Goal: Task Accomplishment & Management: Manage account settings

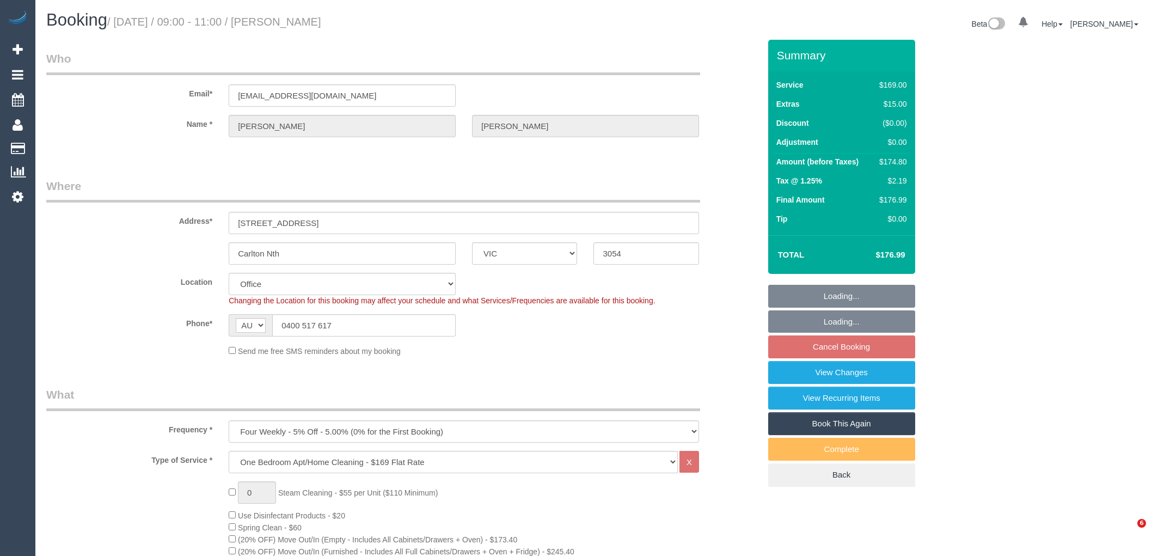
select select "VIC"
select select "number:28"
select select "number:14"
select select "number:19"
select select "number:24"
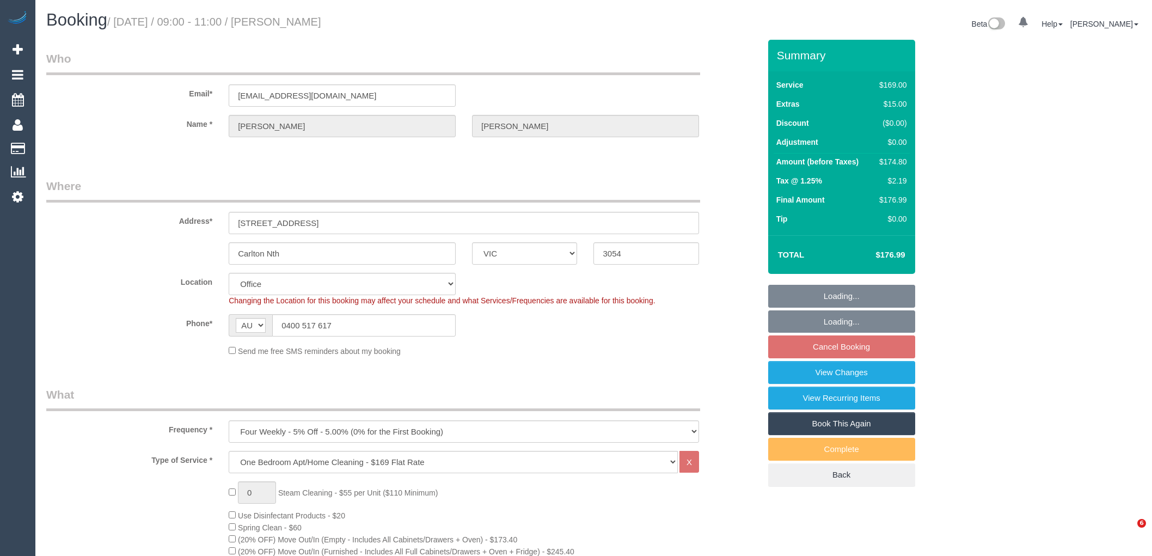
select select "number:33"
select select "number:13"
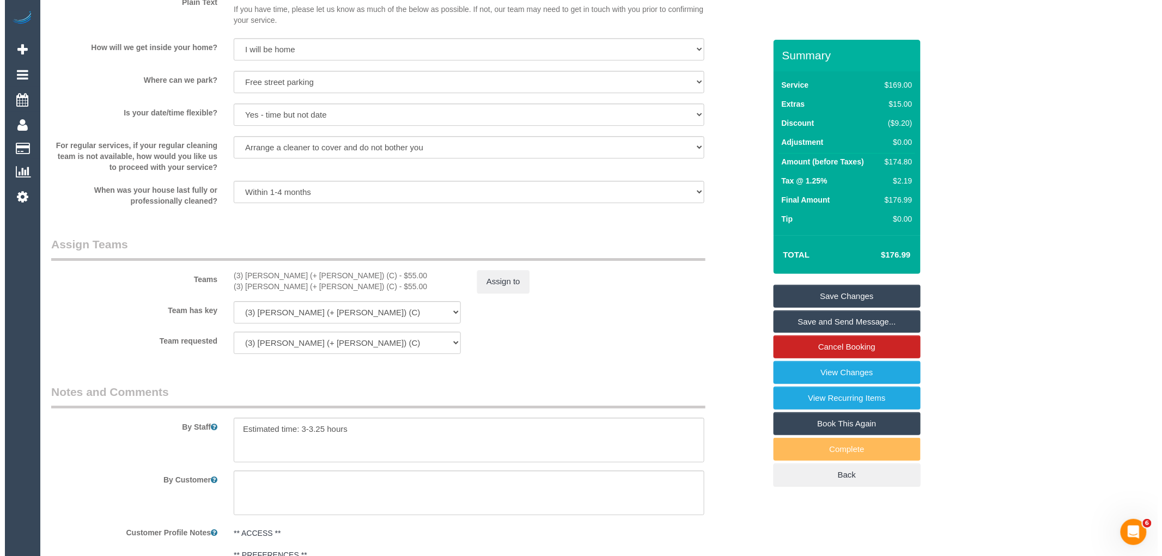
scroll to position [1699, 0]
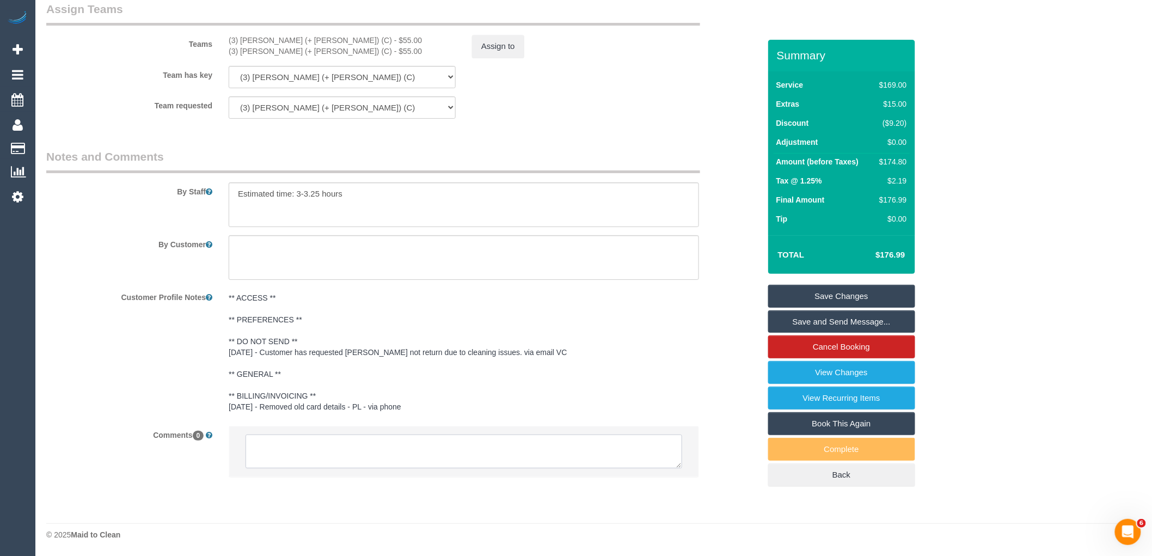
click at [373, 454] on textarea at bounding box center [464, 452] width 437 height 34
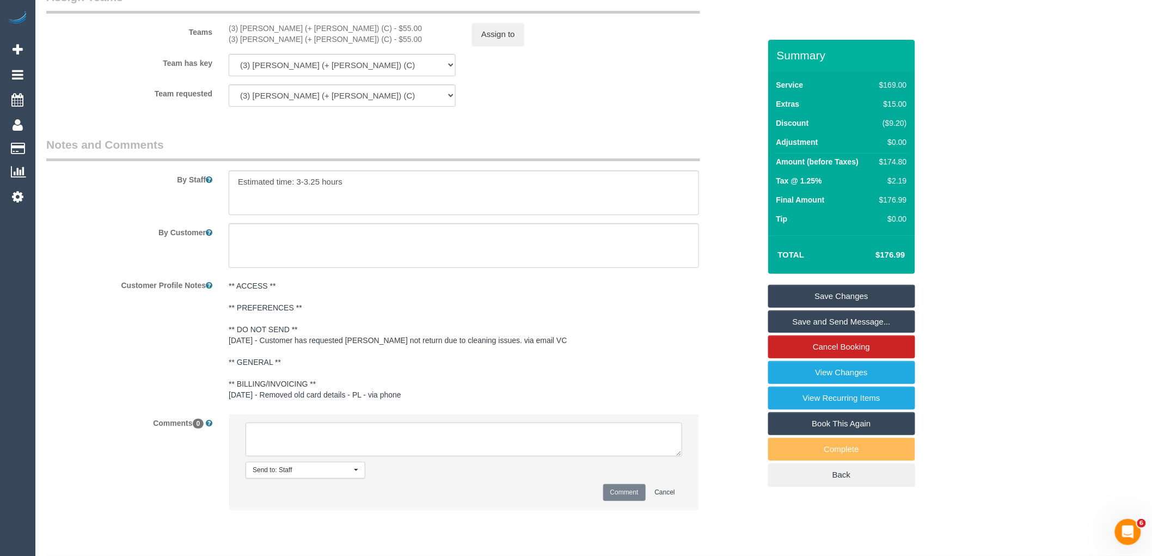
paste textarea "[PERSON_NAME] and [PERSON_NAME] are unavailable for work on 06/10 - 07/10. Cust…"
drag, startPoint x: 394, startPoint y: 462, endPoint x: 292, endPoint y: 452, distance: 102.9
click at [292, 452] on textarea at bounding box center [464, 440] width 437 height 34
type textarea "Cristian and Tania are unavailable for work on 06/10 - 07/10. Customer not cont…"
click at [623, 496] on li "Send to: Staff Nothing selected Send to: Staff Send to: Customer Send to: Team …" at bounding box center [463, 461] width 469 height 95
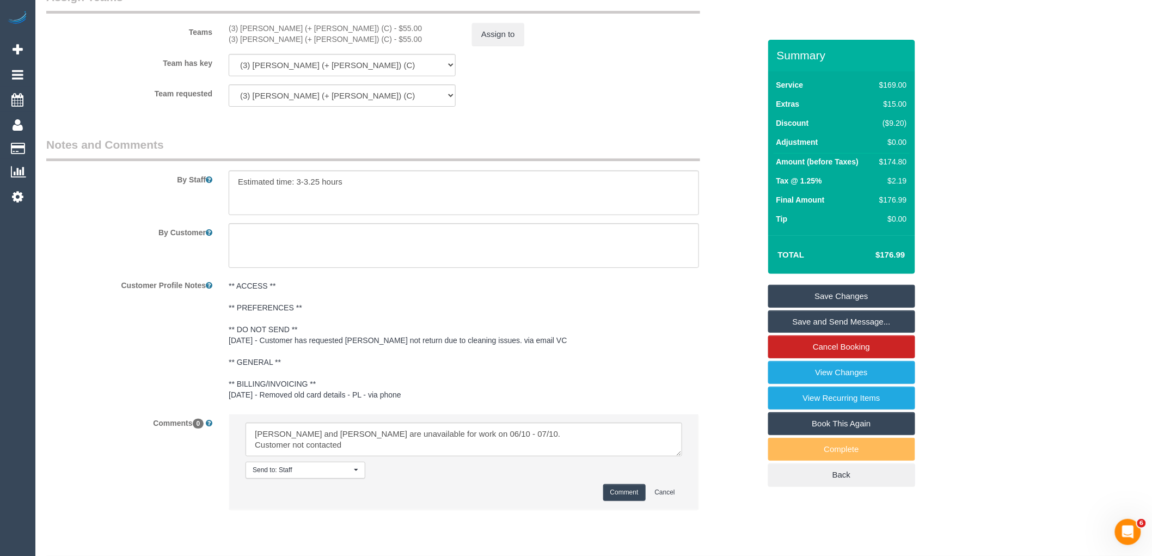
click at [624, 501] on button "Comment" at bounding box center [624, 492] width 42 height 17
click at [509, 45] on button "Assign to" at bounding box center [498, 34] width 52 height 23
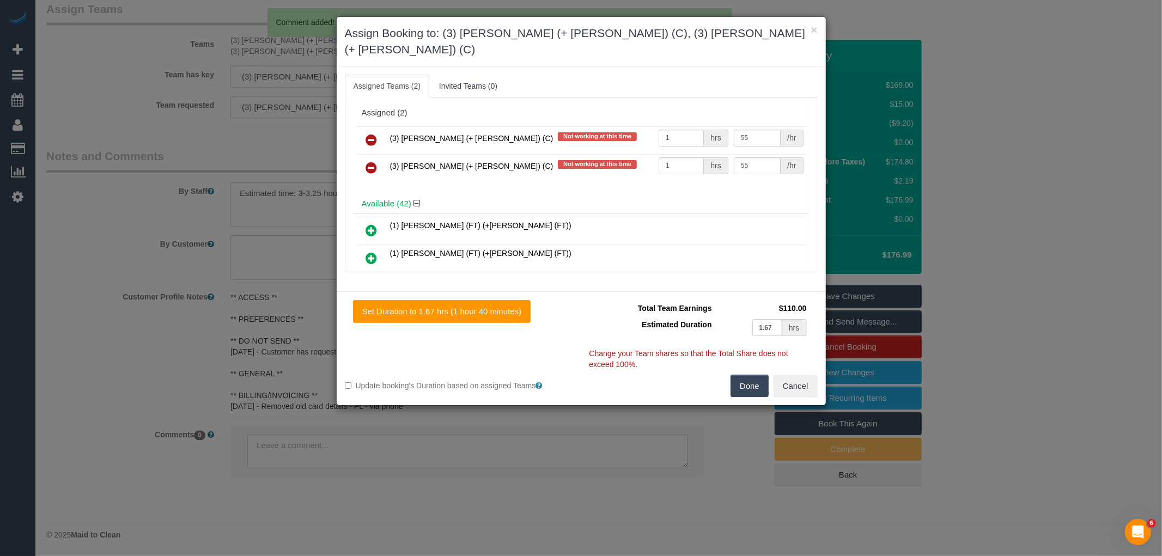
click at [373, 133] on icon at bounding box center [371, 139] width 11 height 13
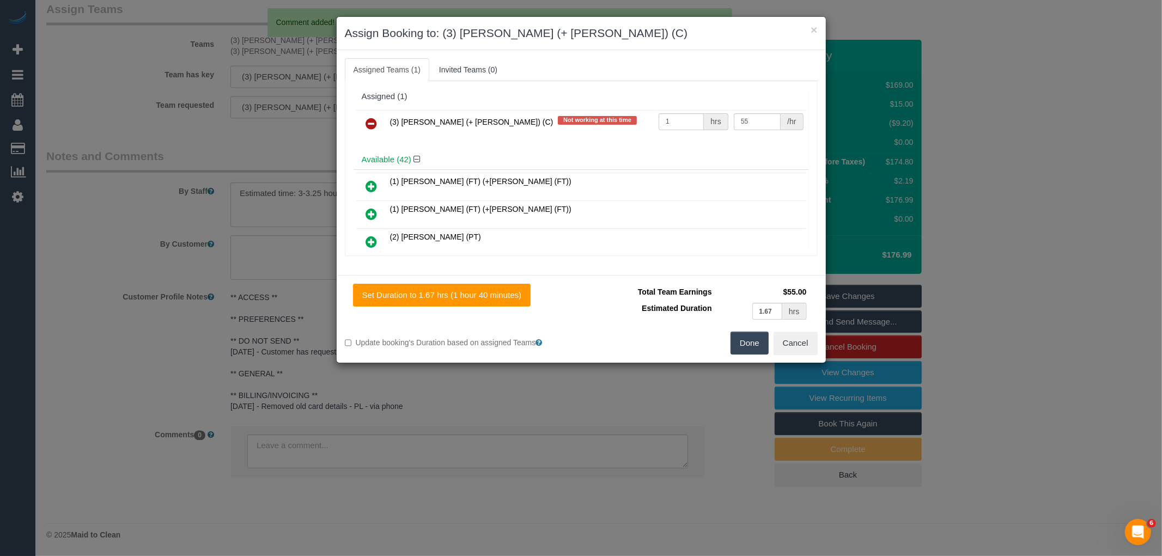
click at [373, 129] on icon at bounding box center [371, 123] width 11 height 13
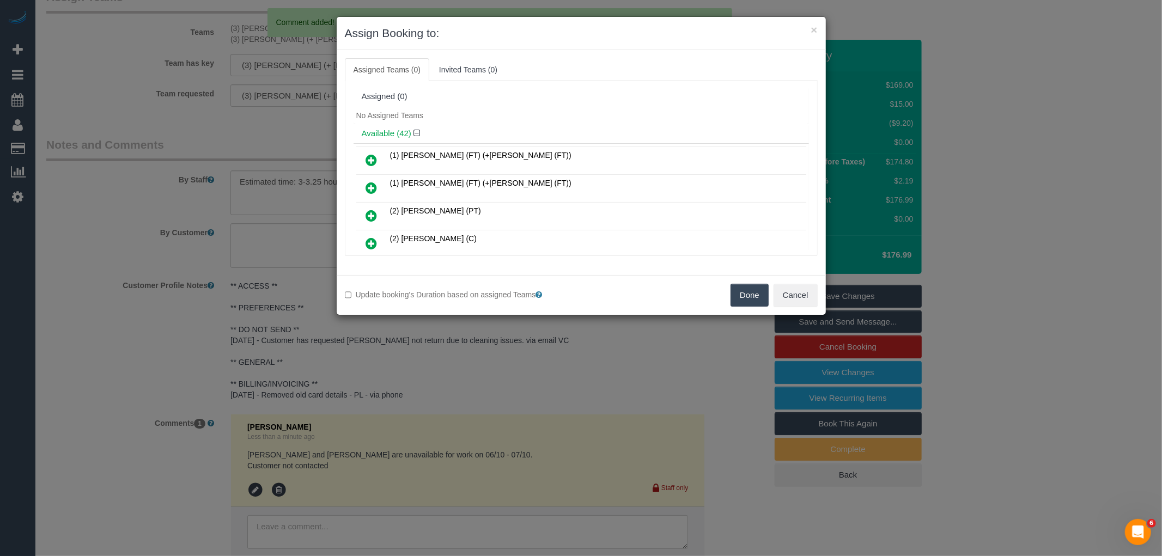
click at [754, 297] on button "Done" at bounding box center [749, 295] width 38 height 23
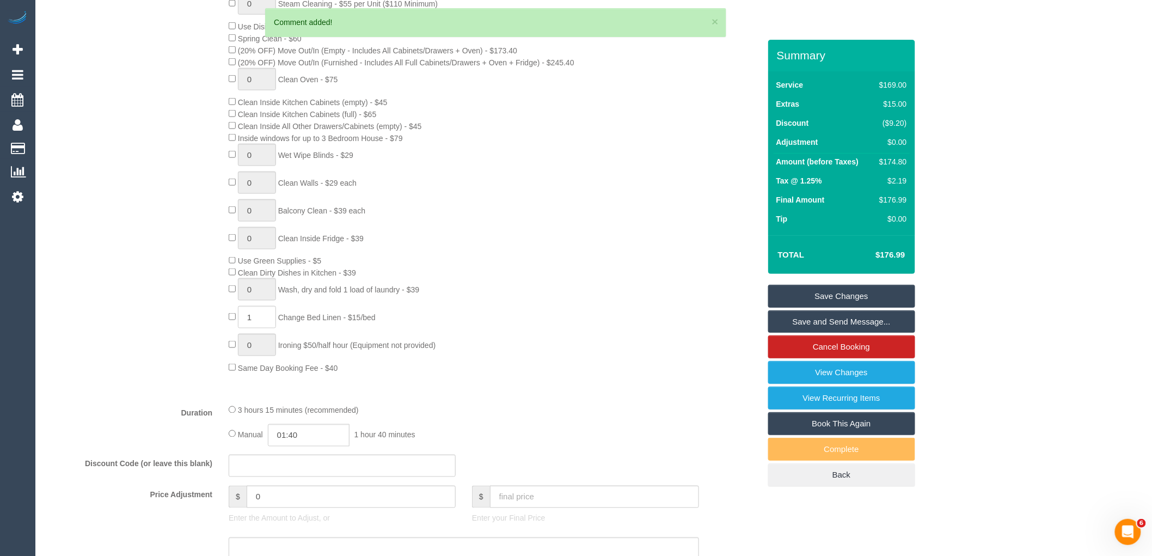
scroll to position [0, 0]
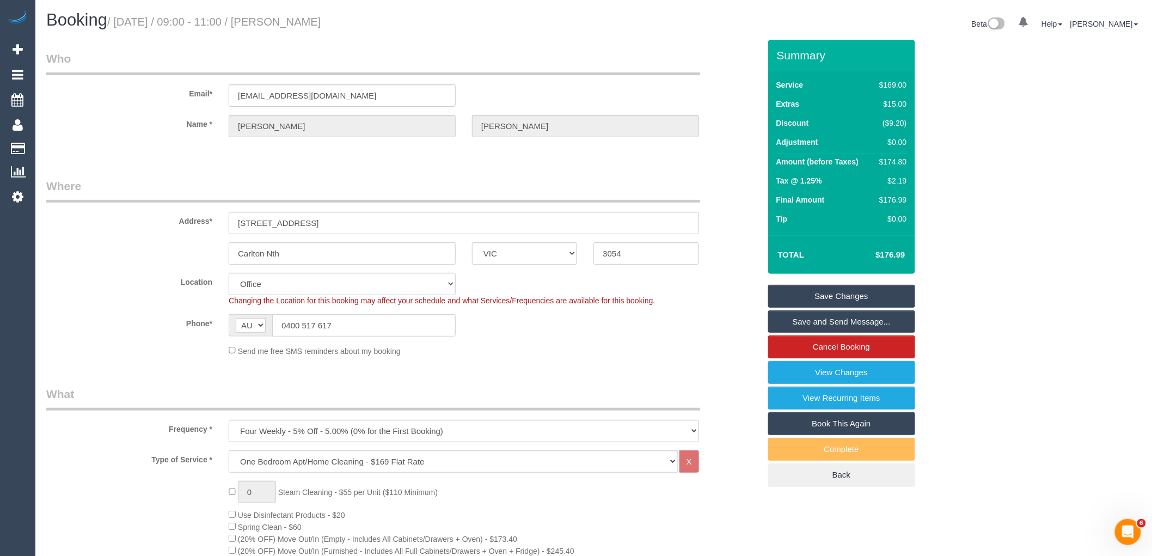
click at [835, 293] on link "Save Changes" at bounding box center [842, 296] width 147 height 23
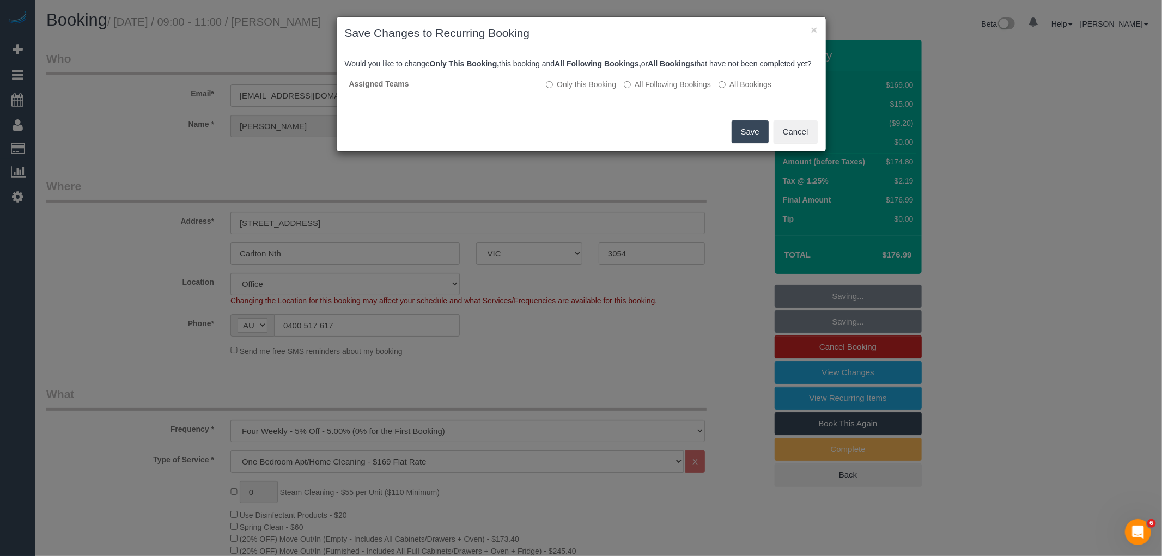
click at [752, 141] on button "Save" at bounding box center [749, 131] width 37 height 23
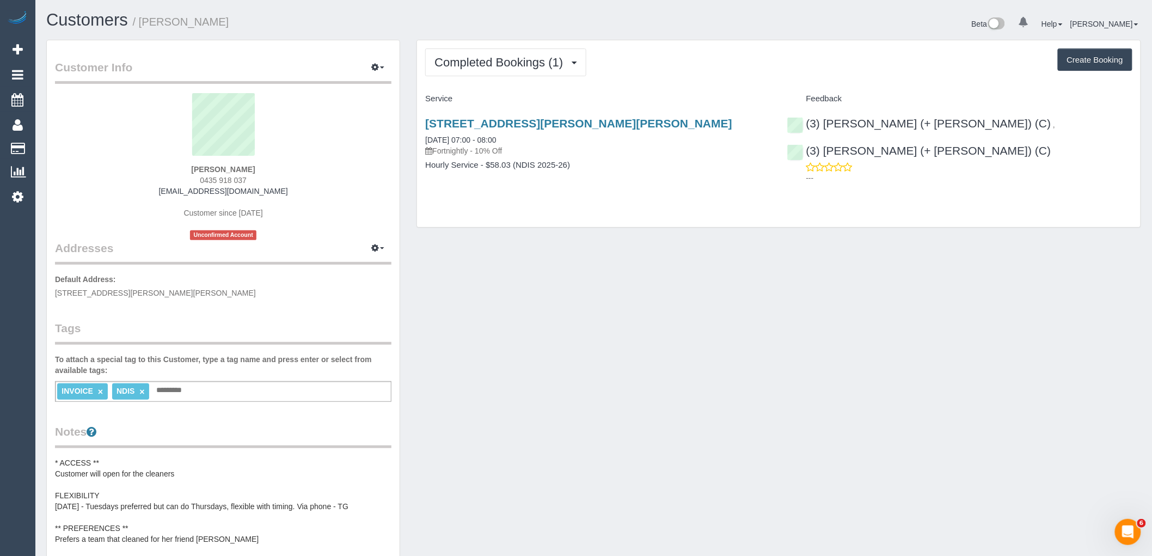
drag, startPoint x: 280, startPoint y: 194, endPoint x: 130, endPoint y: 203, distance: 150.5
click at [139, 194] on div "Fiona Turk 0435 918 037 fionadassisi.turk@gmail.com Customer since 2025 Unconfi…" at bounding box center [223, 166] width 337 height 147
copy link "fionadassisi.turk@gmail.com"
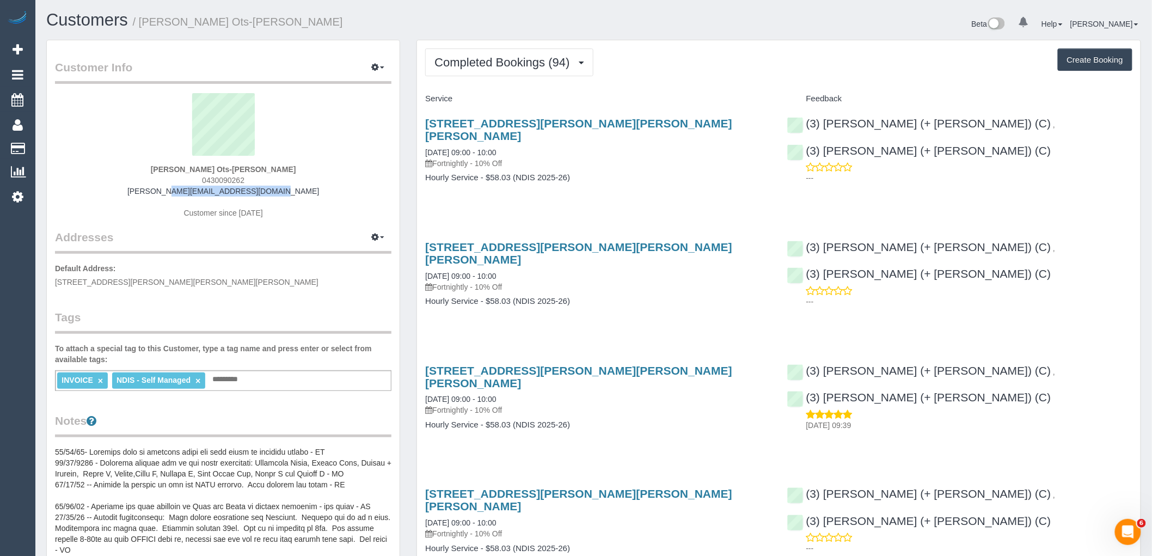
drag, startPoint x: 292, startPoint y: 192, endPoint x: 121, endPoint y: 192, distance: 171.0
click at [121, 192] on div "Susanna Ots-Maher 0430090262 susanna.otsmaher@gmail.com Customer since 2020" at bounding box center [223, 161] width 337 height 136
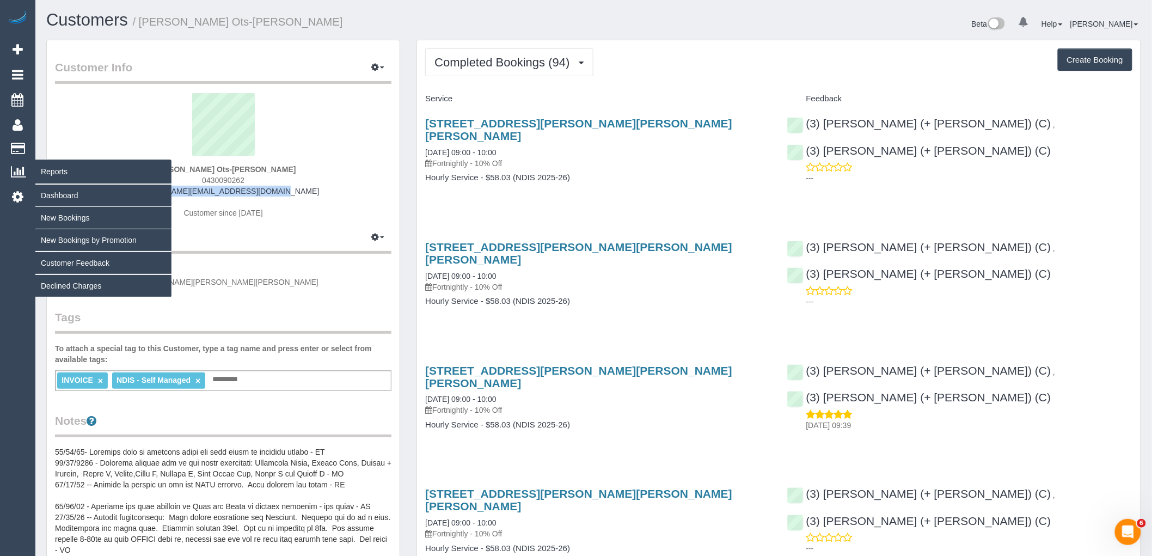
copy link "susanna.otsmaher@gmail.com"
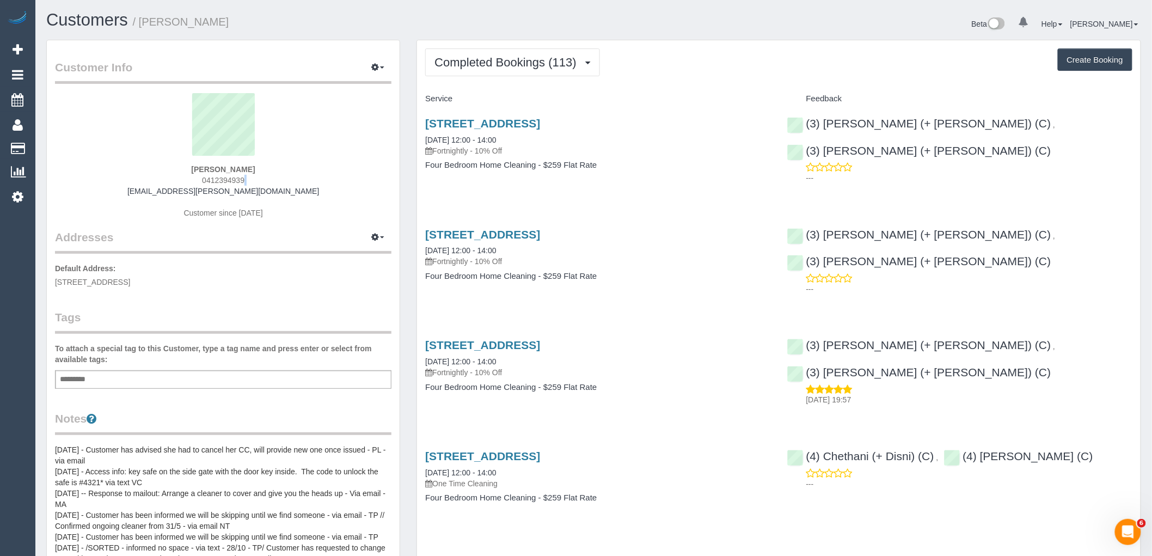
drag, startPoint x: 295, startPoint y: 184, endPoint x: 129, endPoint y: 186, distance: 165.6
click at [132, 186] on div "Carolyn Arnold 0412394939 c-arnold@netspace.net.au Customer since 2020" at bounding box center [223, 161] width 337 height 136
click at [316, 191] on div "Carolyn Arnold 0412394939 c-arnold@netspace.net.au Customer since 2020" at bounding box center [223, 161] width 337 height 136
drag, startPoint x: 309, startPoint y: 192, endPoint x: 30, endPoint y: 194, distance: 278.9
click at [101, 187] on div "Carolyn Arnold 0412394939 c-arnold@netspace.net.au Customer since 2020" at bounding box center [223, 161] width 337 height 136
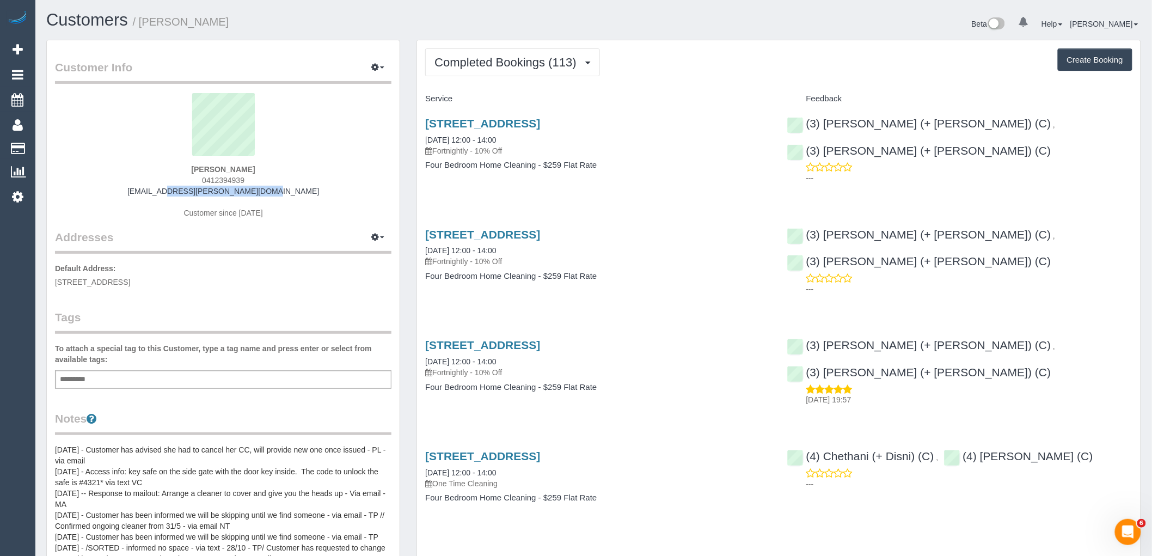
copy link "c-arnold@netspace.net.au"
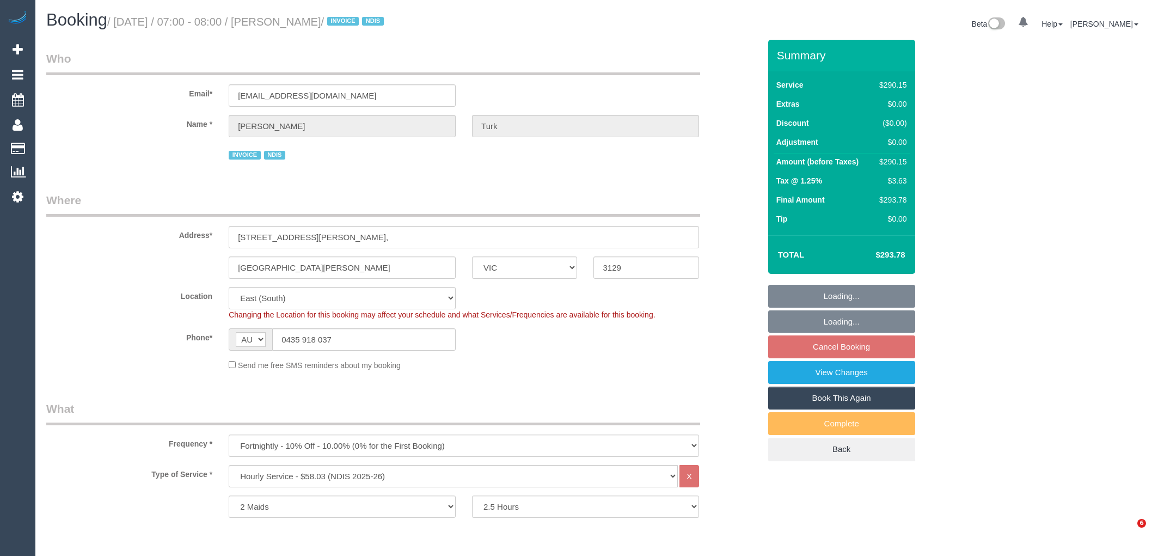
select select "VIC"
select select "2"
select select "150"
select select "number:28"
select select "number:14"
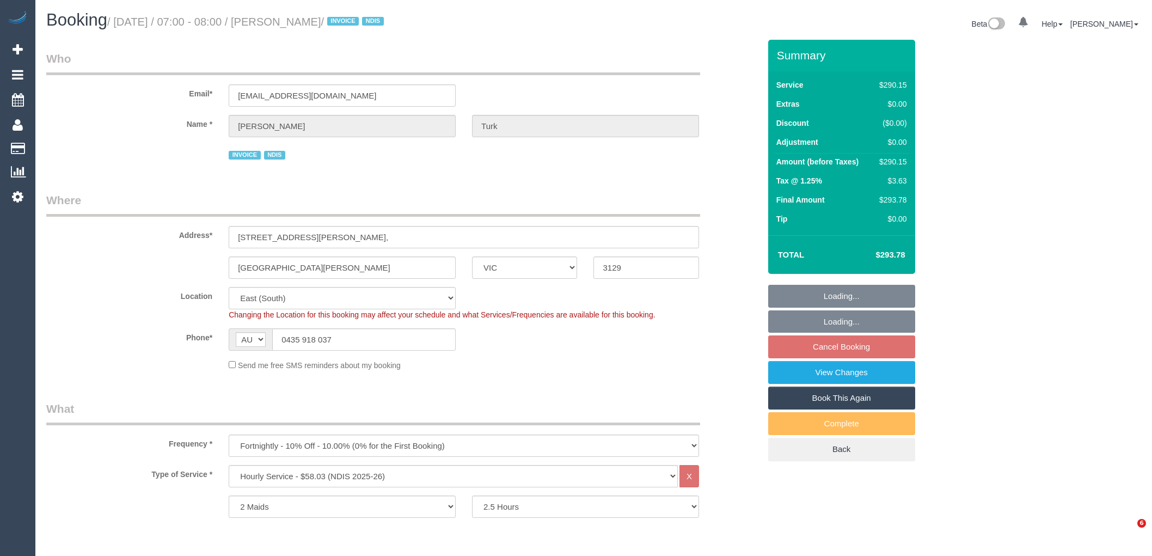
select select "number:19"
select select "spot1"
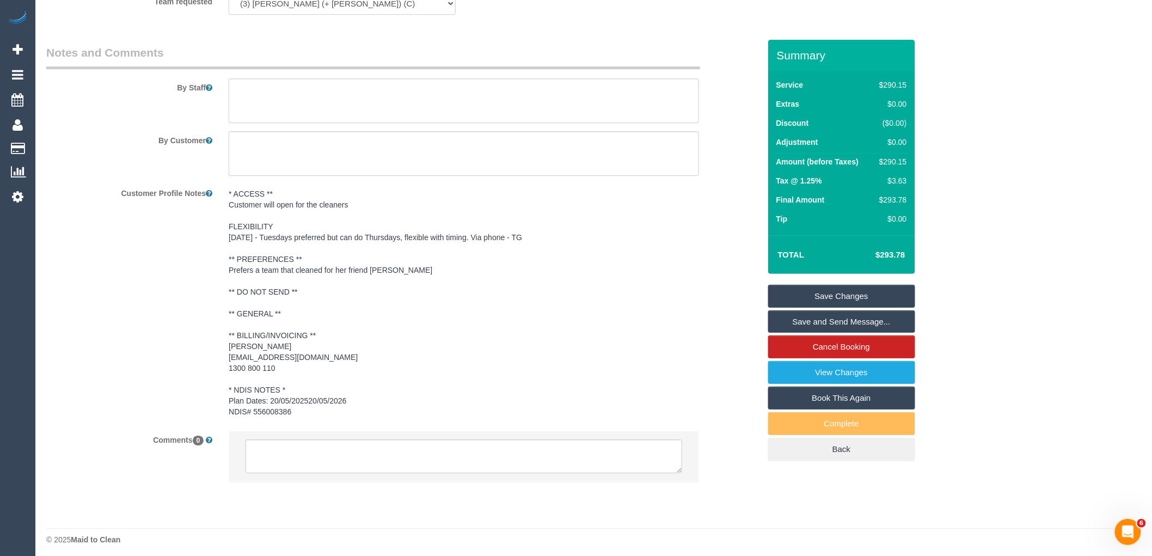
scroll to position [1403, 0]
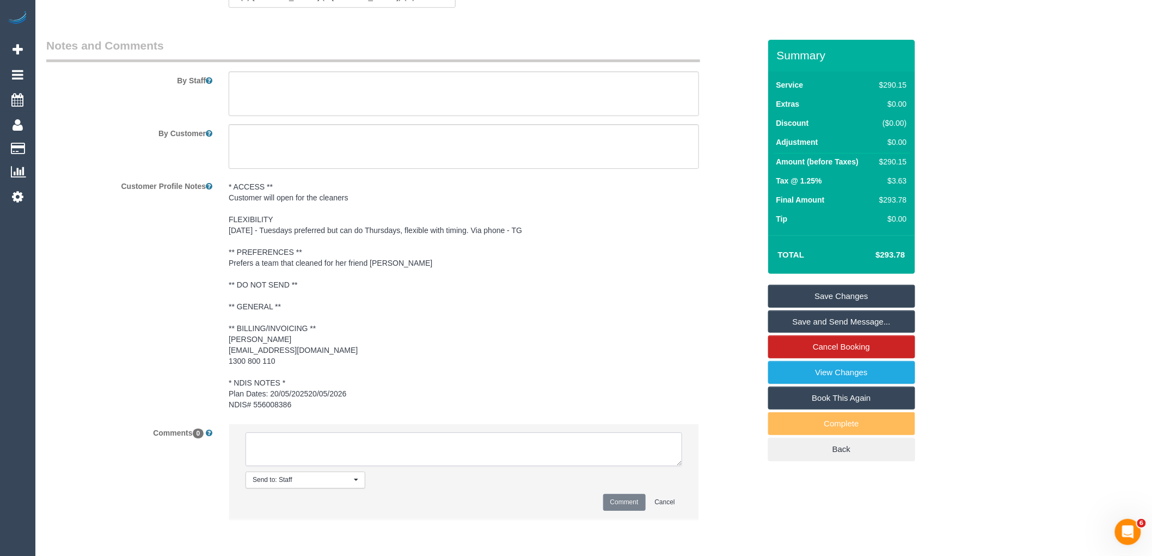
click at [314, 462] on textarea at bounding box center [464, 449] width 437 height 34
paste textarea "Cristian and Tania are unavailable for work on 06/10 - 07/10. Customer informed…"
type textarea "Cristian and Tania are unavailable for work on 06/10 - 07/10. Customer informed…"
click at [650, 503] on button "Cancel" at bounding box center [665, 502] width 34 height 17
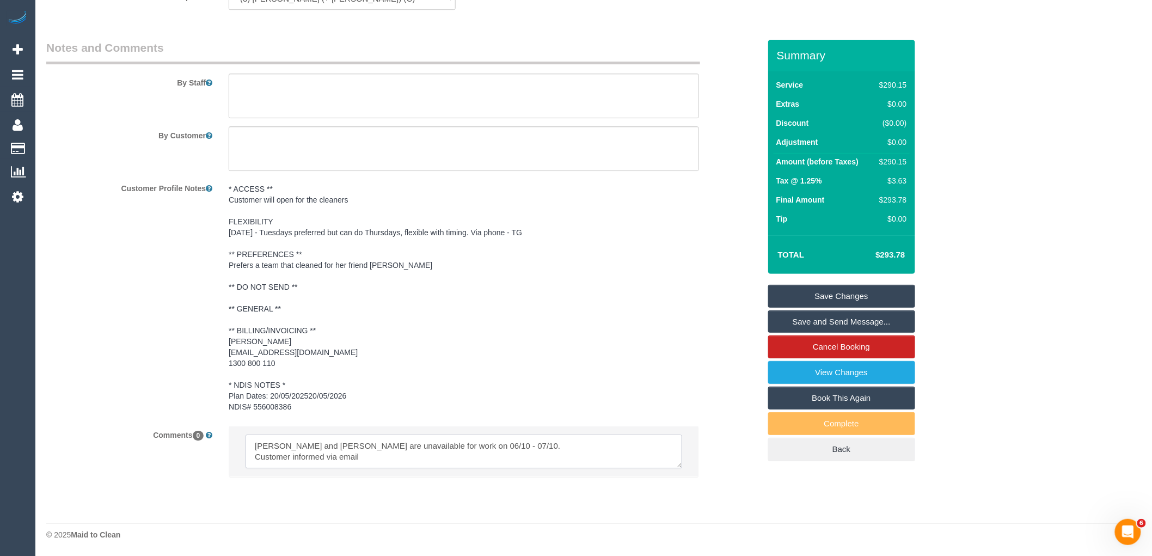
click at [517, 448] on textarea at bounding box center [464, 452] width 437 height 34
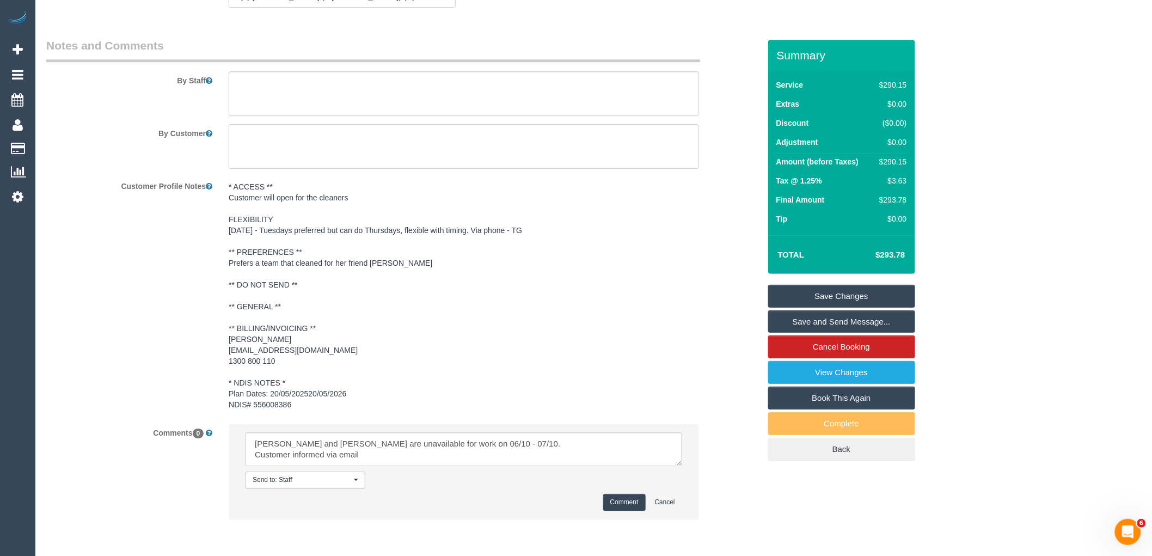
click at [608, 503] on button "Comment" at bounding box center [624, 502] width 42 height 17
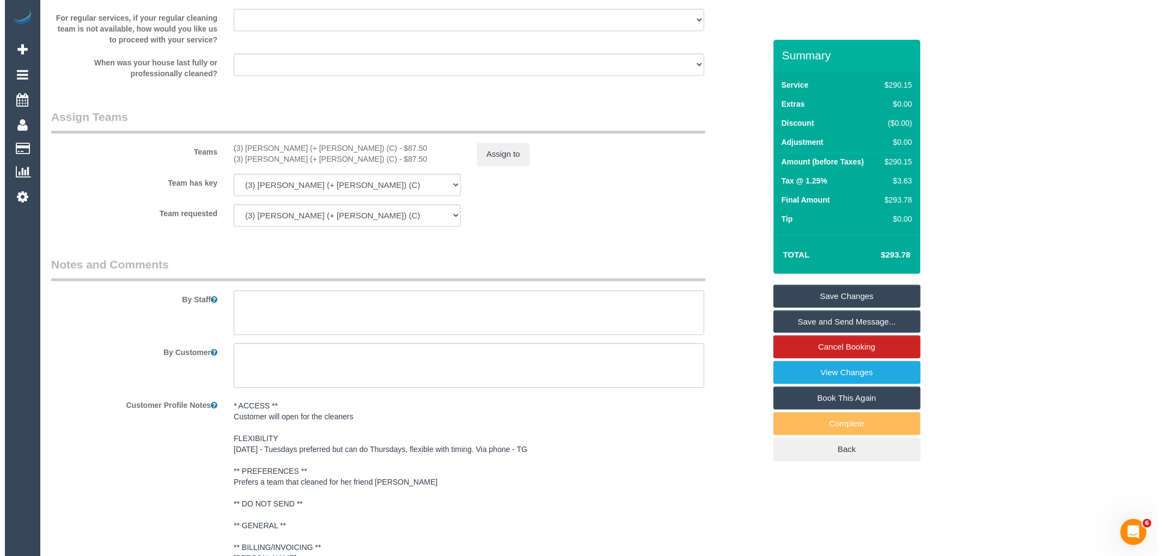
scroll to position [1040, 0]
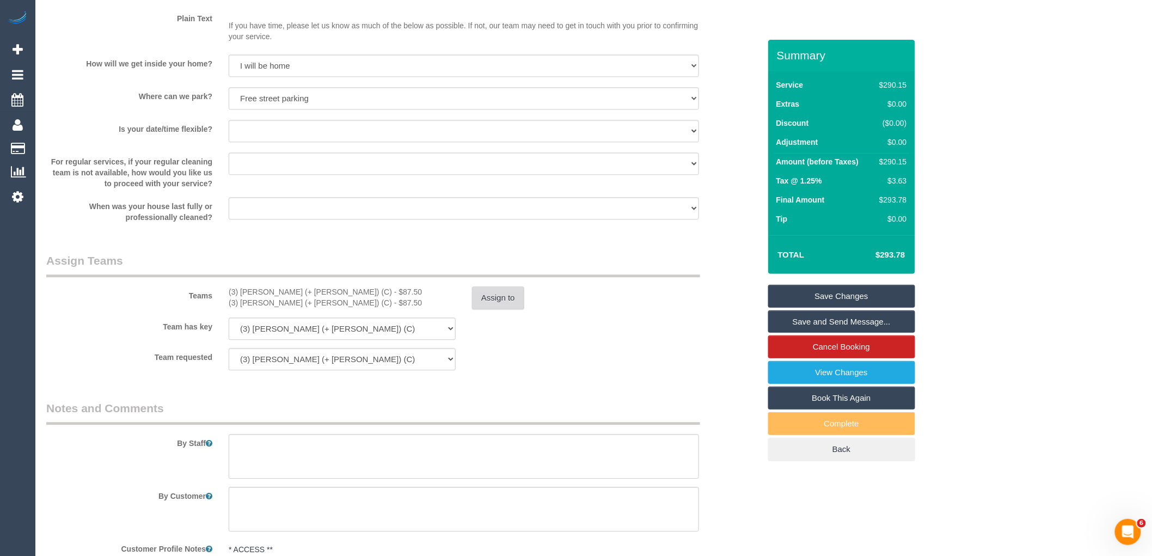
click at [496, 296] on button "Assign to" at bounding box center [498, 297] width 52 height 23
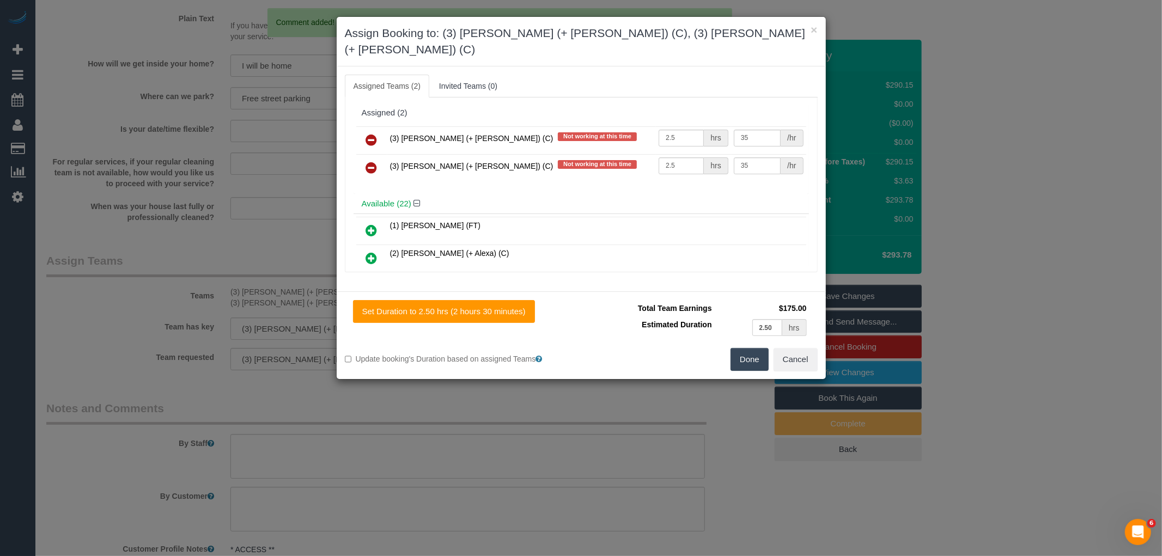
click at [373, 133] on icon at bounding box center [371, 139] width 11 height 13
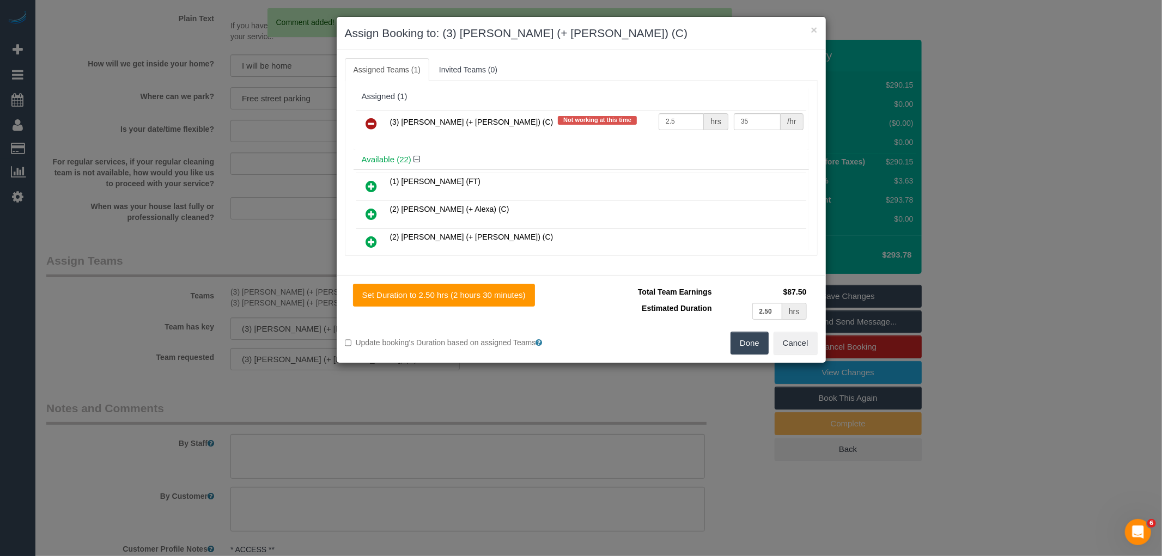
click at [373, 124] on icon at bounding box center [371, 123] width 11 height 13
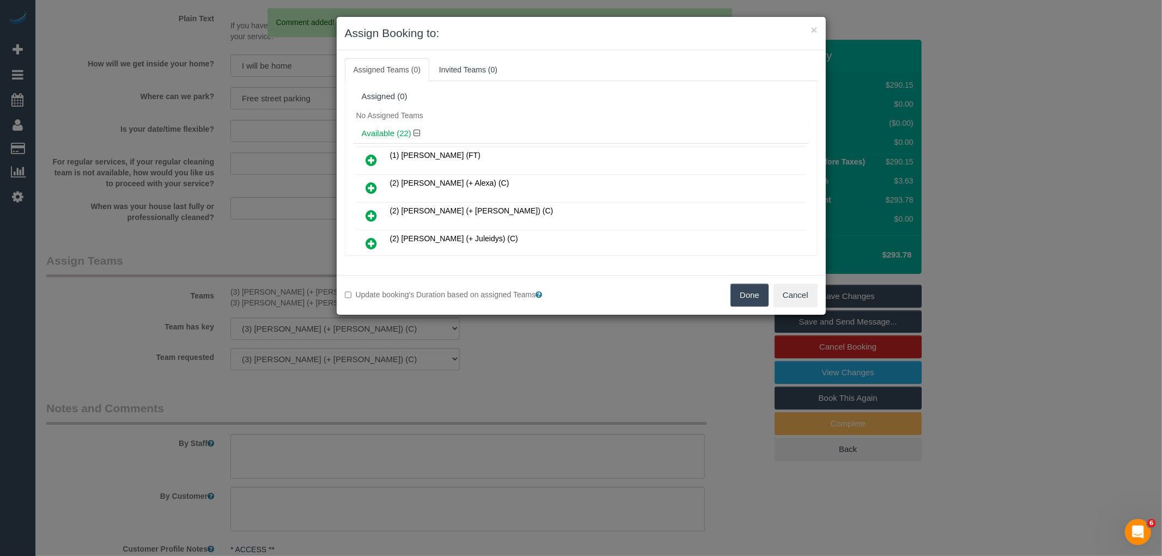
click at [761, 296] on button "Done" at bounding box center [749, 295] width 38 height 23
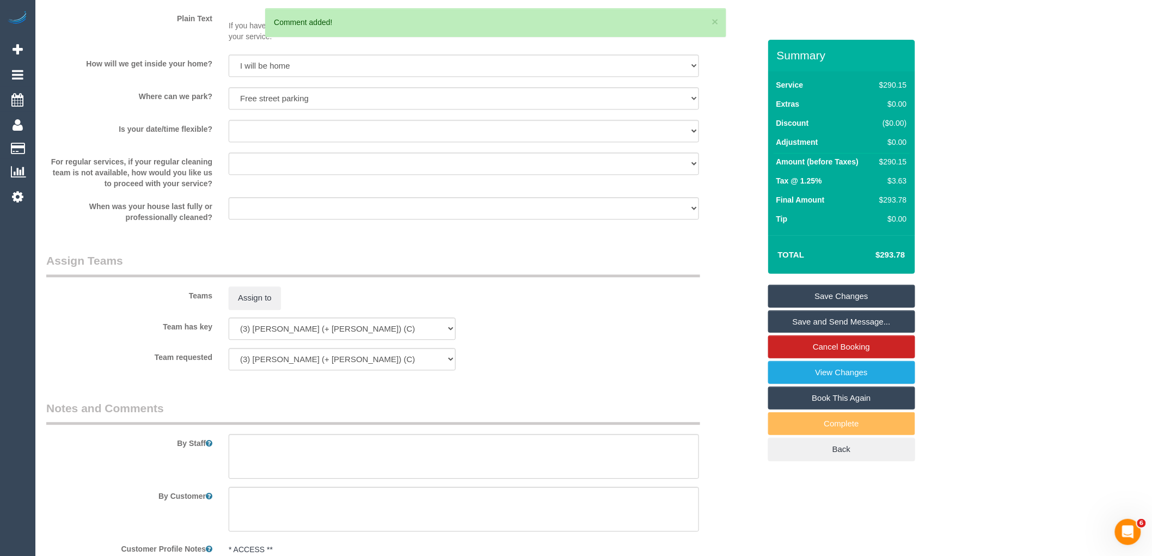
click at [838, 294] on link "Save Changes" at bounding box center [842, 296] width 147 height 23
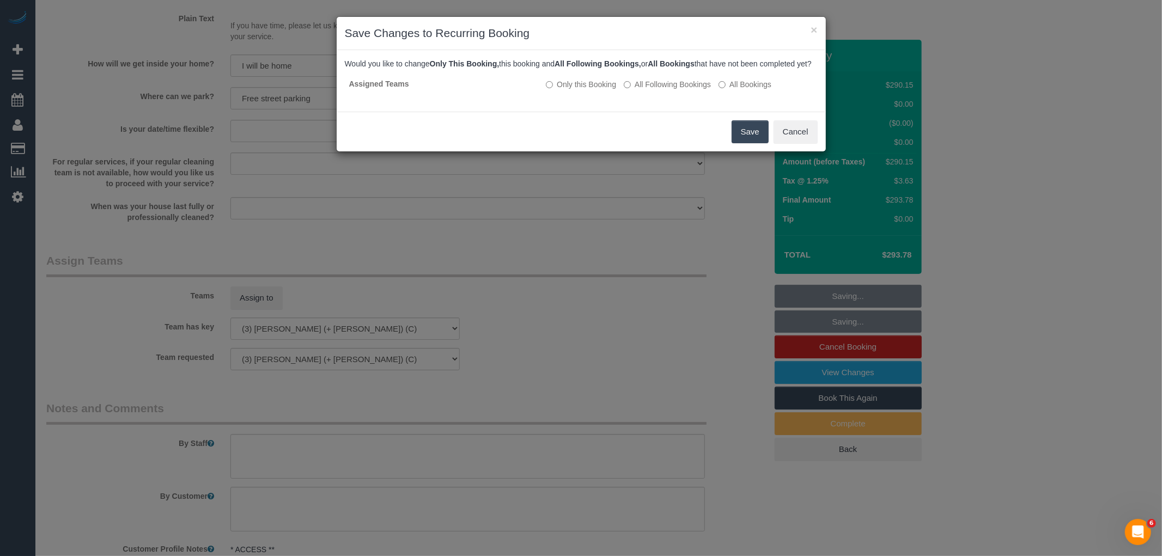
click at [750, 143] on button "Save" at bounding box center [749, 131] width 37 height 23
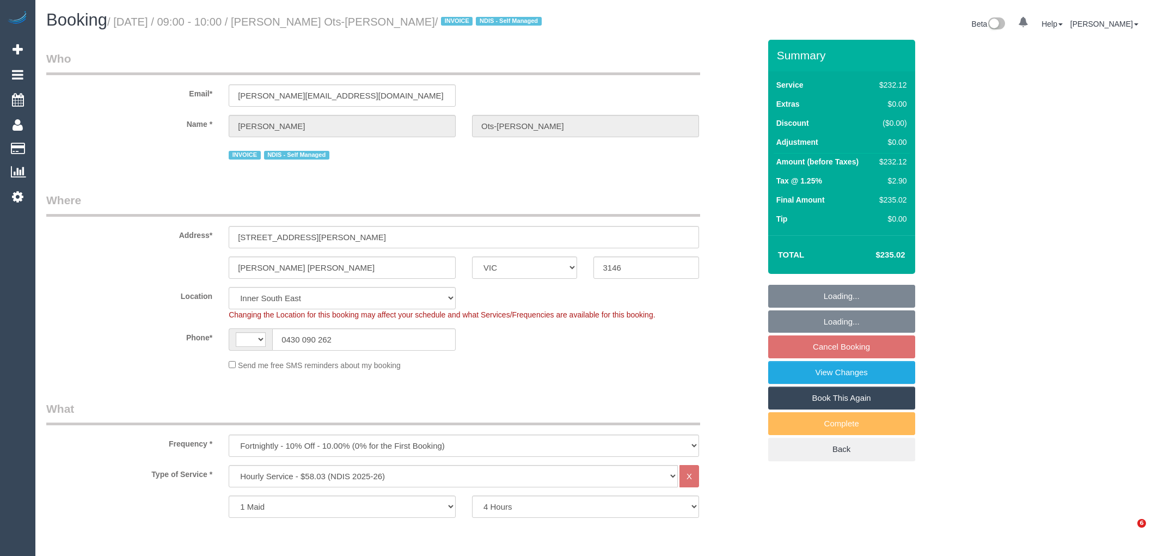
select select "VIC"
select select "240"
select select "object:595"
select select "string:AU"
select select "number:28"
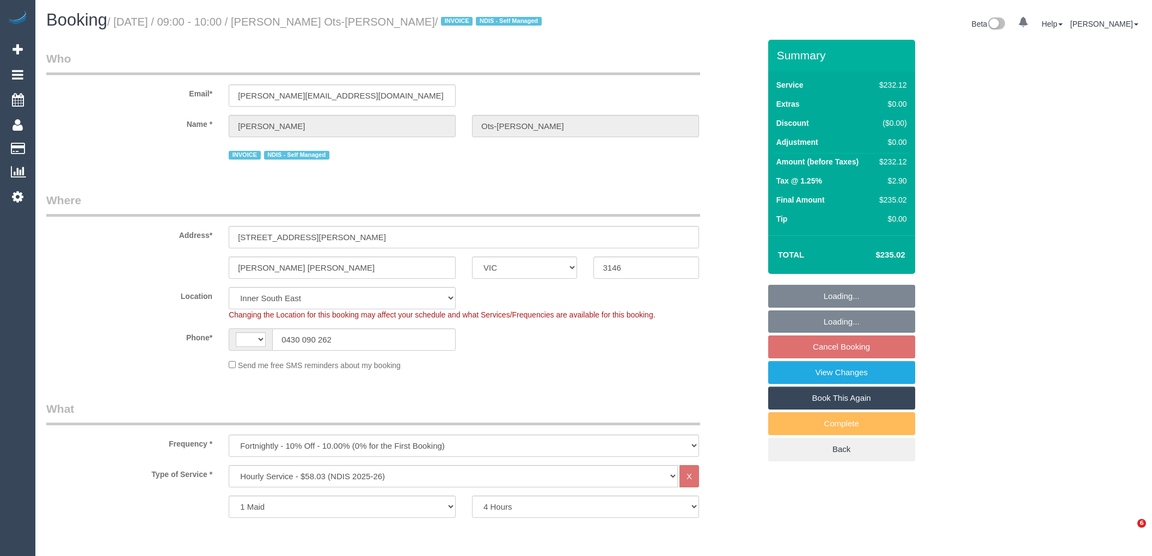
select select "number:14"
select select "number:19"
select select "number:23"
select select "number:34"
select select "number:11"
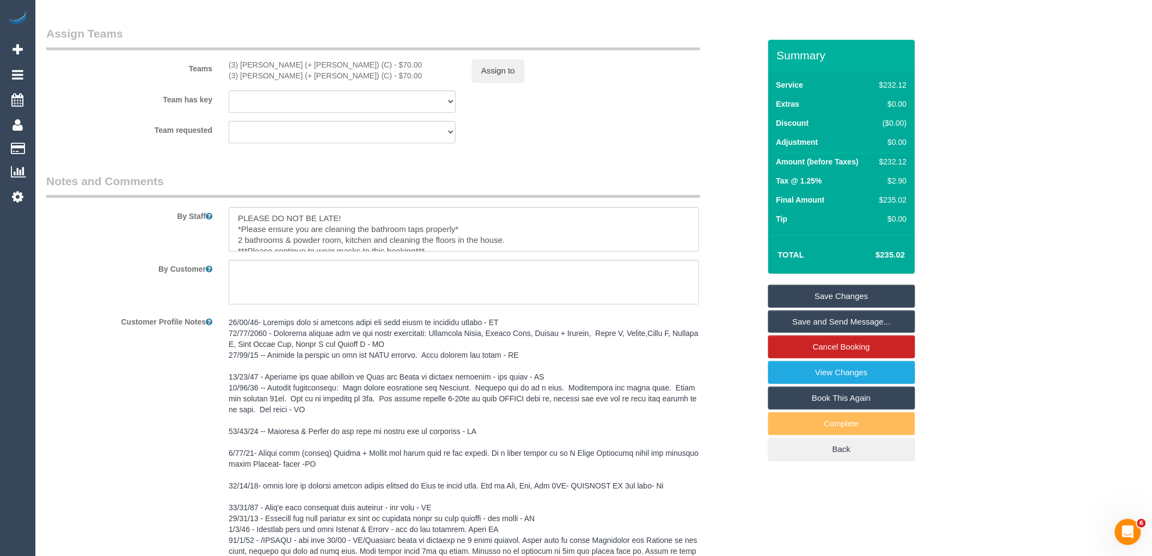
scroll to position [1513, 0]
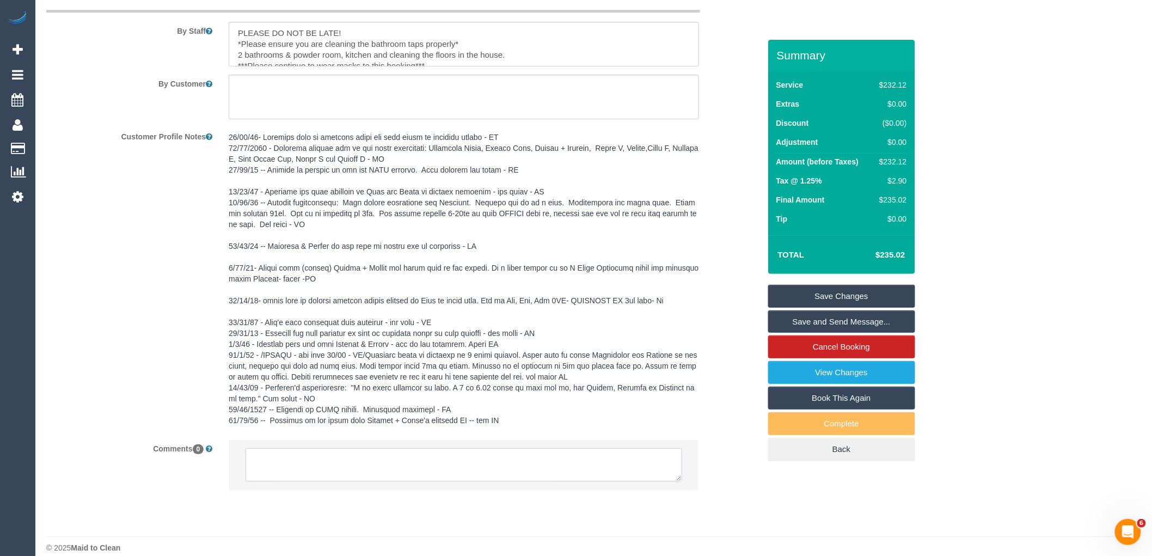
click at [405, 466] on textarea at bounding box center [464, 465] width 437 height 34
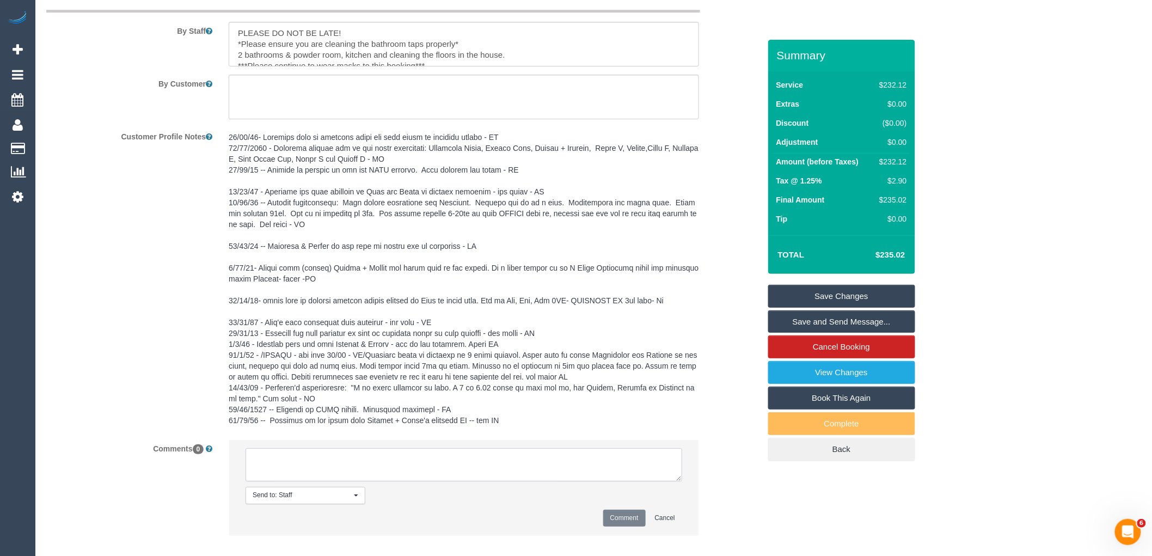
paste textarea "Cristian and Tania are unavailable for work on 06/10 - 07/10. Customer informed…"
type textarea "Cristian and Tania are unavailable for work on 06/10 - 07/10. Customer informed…"
click at [623, 516] on button "Comment" at bounding box center [624, 518] width 42 height 17
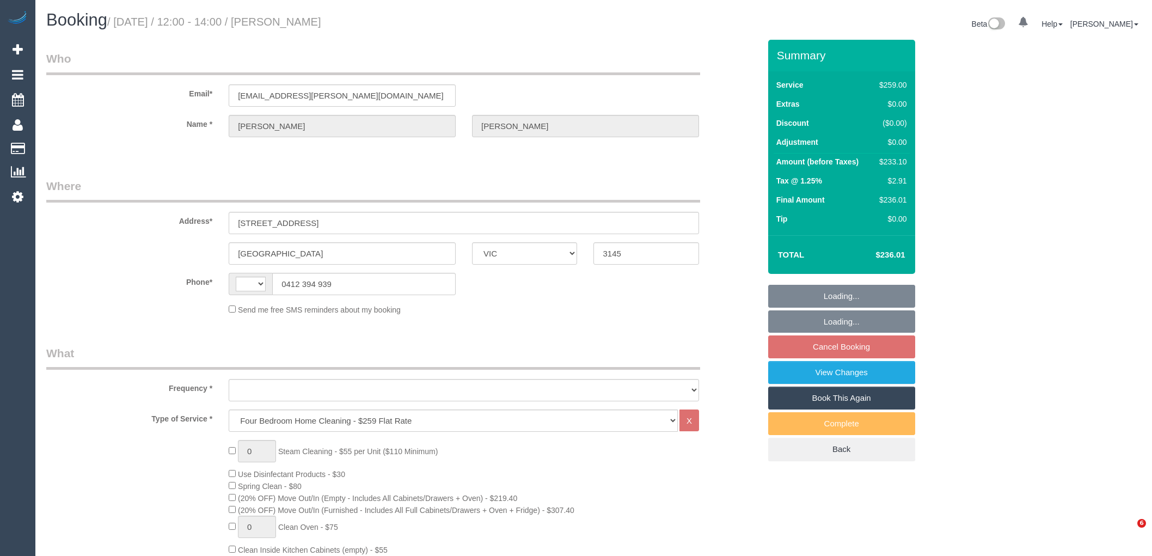
select select "VIC"
select select "string:AU"
select select "object:630"
select select "number:28"
select select "number:14"
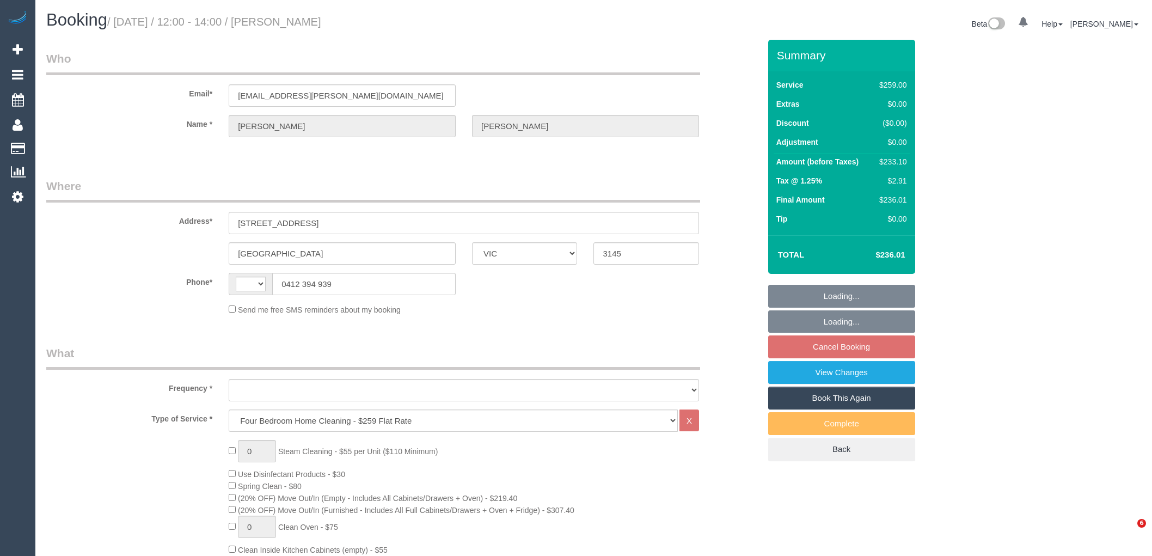
select select "number:19"
select select "number:22"
select select "number:34"
select select "number:11"
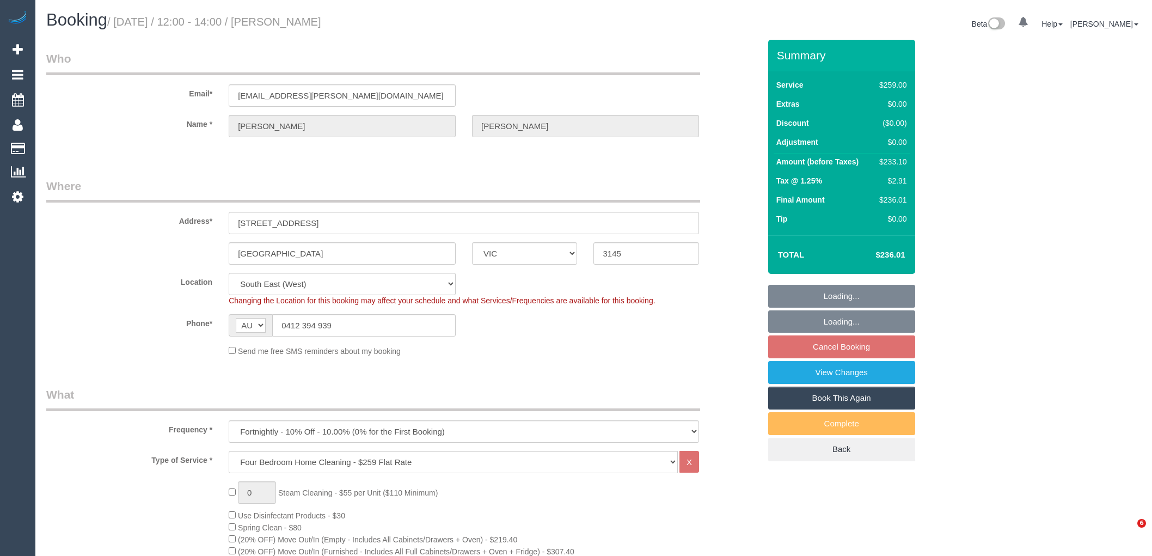
select select "object:1321"
select select "spot4"
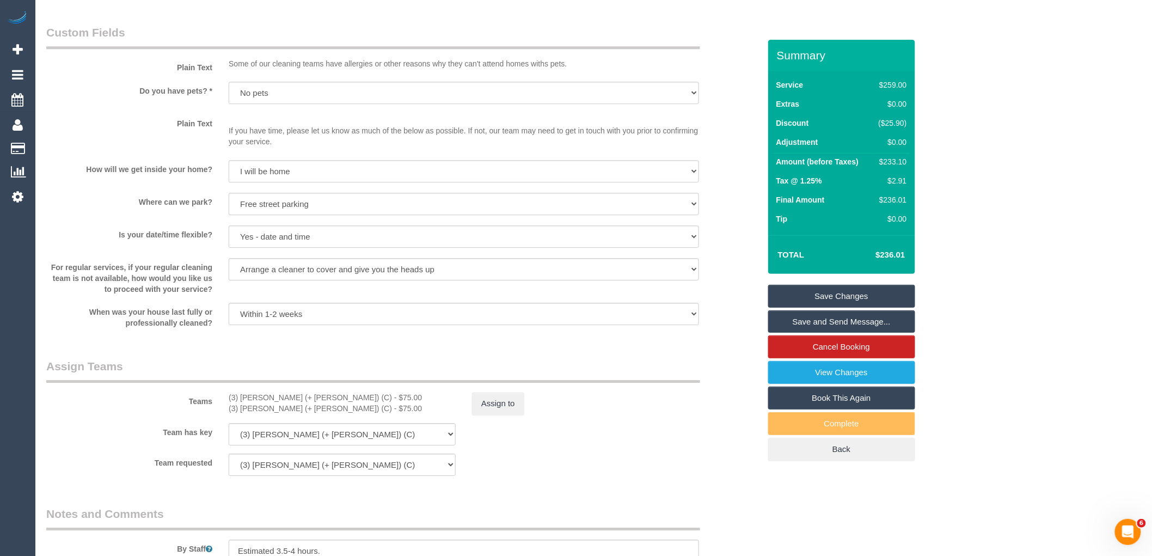
scroll to position [1651, 0]
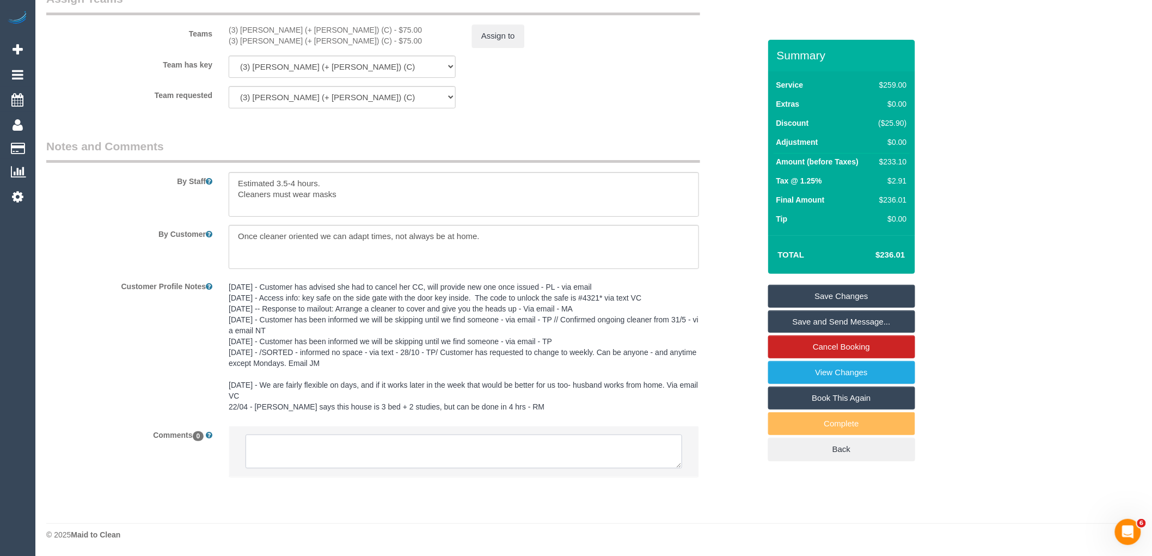
click at [407, 449] on textarea at bounding box center [464, 452] width 437 height 34
paste textarea "Cristian and Tania are unavailable for work on 06/10 - 07/10. Customer informed…"
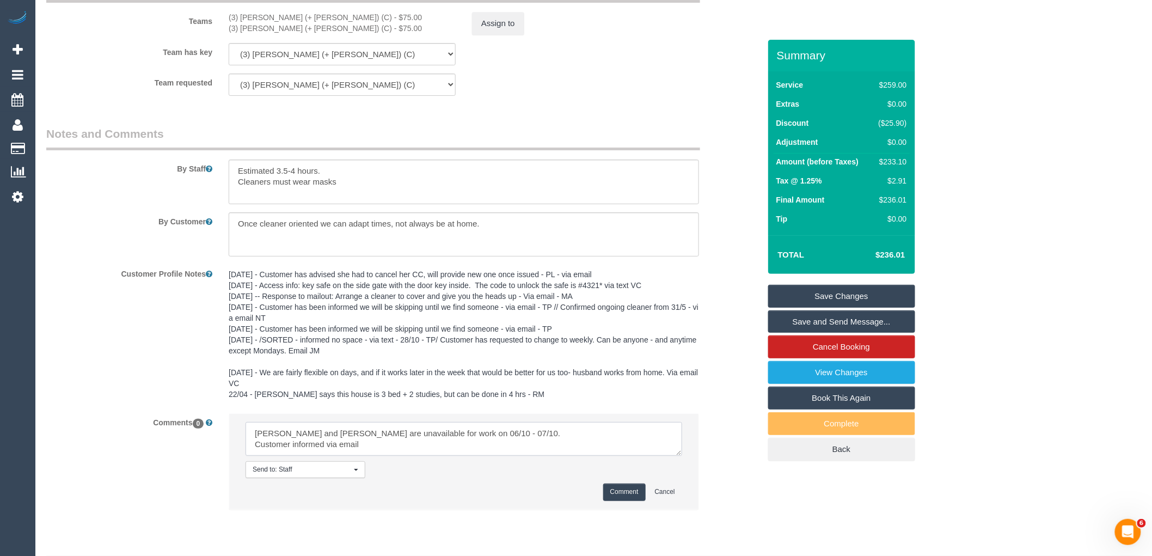
type textarea "Cristian and Tania are unavailable for work on 06/10 - 07/10. Customer informed…"
click at [635, 501] on button "Comment" at bounding box center [624, 492] width 42 height 17
click at [490, 35] on button "Assign to" at bounding box center [498, 23] width 52 height 23
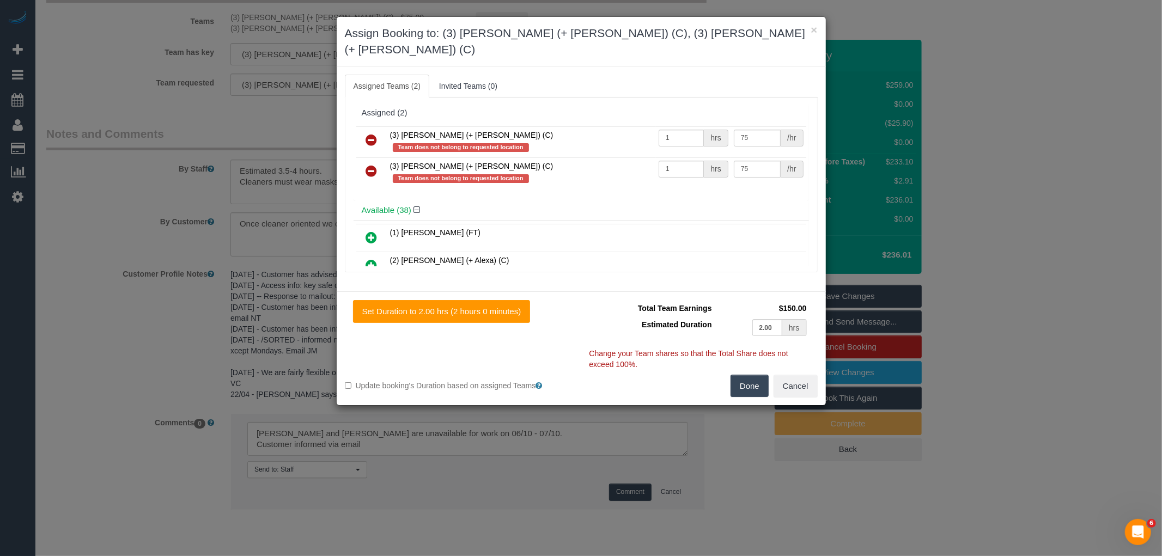
click at [375, 133] on icon at bounding box center [371, 139] width 11 height 13
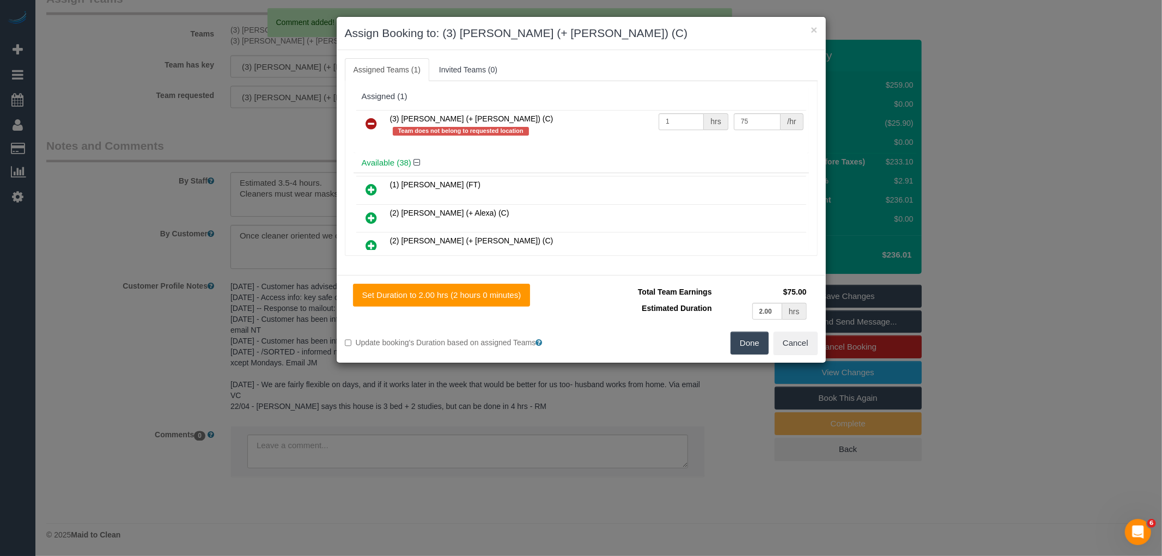
click at [375, 120] on icon at bounding box center [371, 123] width 11 height 13
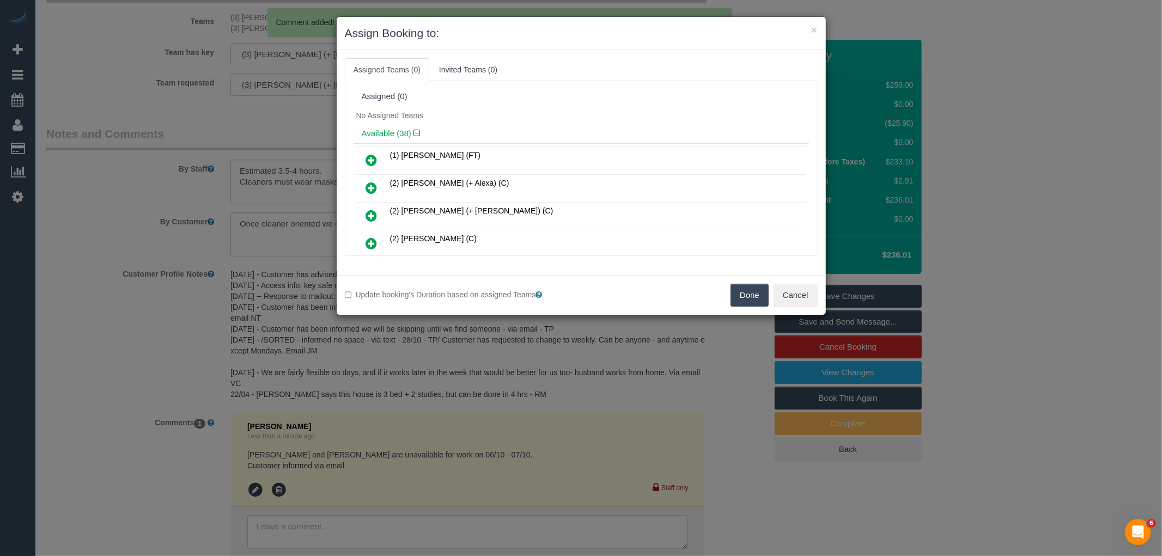
click at [750, 290] on button "Done" at bounding box center [749, 295] width 38 height 23
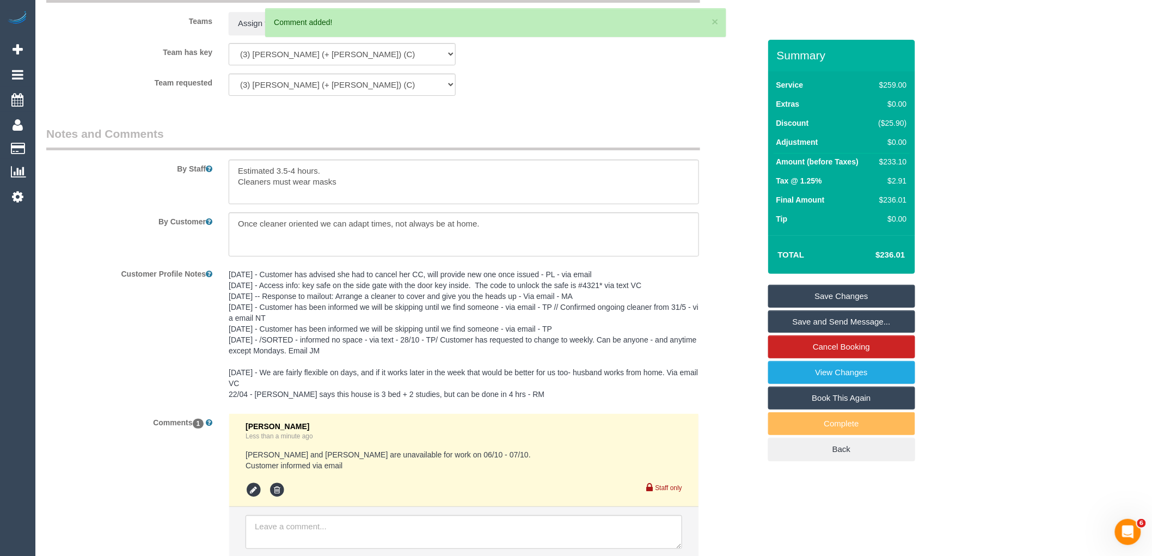
click at [862, 305] on link "Save Changes" at bounding box center [842, 296] width 147 height 23
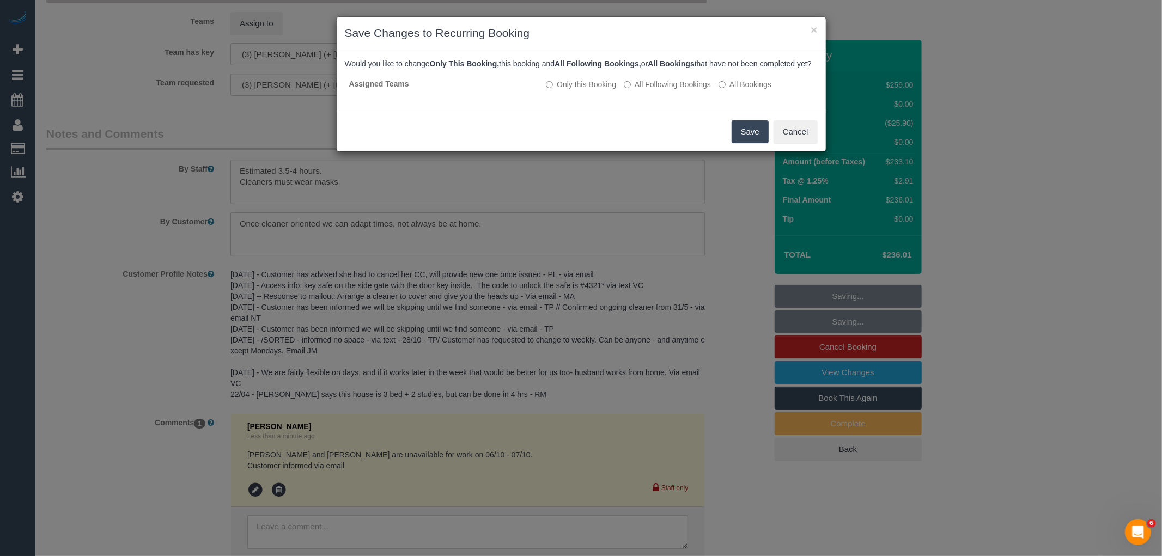
click at [754, 139] on button "Save" at bounding box center [749, 131] width 37 height 23
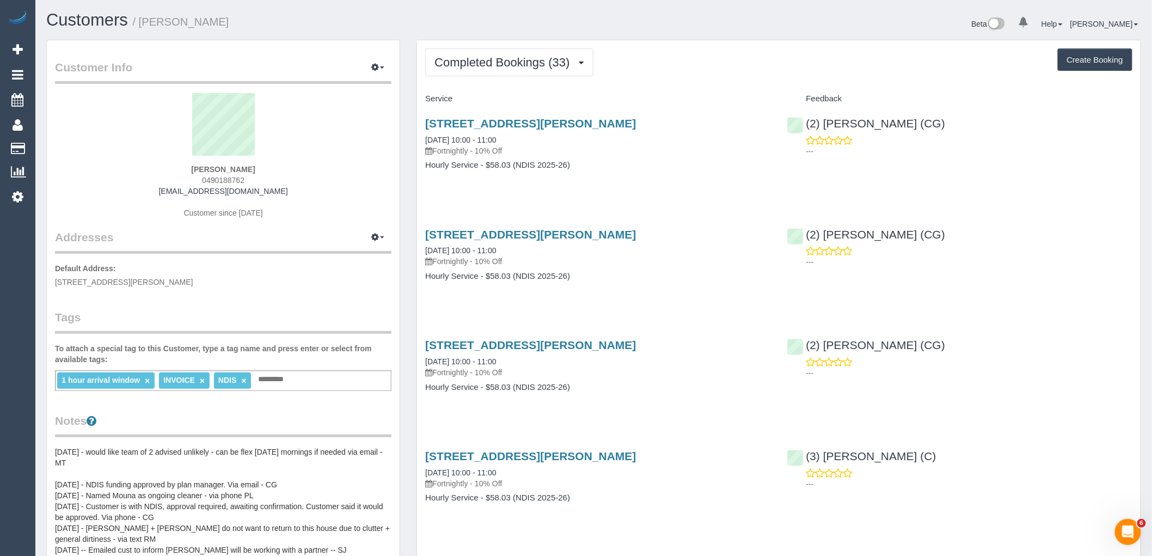
drag, startPoint x: 295, startPoint y: 189, endPoint x: 63, endPoint y: 176, distance: 232.4
click at [155, 187] on div "Lara MacFarlane 0490188762 larissalice@gmail.com Customer since 2020" at bounding box center [223, 161] width 337 height 136
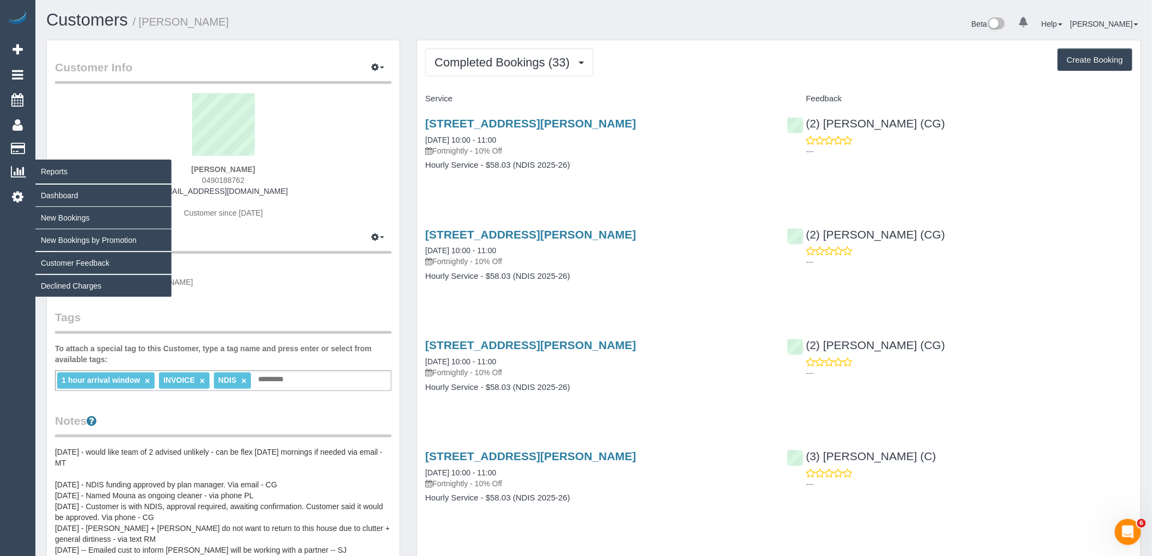
copy link "larissalice@gmail.com"
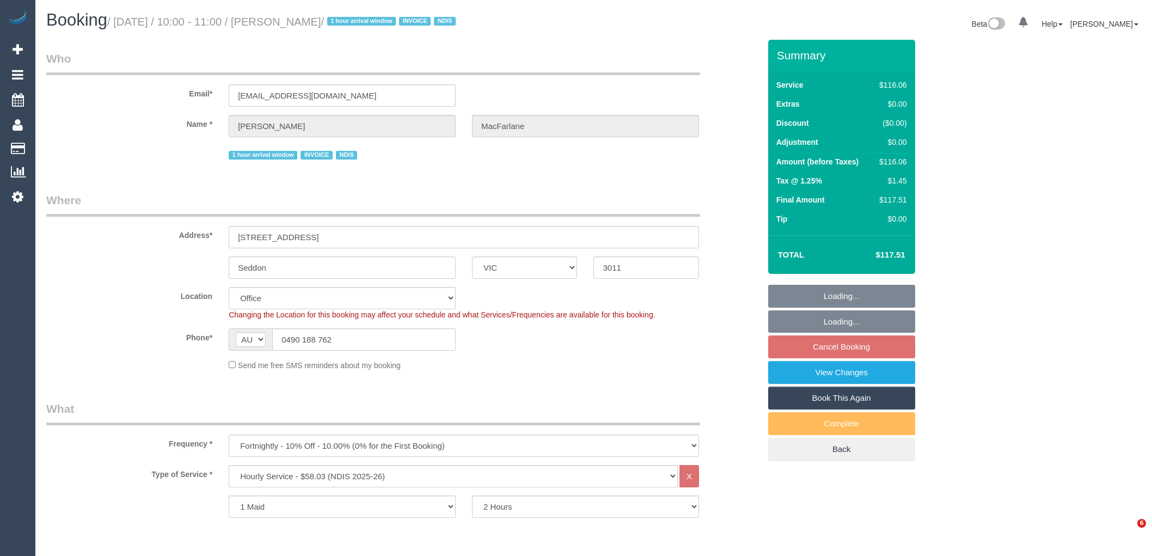
select select "VIC"
select select "string:check"
select select "number:29"
select select "number:14"
select select "number:19"
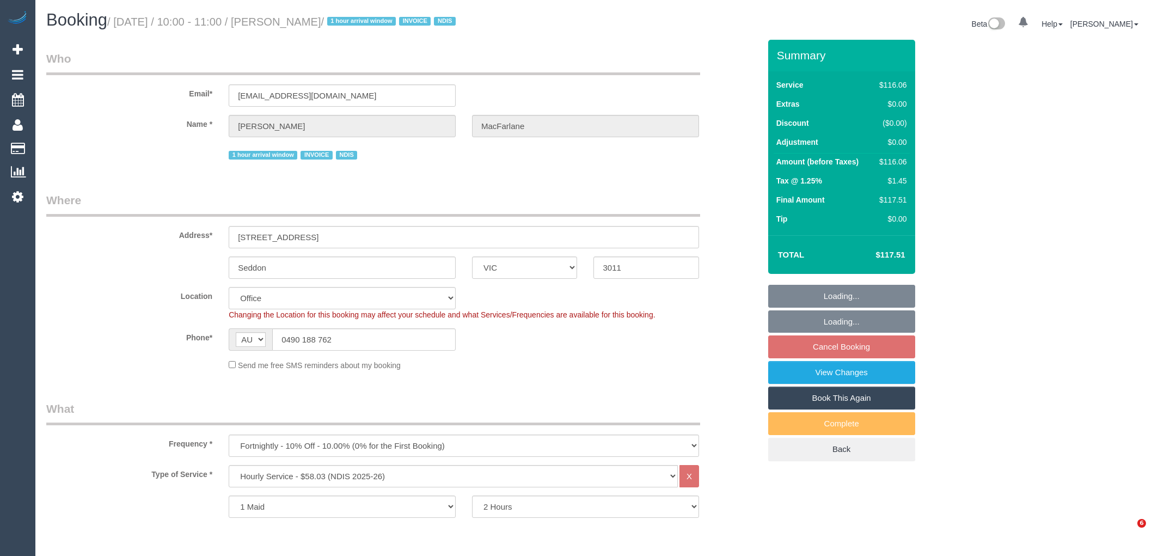
select select "number:25"
select select "number:35"
select select "number:13"
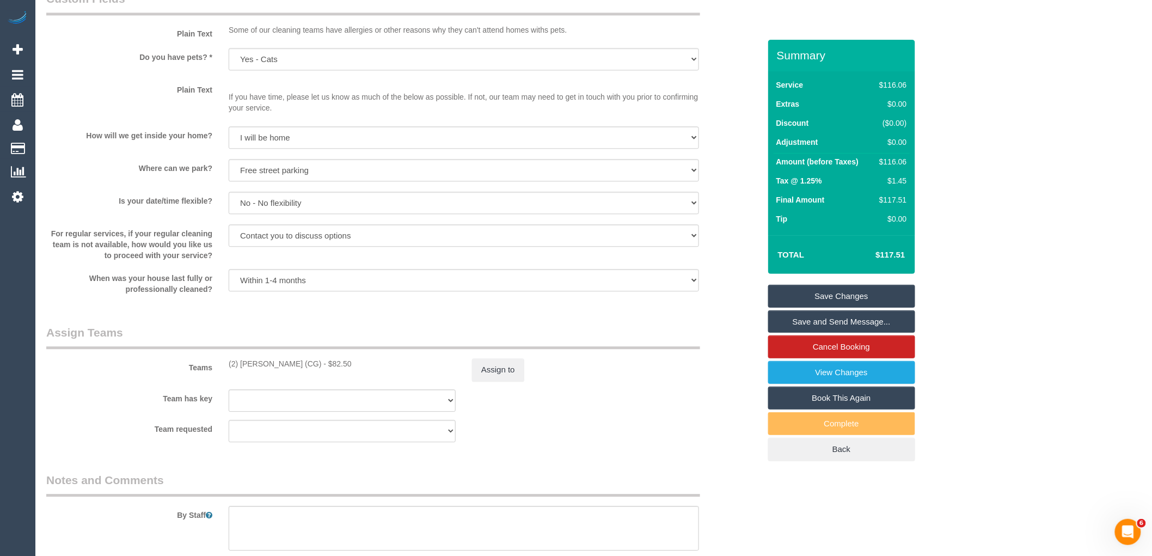
scroll to position [1354, 0]
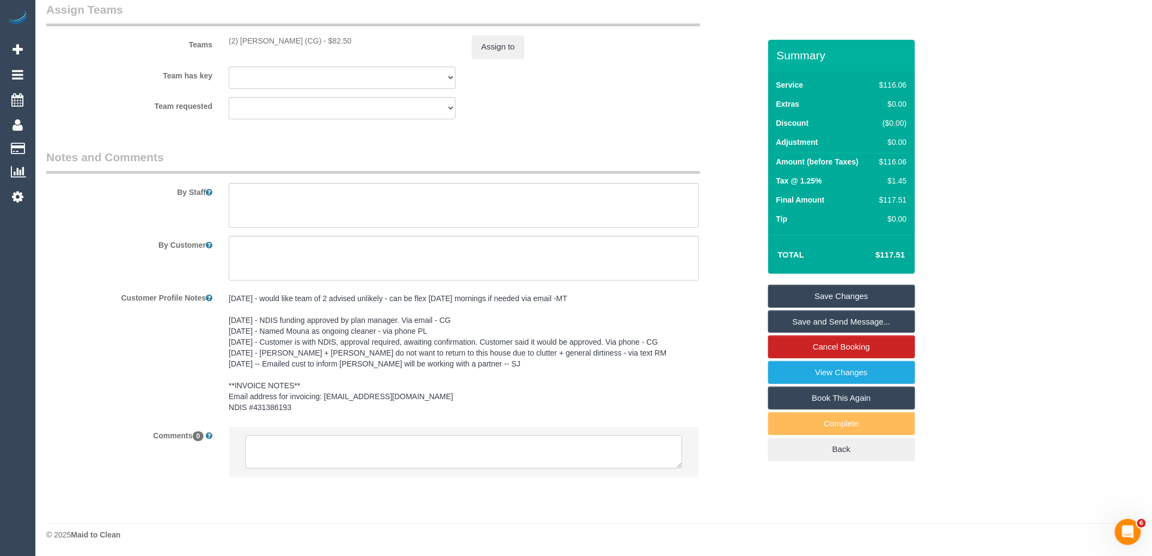
click at [338, 458] on textarea at bounding box center [464, 452] width 437 height 34
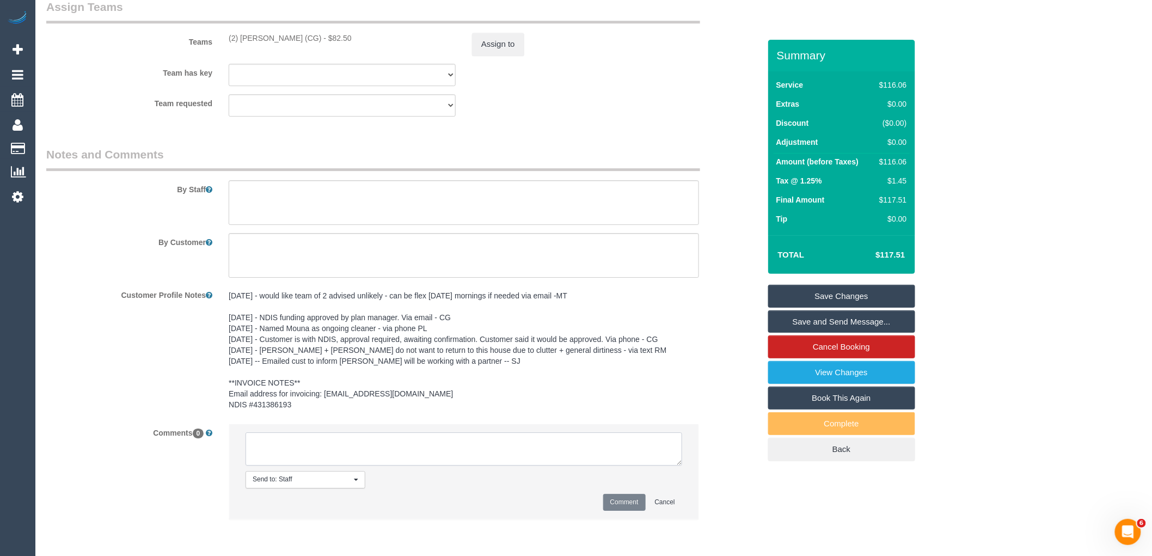
paste textarea "Paris is unable to work on Tuesdays after [DATE]."
drag, startPoint x: 367, startPoint y: 458, endPoint x: 323, endPoint y: 467, distance: 45.1
click at [235, 440] on li "Send to: Staff Nothing selected Send to: Staff Send to: Customer Send to: Team …" at bounding box center [463, 471] width 469 height 95
type textarea "Paris is unable to work on Tuesdays after [DATE]. Customer contacted via email"
click at [623, 499] on button "Comment" at bounding box center [624, 502] width 42 height 17
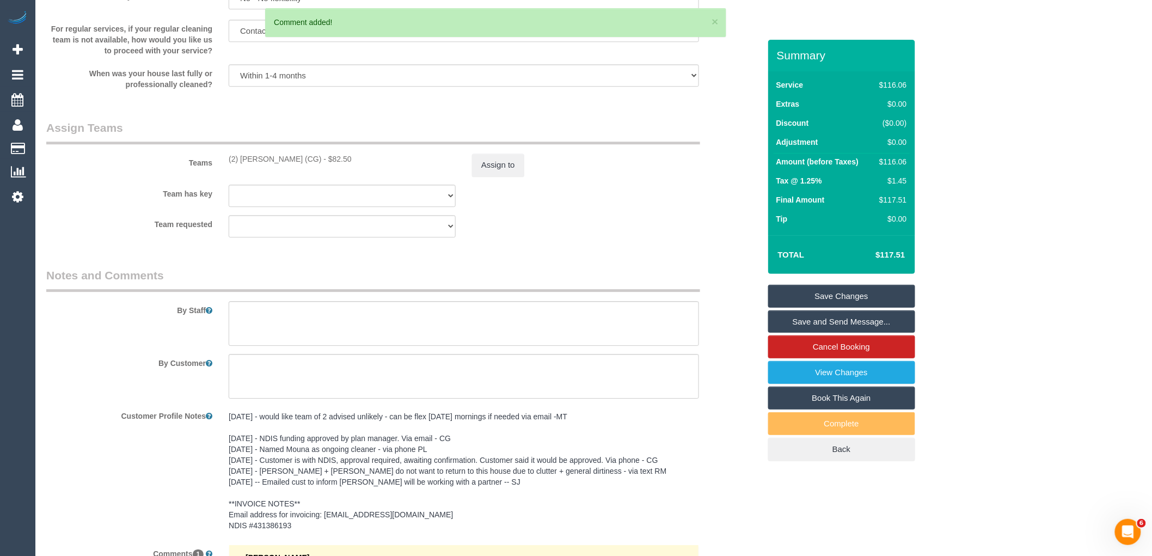
scroll to position [1112, 0]
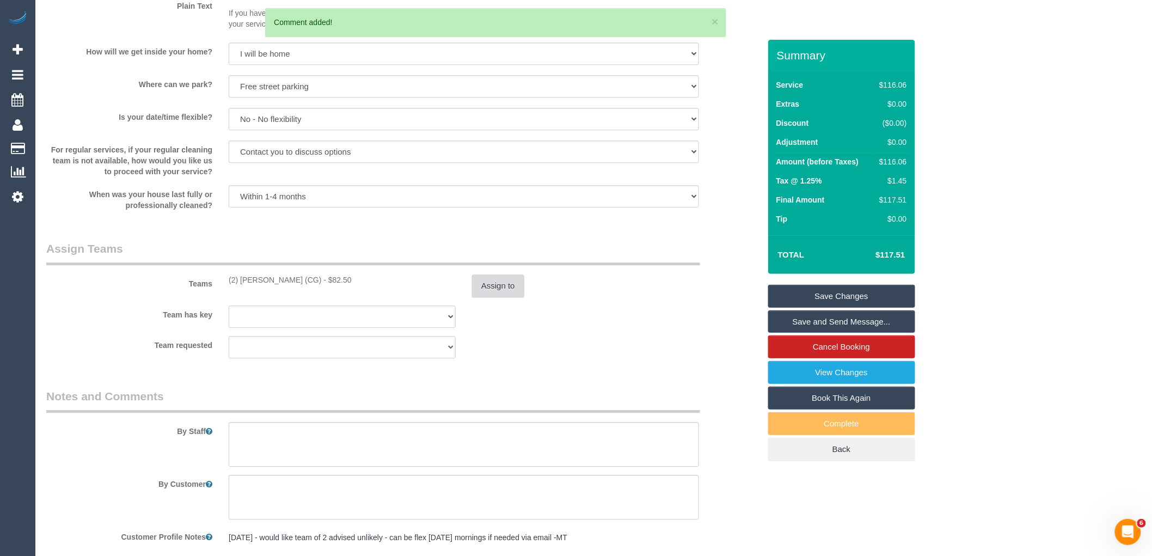
click at [489, 276] on button "Assign to" at bounding box center [498, 286] width 52 height 23
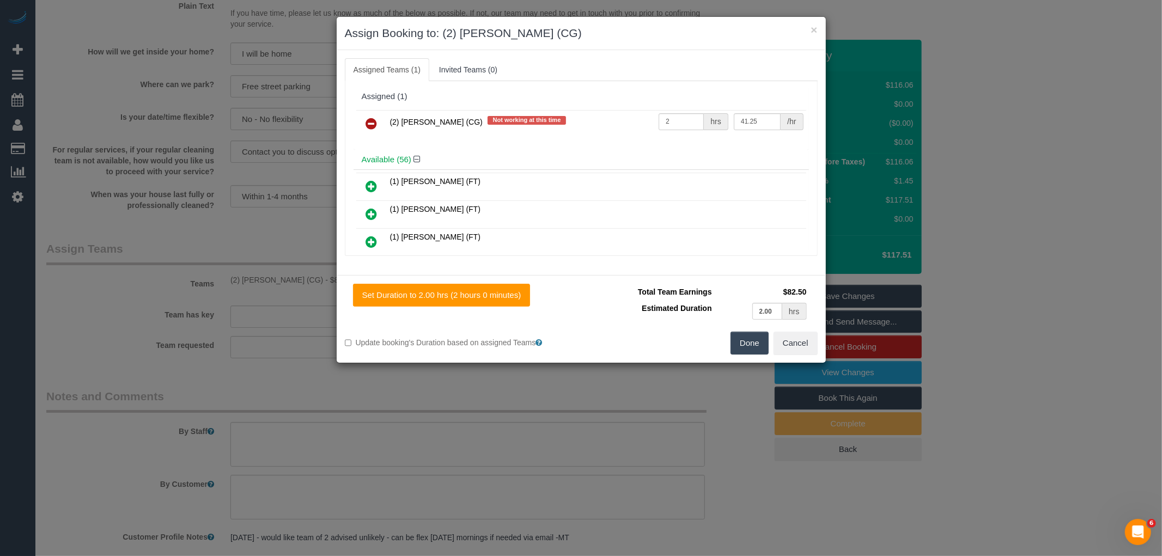
click at [372, 120] on icon at bounding box center [371, 123] width 11 height 13
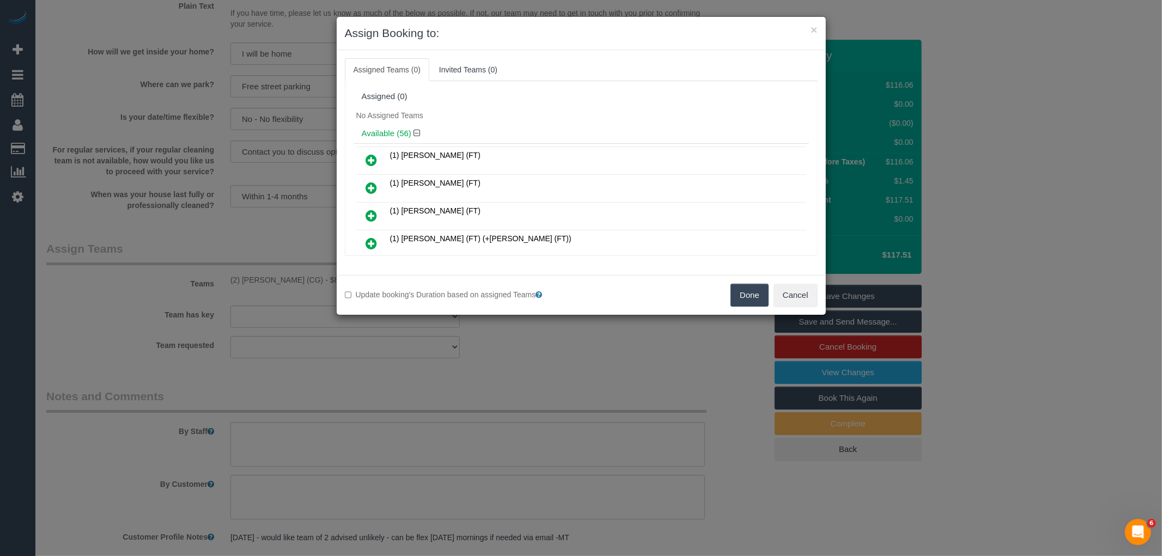
click at [746, 292] on button "Done" at bounding box center [749, 295] width 38 height 23
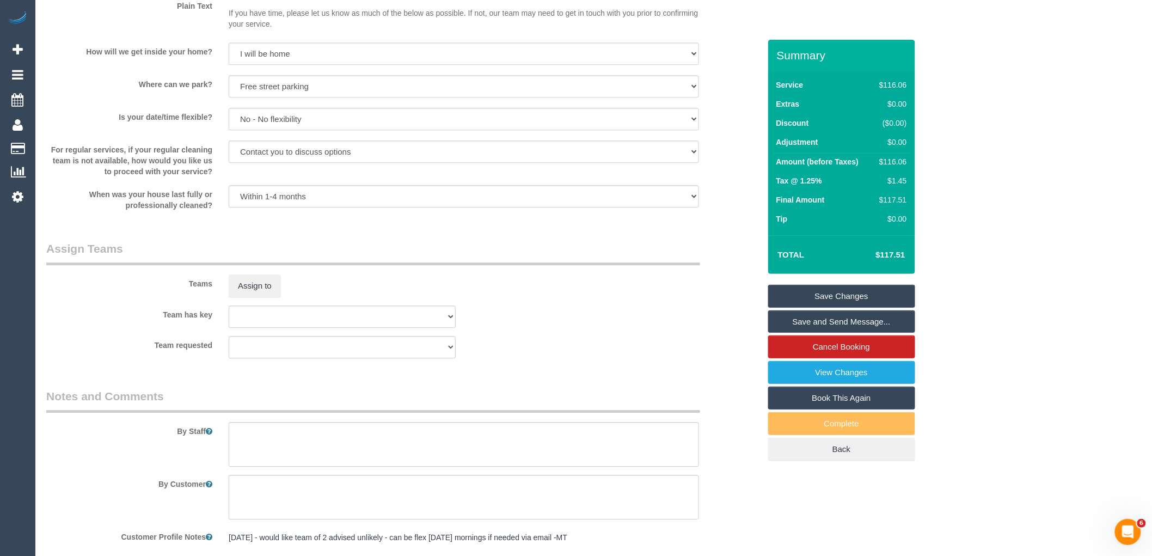
click at [855, 293] on link "Save Changes" at bounding box center [842, 296] width 147 height 23
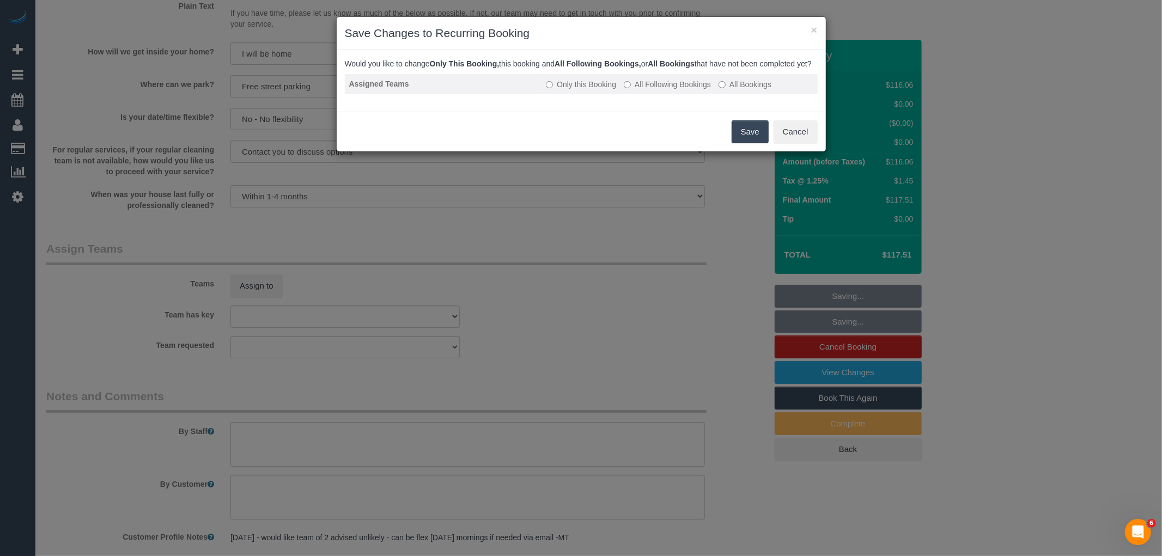
click at [663, 90] on label "All Following Bookings" at bounding box center [667, 84] width 87 height 11
click at [749, 141] on button "Save" at bounding box center [749, 131] width 37 height 23
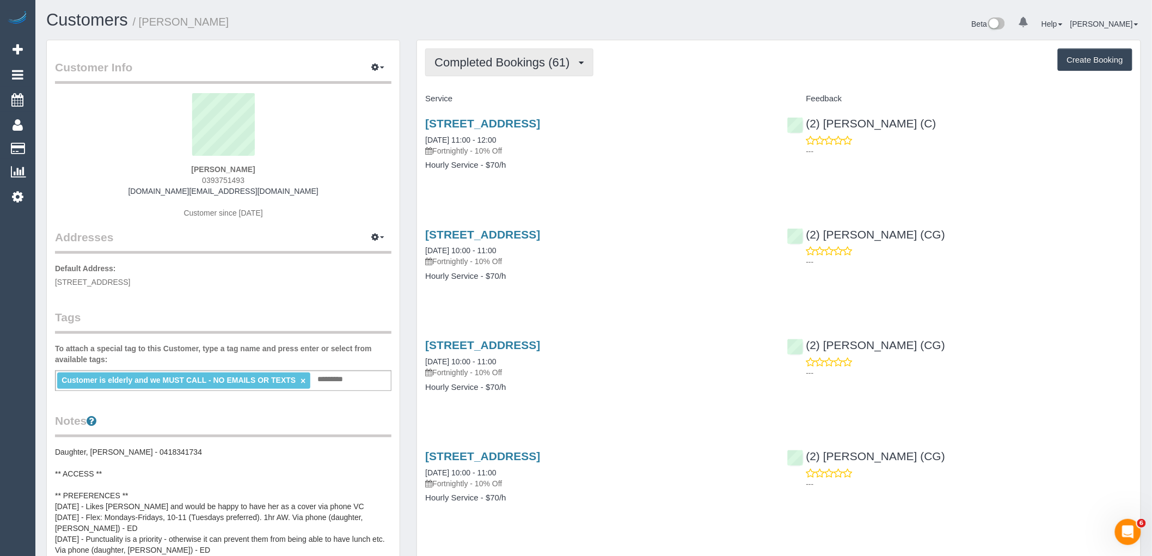
click at [496, 61] on span "Completed Bookings (61)" at bounding box center [505, 63] width 141 height 14
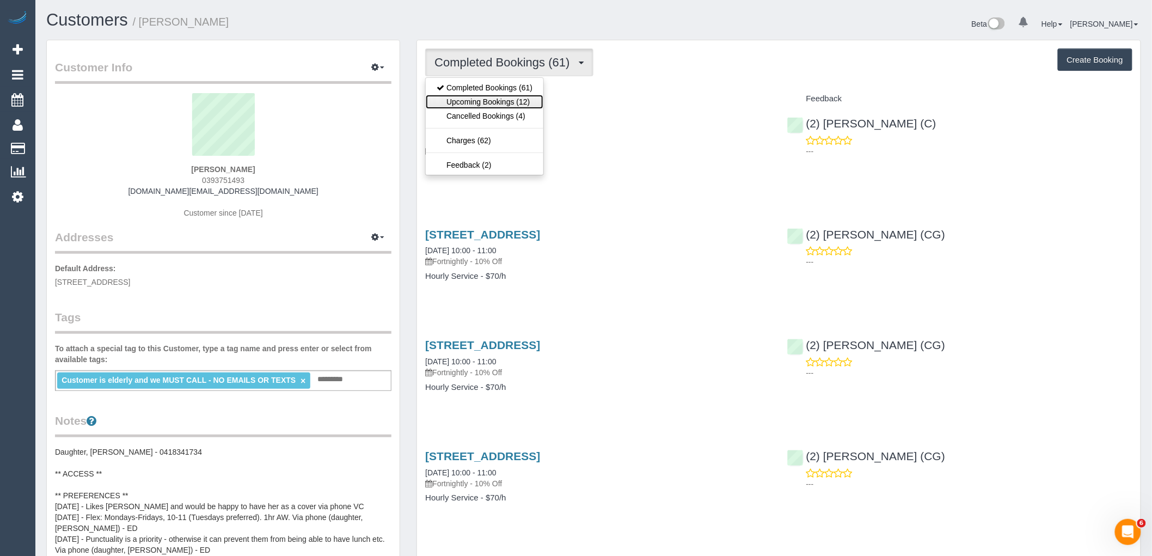
click at [504, 105] on link "Upcoming Bookings (12)" at bounding box center [485, 102] width 118 height 14
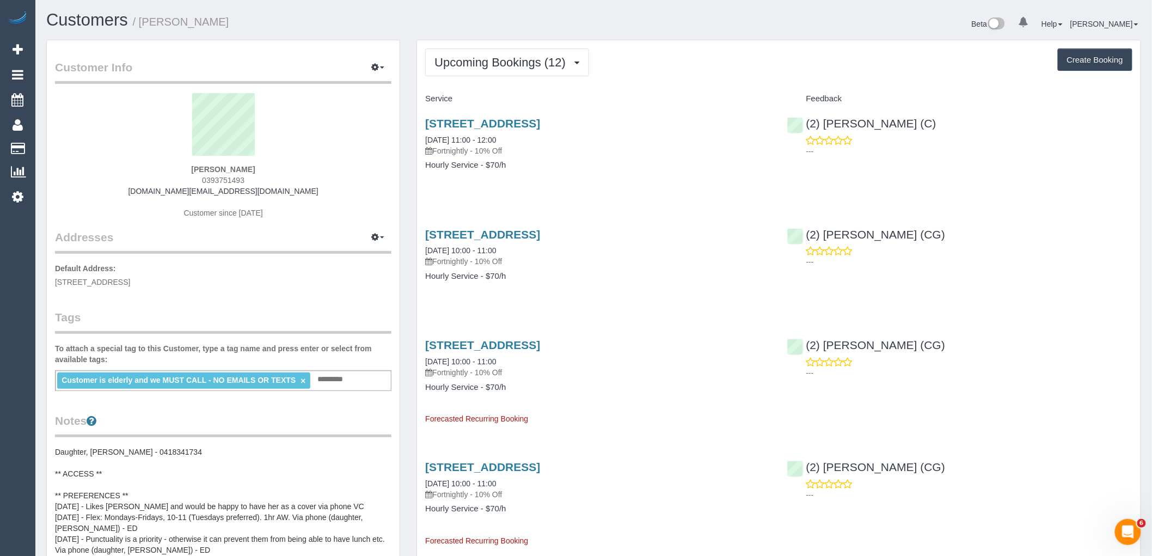
drag, startPoint x: 258, startPoint y: 182, endPoint x: 176, endPoint y: 182, distance: 82.2
click at [176, 182] on div "Nancy De Pasquale 0393751493 lceravolo.au@gmail.com Customer since 2023" at bounding box center [223, 161] width 337 height 136
copy span "0393751493"
drag, startPoint x: 286, startPoint y: 165, endPoint x: 292, endPoint y: 169, distance: 7.6
click at [286, 165] on div "Nancy De Pasquale 0393751493 lceravolo.au@gmail.com Customer since 2023" at bounding box center [223, 161] width 337 height 136
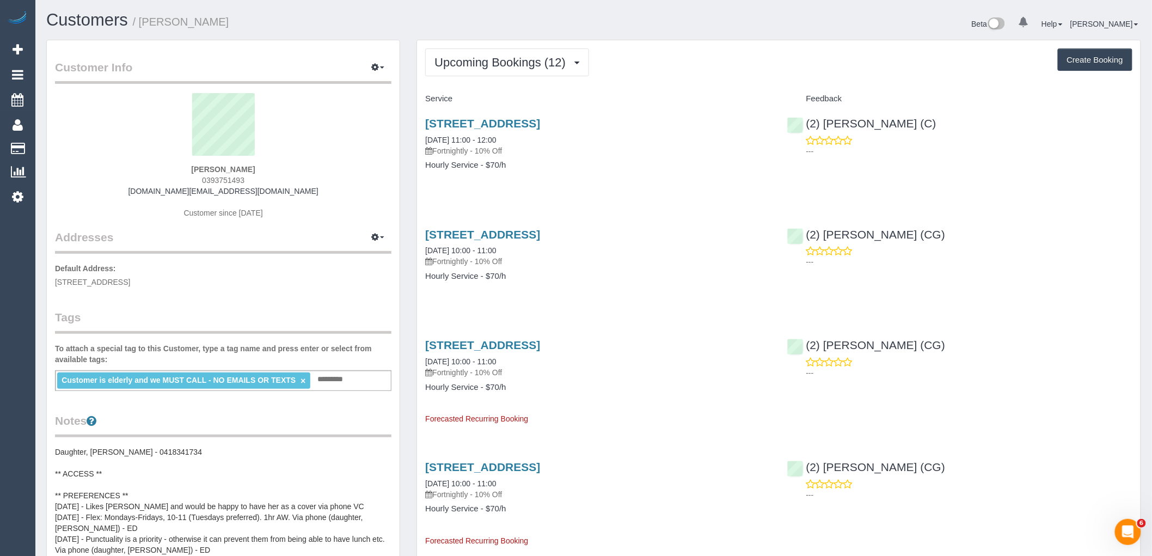
drag, startPoint x: 267, startPoint y: 168, endPoint x: 104, endPoint y: 167, distance: 163.4
click at [108, 167] on div "Nancy De Pasquale 0393751493 lceravolo.au@gmail.com Customer since 2023" at bounding box center [223, 161] width 337 height 136
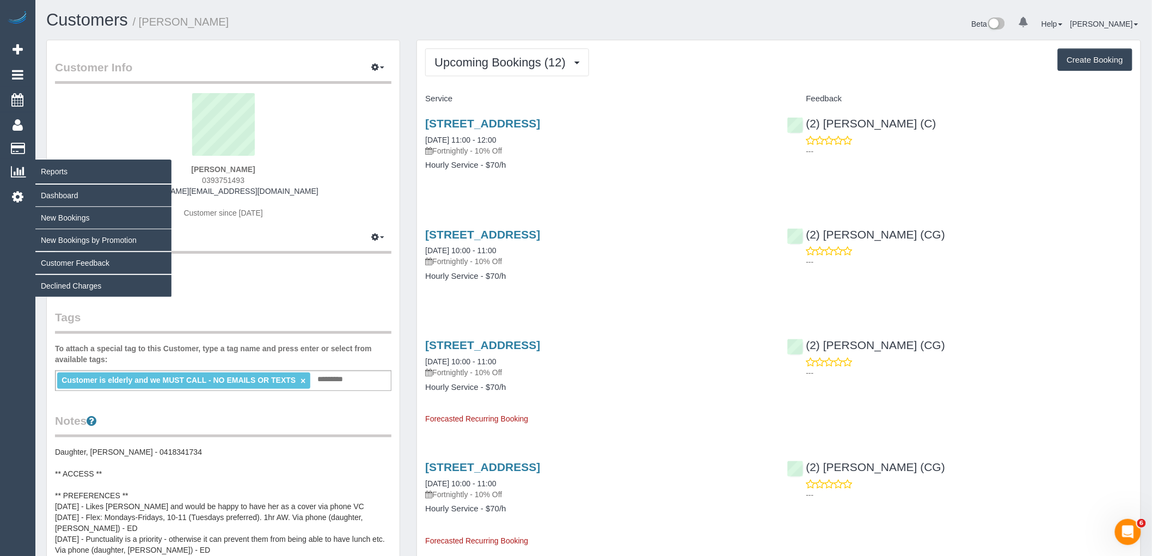
copy strong "Nancy De Pasquale"
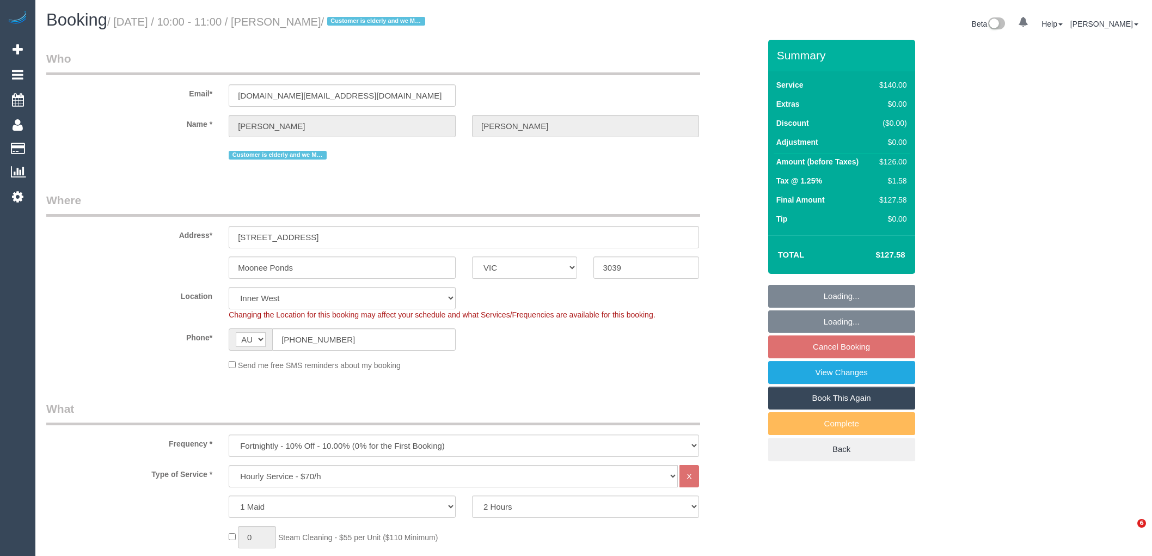
select select "VIC"
select select "number:28"
select select "number:14"
select select "number:19"
select select "number:24"
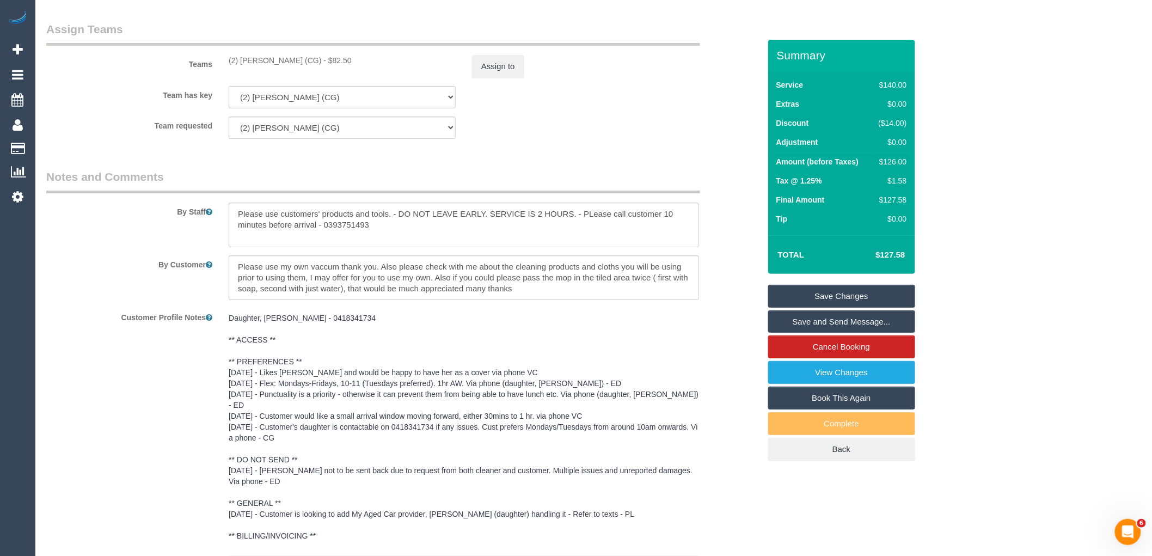
scroll to position [1779, 0]
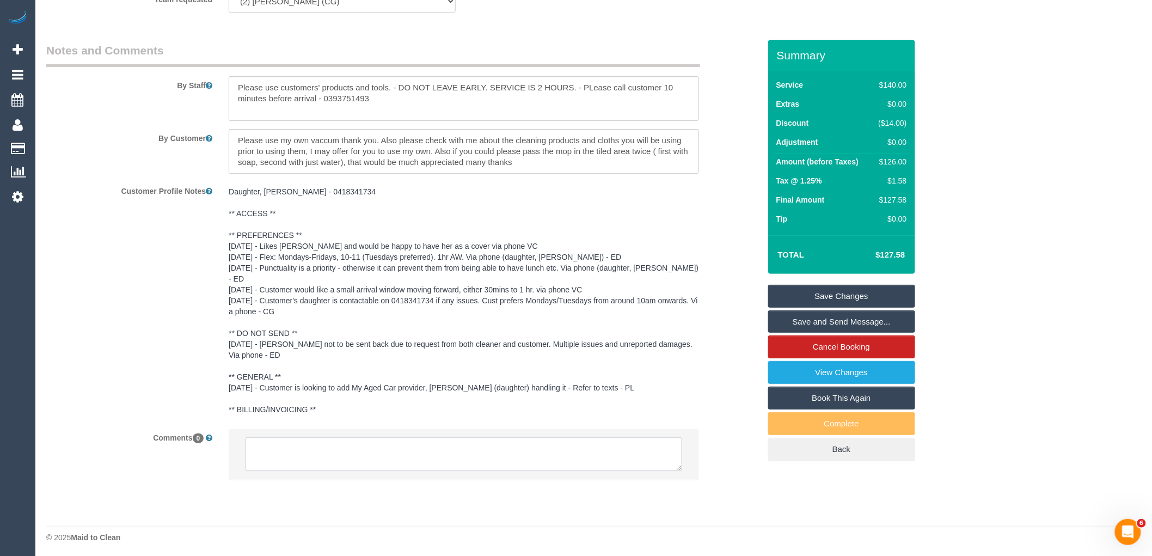
click at [386, 442] on textarea at bounding box center [464, 454] width 437 height 34
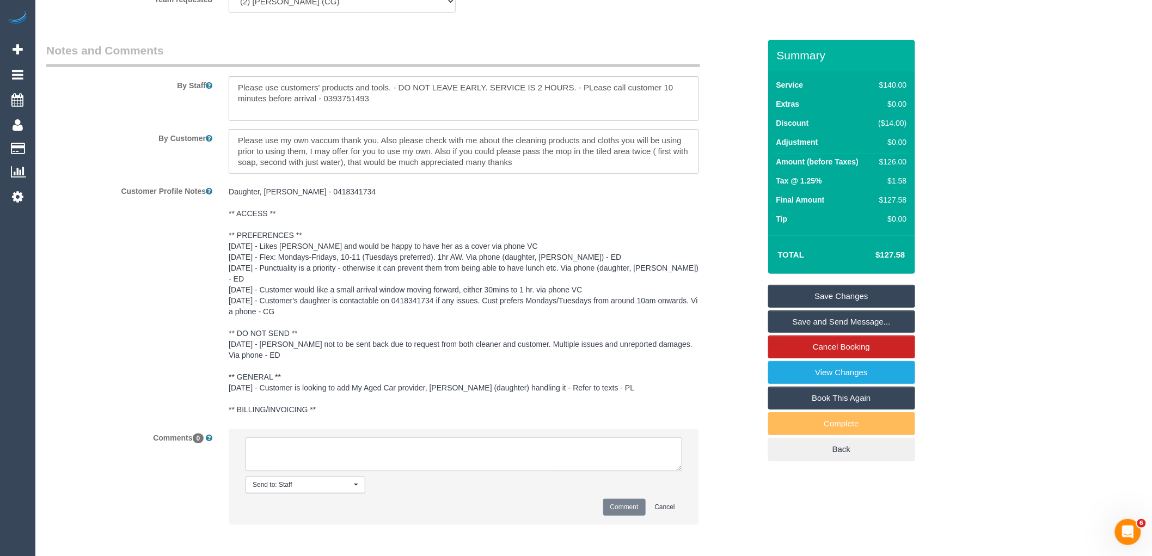
paste textarea "Paris is unable to work on Tuesdays after [DATE]. Customer contacted via email"
type textarea "Paris is unable to work on Tuesdays after [DATE]. Customer contacted via email"
click at [632, 503] on button "Comment" at bounding box center [624, 507] width 42 height 17
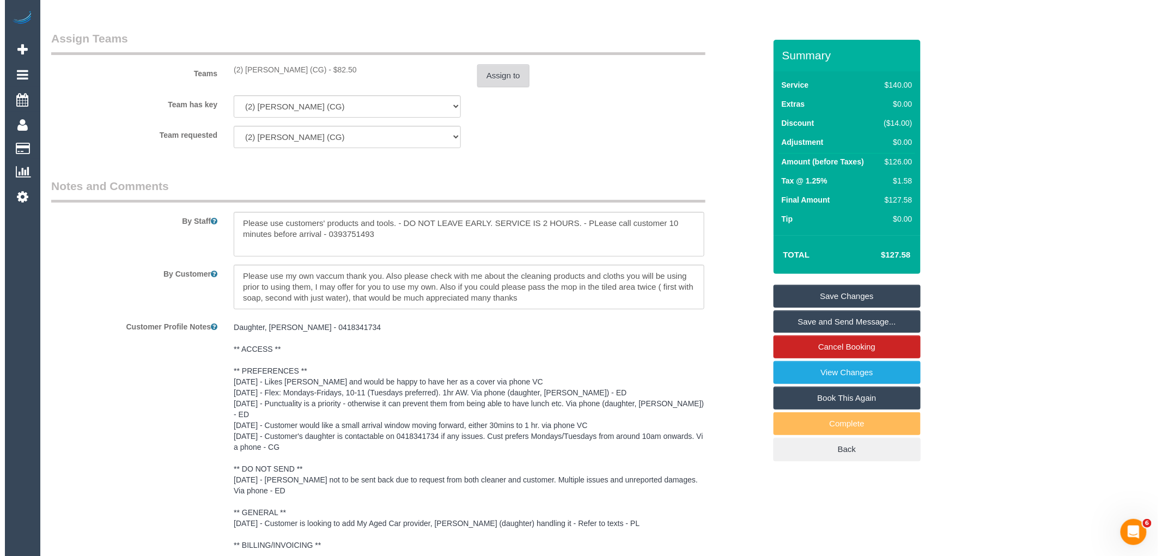
scroll to position [1477, 0]
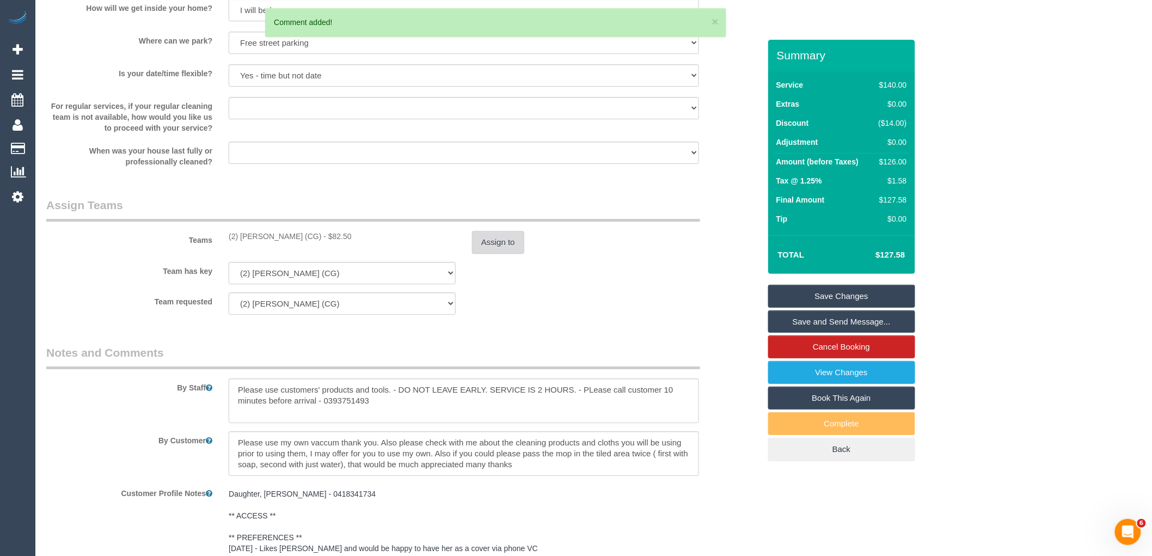
click at [509, 253] on button "Assign to" at bounding box center [498, 242] width 52 height 23
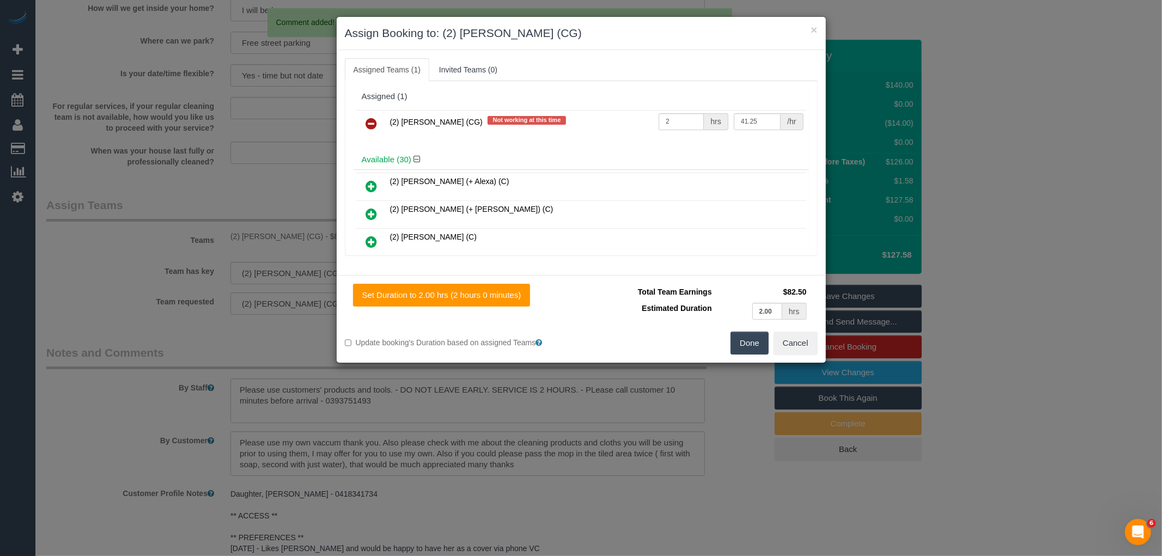
click at [371, 117] on icon at bounding box center [371, 123] width 11 height 13
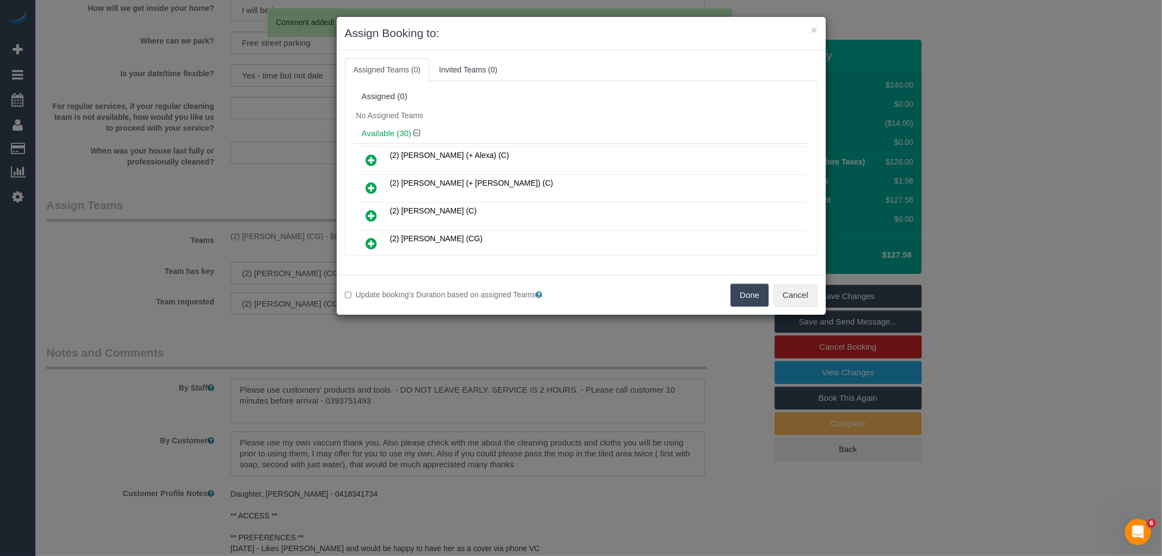
click at [739, 292] on button "Done" at bounding box center [749, 295] width 38 height 23
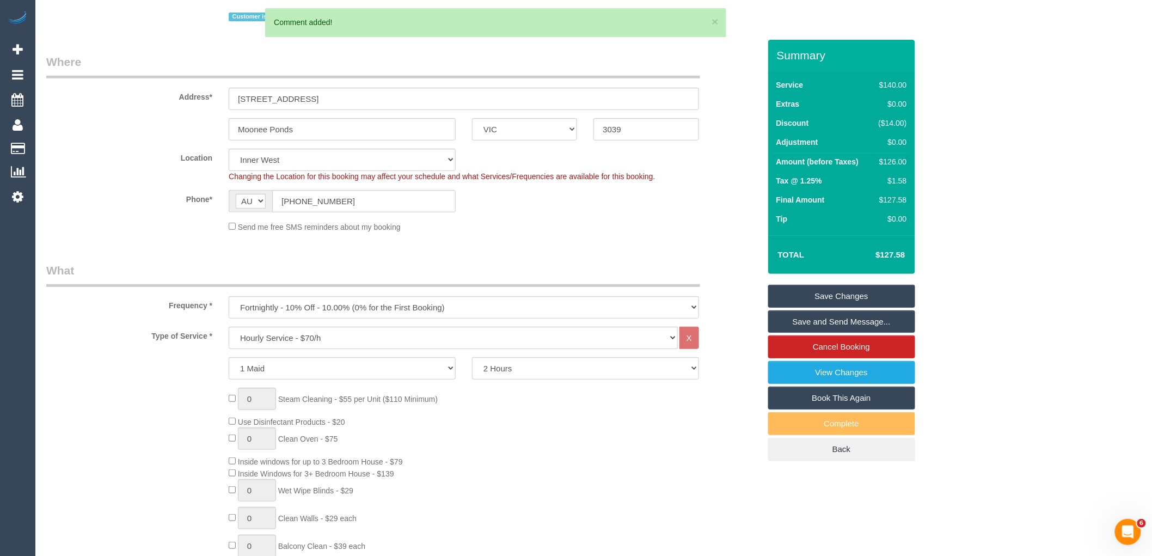
scroll to position [24, 0]
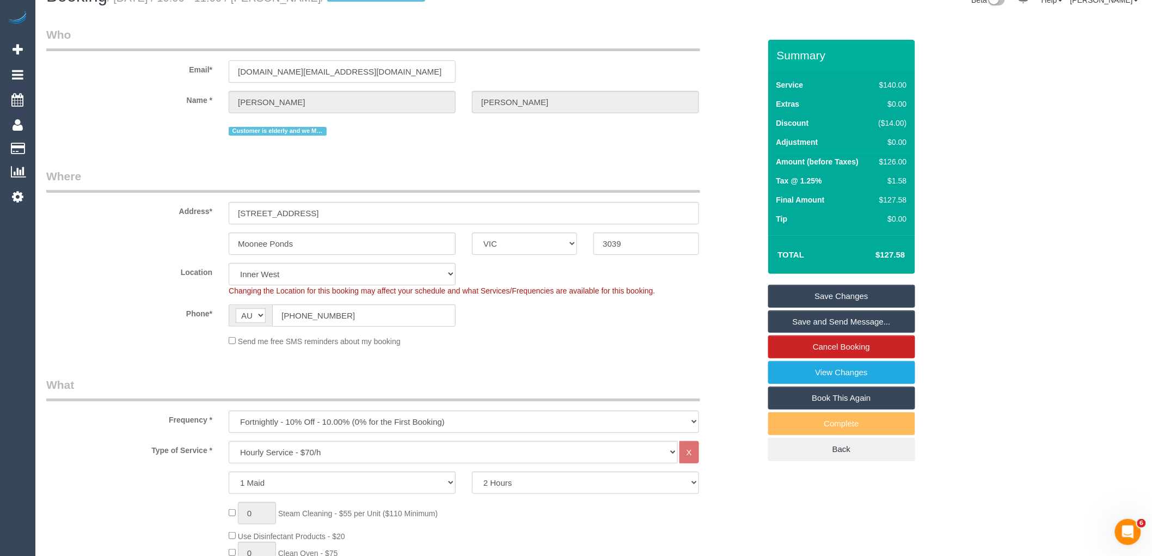
drag, startPoint x: 218, startPoint y: 77, endPoint x: 179, endPoint y: 81, distance: 39.9
click at [189, 77] on div "Email* lceravolo.au@gmail.com" at bounding box center [403, 55] width 730 height 56
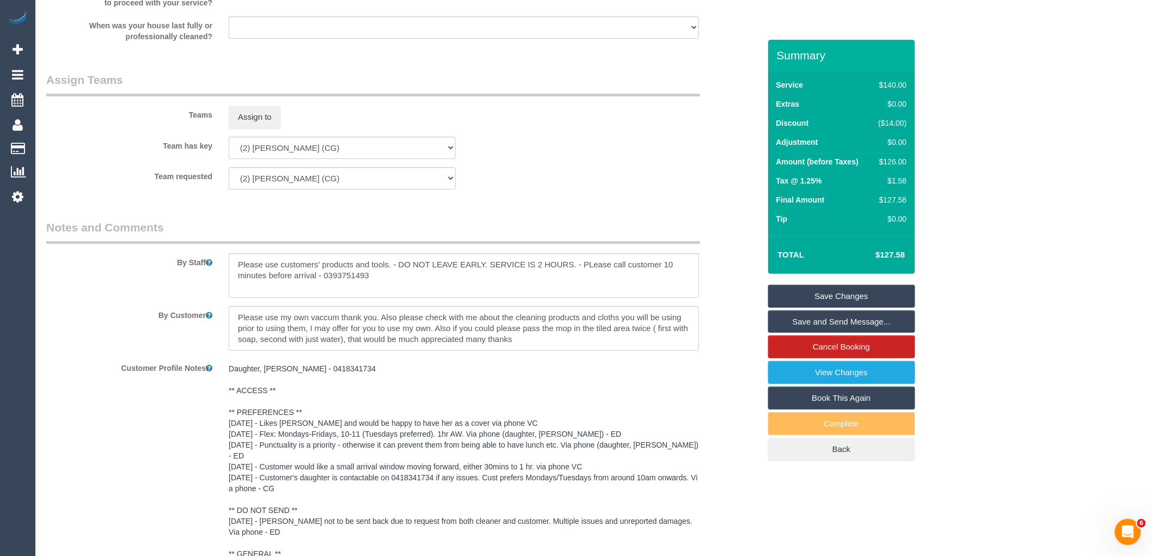
scroll to position [1871, 0]
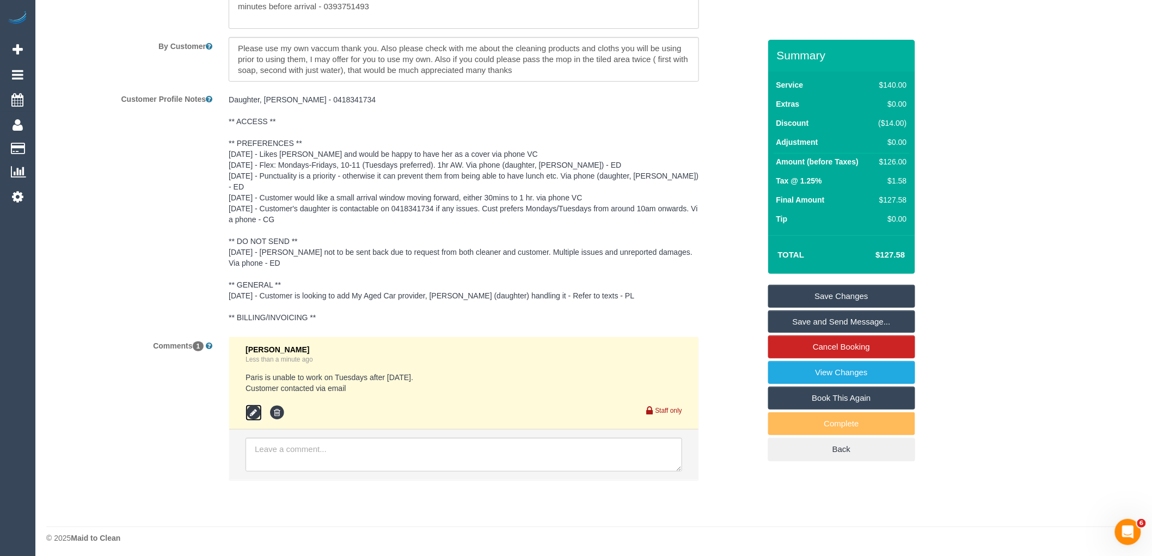
click at [260, 414] on icon at bounding box center [254, 413] width 16 height 16
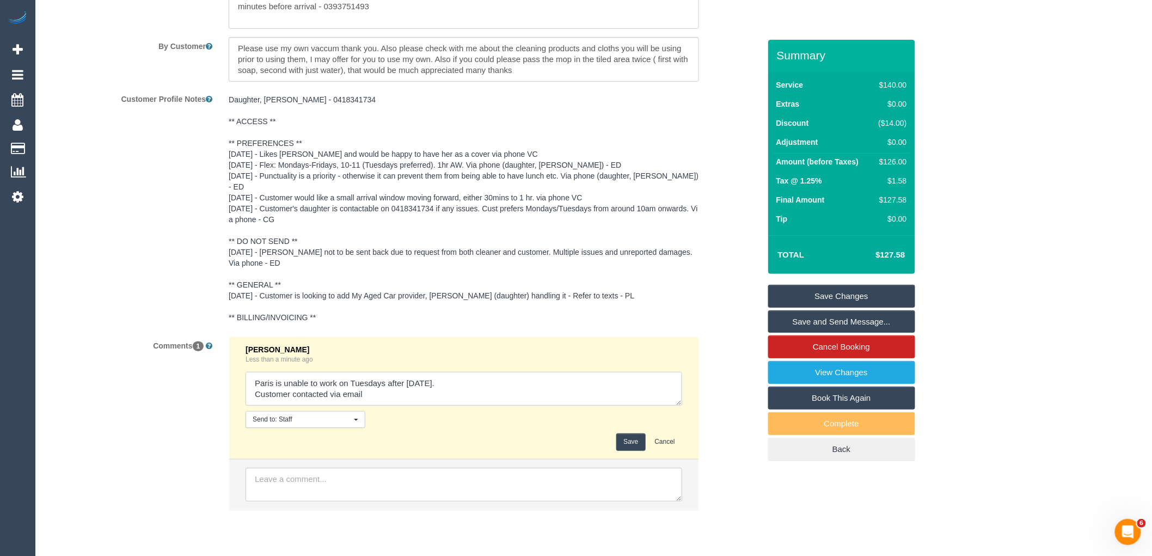
drag, startPoint x: 380, startPoint y: 393, endPoint x: 330, endPoint y: 390, distance: 50.7
click at [330, 390] on textarea at bounding box center [464, 389] width 437 height 34
click at [393, 396] on textarea at bounding box center [464, 389] width 437 height 34
type textarea "Paris is unable to work on Tuesdays after 07/10/25. Customer contacted via emai…"
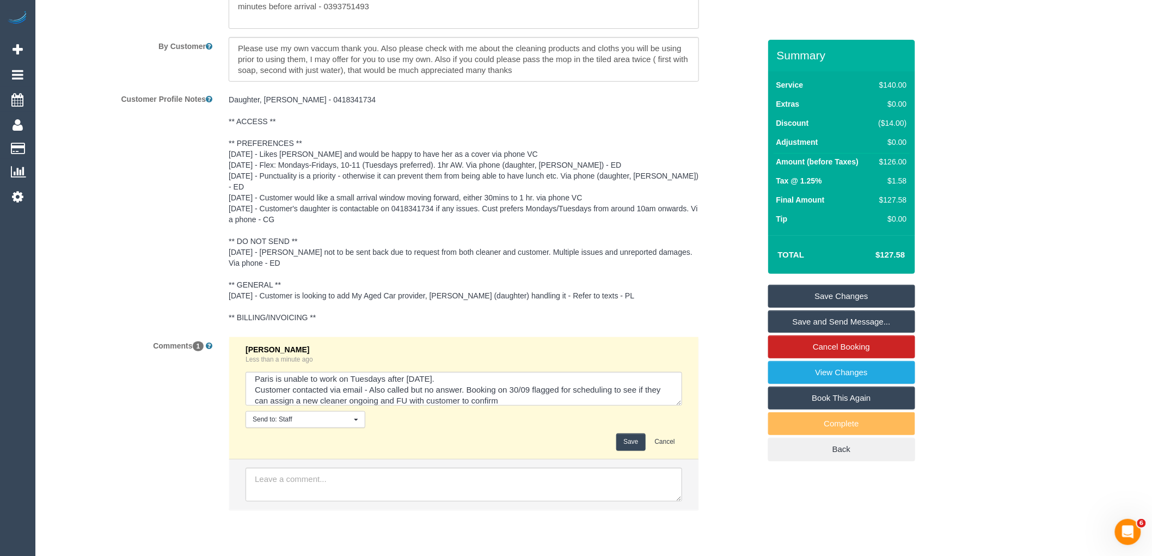
click at [644, 438] on button "Save" at bounding box center [631, 442] width 29 height 17
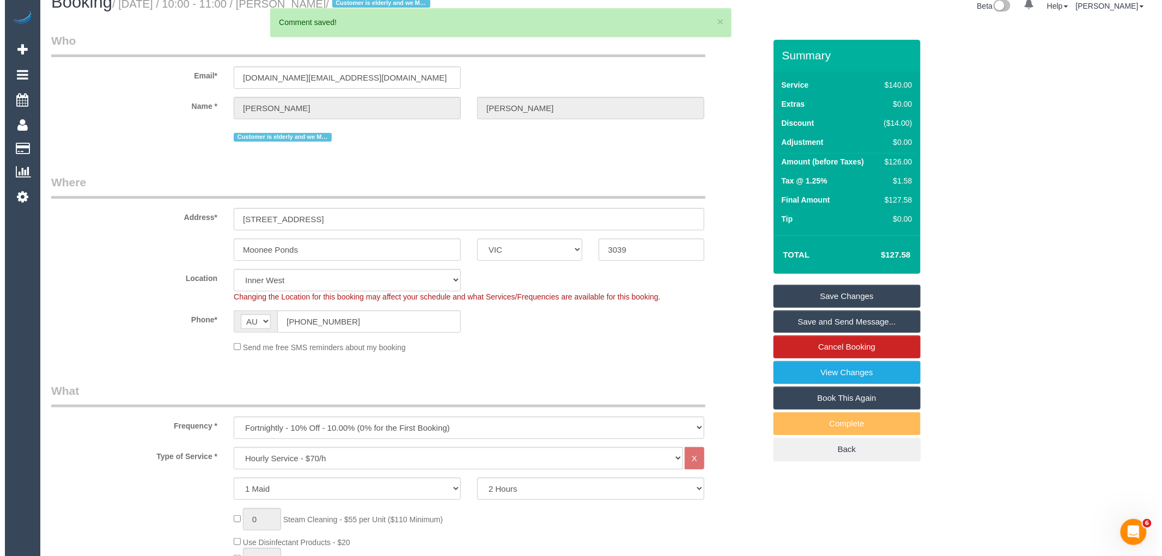
scroll to position [0, 0]
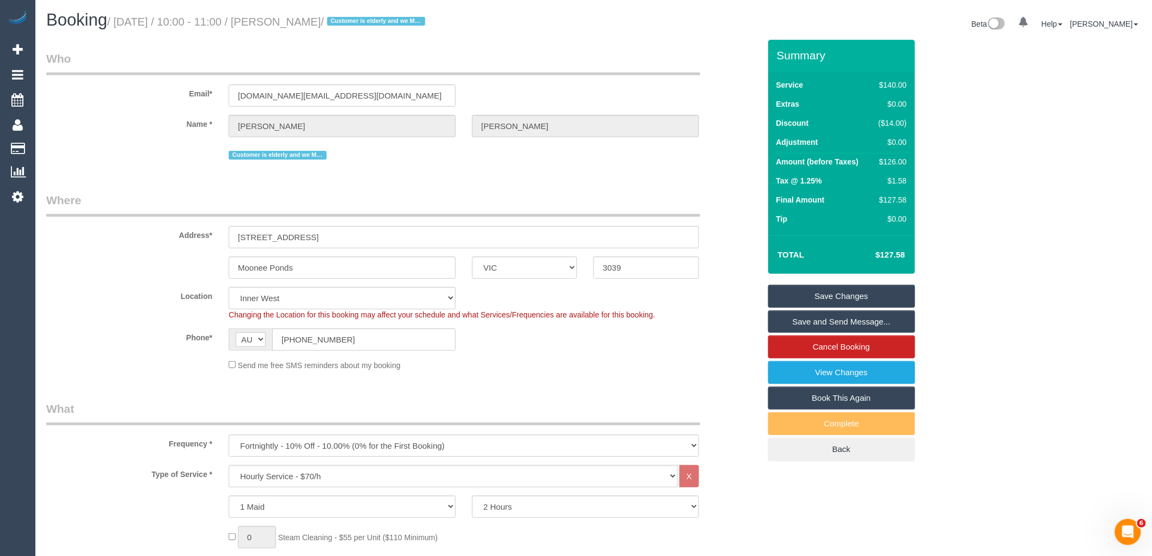
click at [831, 297] on link "Save Changes" at bounding box center [842, 296] width 147 height 23
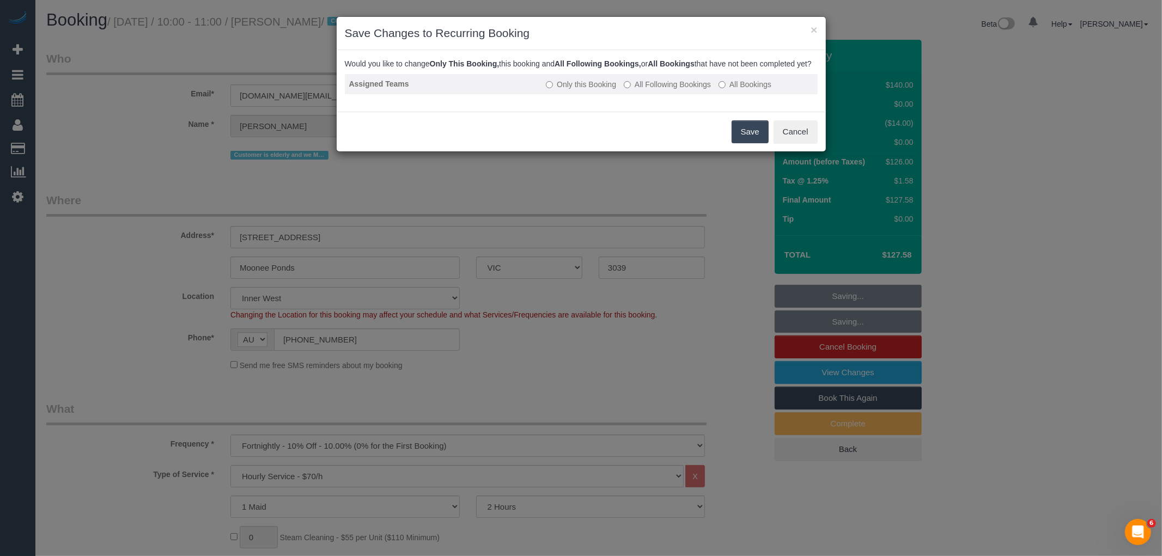
click at [682, 90] on label "All Following Bookings" at bounding box center [667, 84] width 87 height 11
click at [739, 138] on button "Save" at bounding box center [749, 131] width 37 height 23
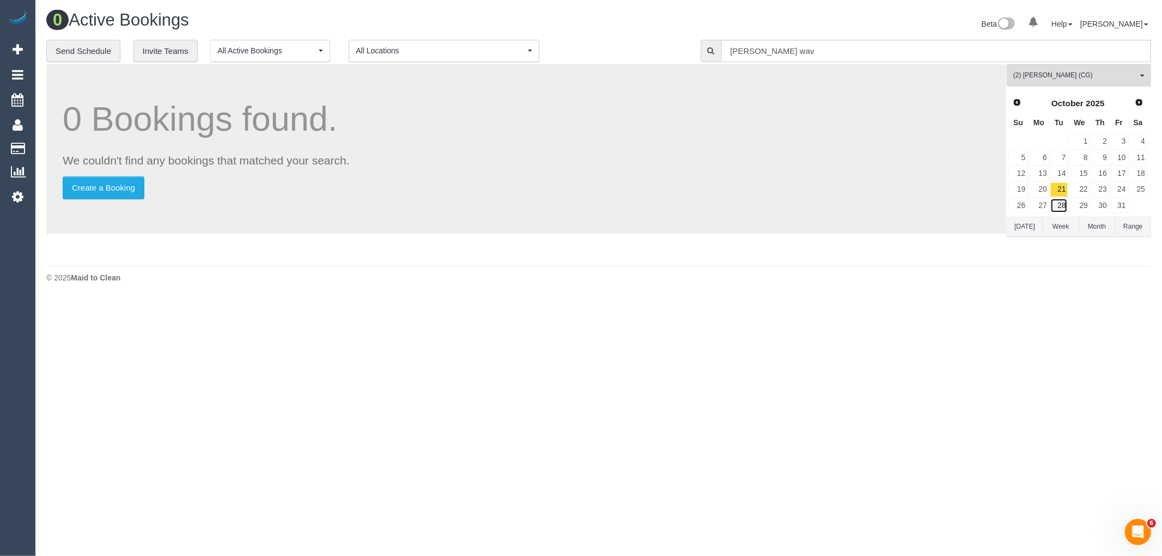
click at [1055, 207] on link "28" at bounding box center [1059, 205] width 18 height 15
click at [1057, 162] on link "7" at bounding box center [1059, 157] width 18 height 15
click at [1059, 174] on link "14" at bounding box center [1059, 173] width 18 height 15
click at [1060, 188] on link "21" at bounding box center [1059, 189] width 18 height 15
click at [1062, 208] on link "28" at bounding box center [1059, 205] width 18 height 15
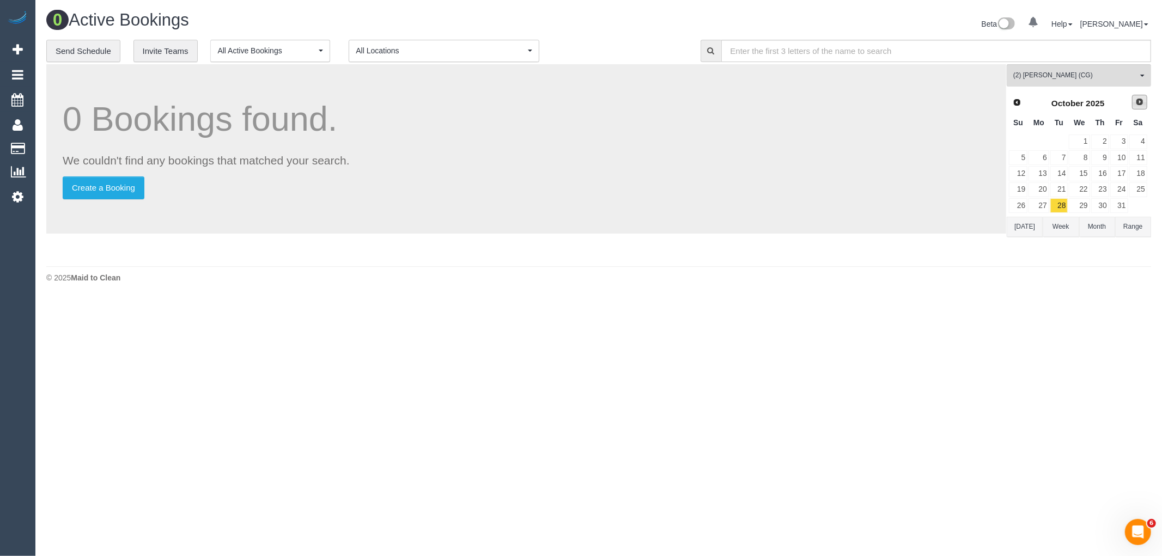
click at [1136, 105] on span "Next" at bounding box center [1139, 101] width 9 height 9
click at [1066, 161] on link "4" at bounding box center [1059, 157] width 18 height 15
click at [1063, 175] on link "11" at bounding box center [1059, 173] width 18 height 15
click at [1063, 190] on link "18" at bounding box center [1059, 189] width 18 height 15
click at [1062, 208] on link "25" at bounding box center [1059, 205] width 18 height 15
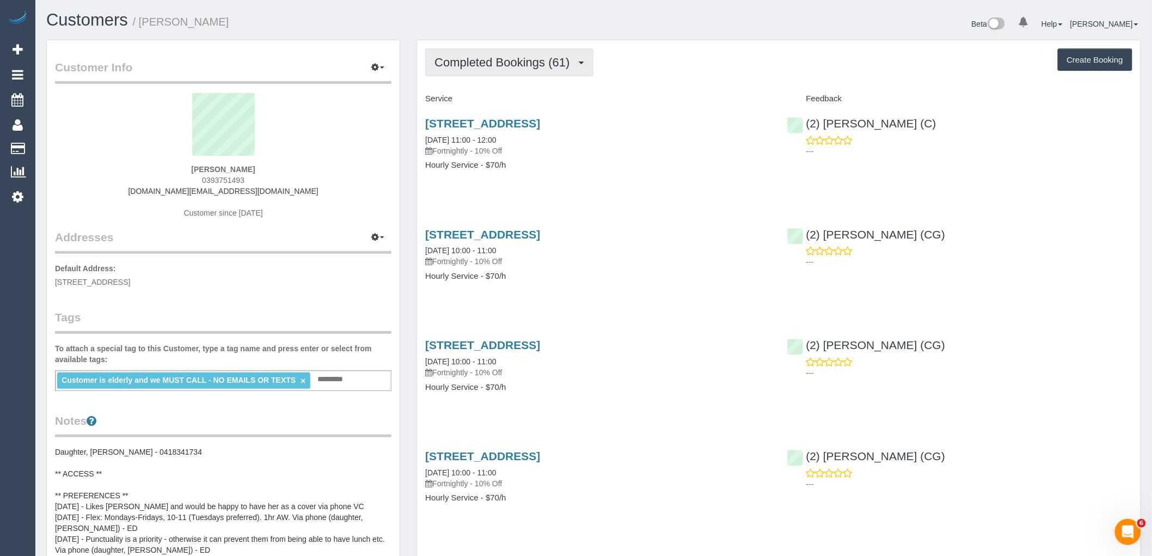
click at [472, 64] on span "Completed Bookings (61)" at bounding box center [505, 63] width 141 height 14
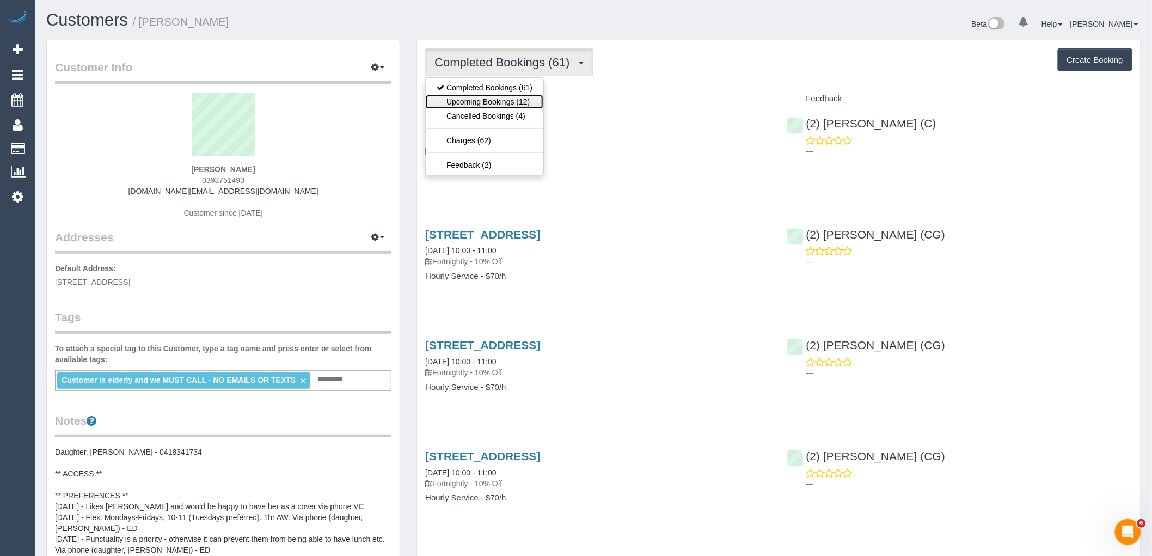
click at [477, 101] on link "Upcoming Bookings (12)" at bounding box center [485, 102] width 118 height 14
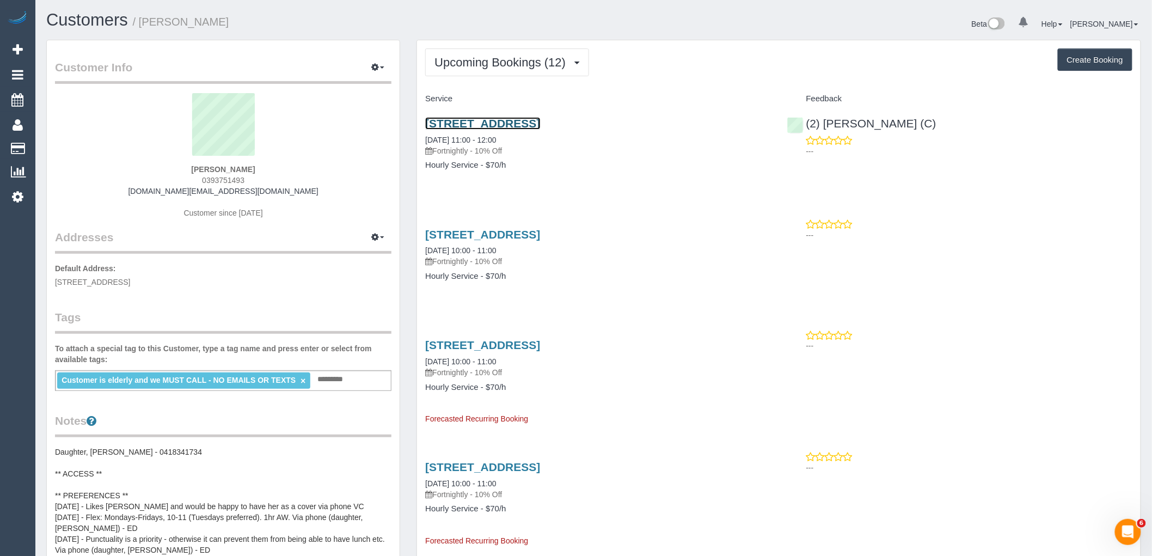
drag, startPoint x: 530, startPoint y: 120, endPoint x: 534, endPoint y: 126, distance: 6.6
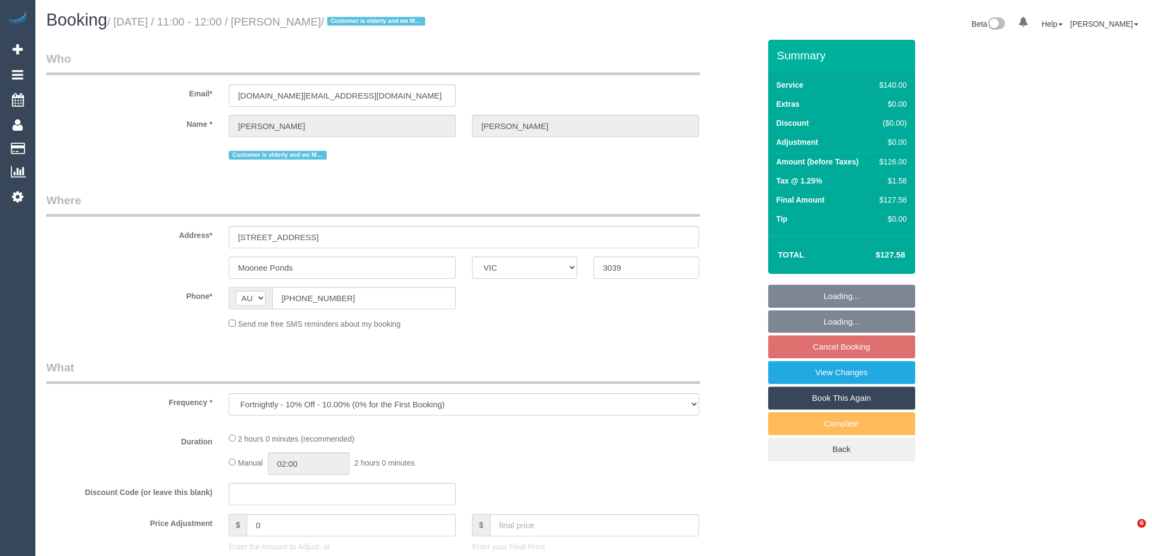
select select "VIC"
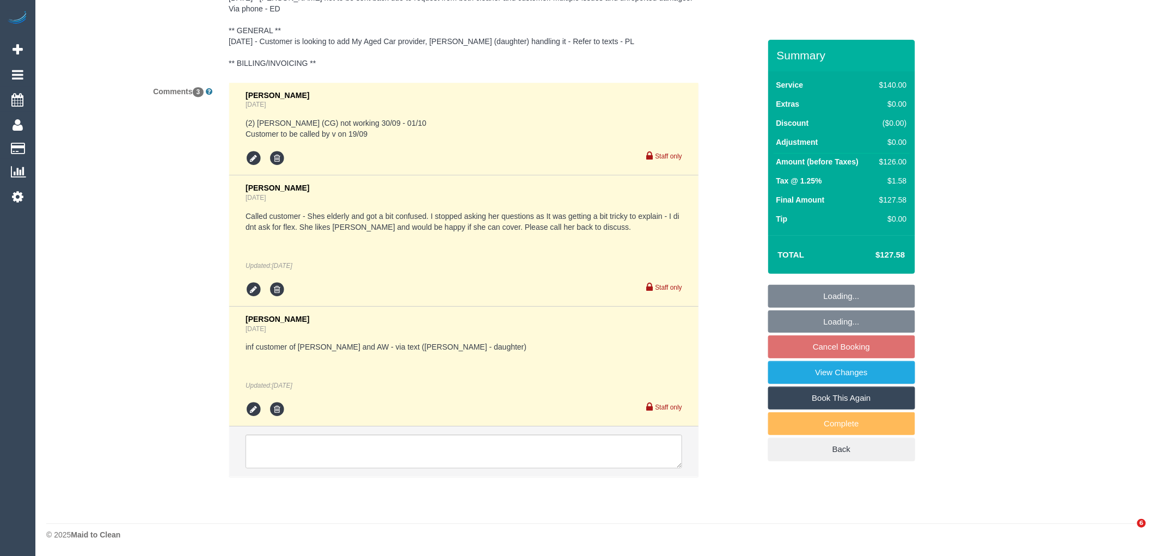
select select "string:stripe-pm_1NoKqy2GScqysDRVsan1s9rF"
select select "number:28"
select select "number:14"
select select "number:19"
select select "number:24"
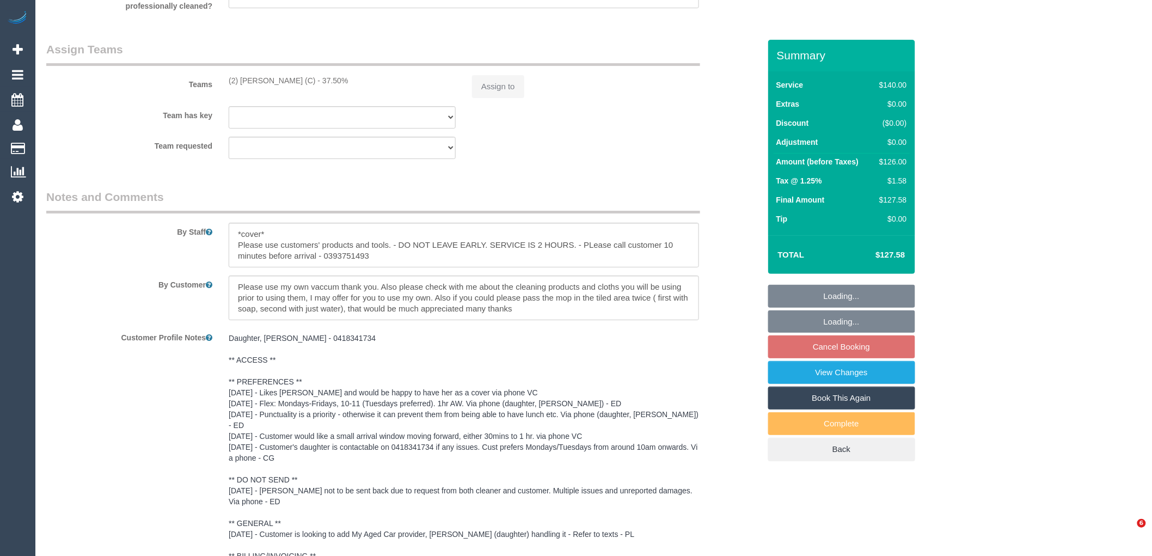
select select "object:917"
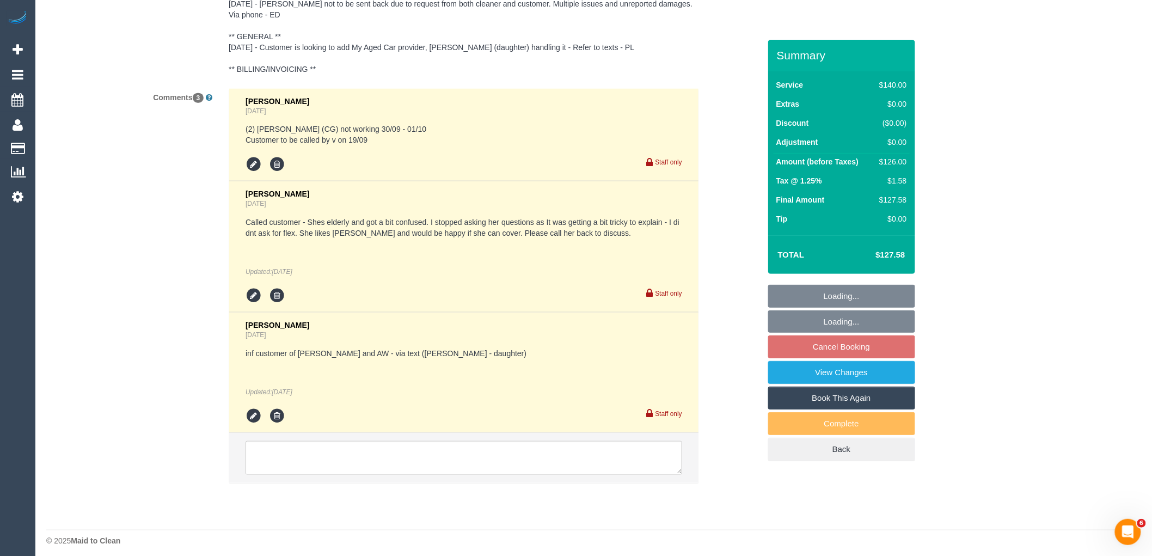
scroll to position [2140, 0]
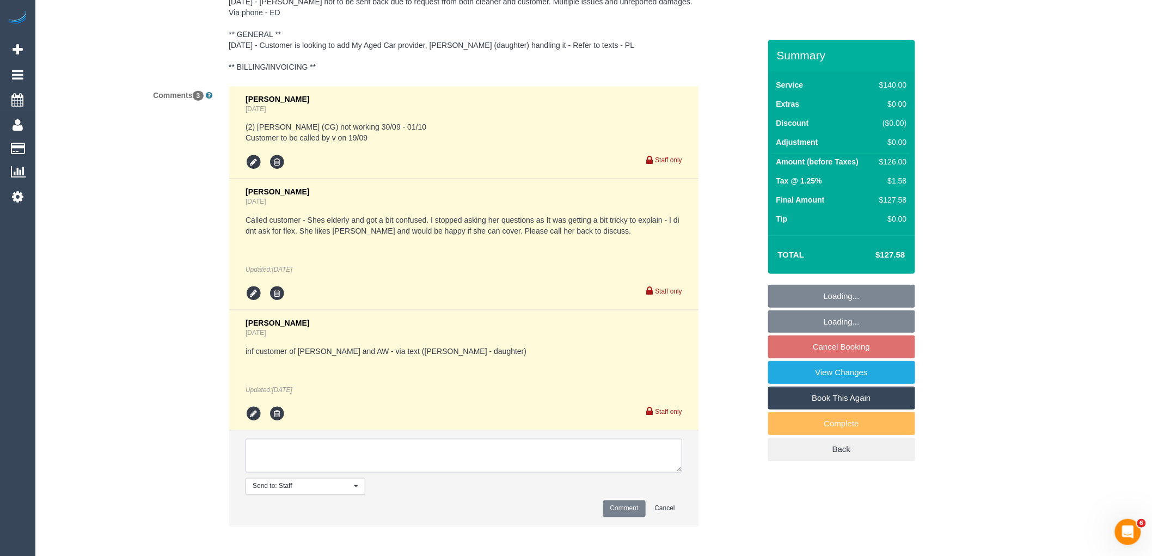
click at [378, 454] on textarea at bounding box center [464, 456] width 437 height 34
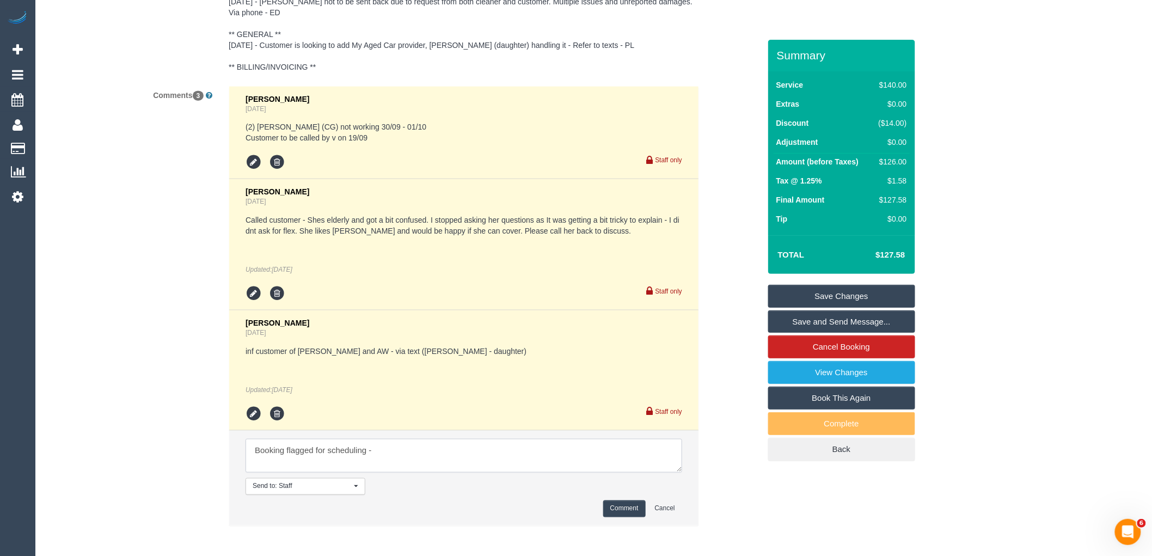
paste textarea "cnv_qhiyyz3"
click at [378, 447] on textarea at bounding box center [464, 456] width 437 height 34
click at [373, 447] on textarea at bounding box center [464, 456] width 437 height 34
click at [269, 448] on textarea at bounding box center [464, 456] width 437 height 34
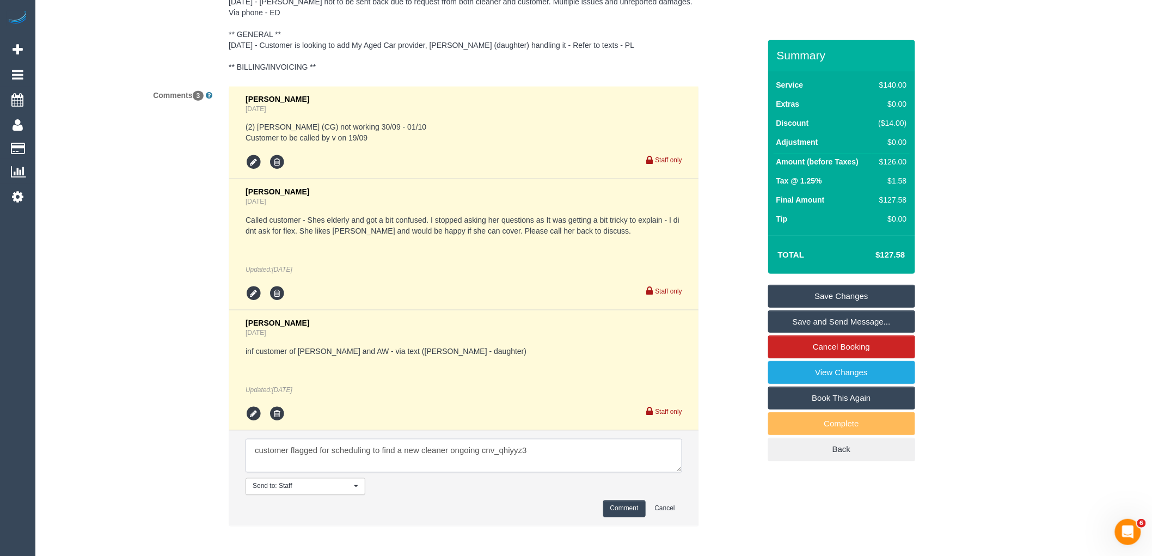
drag, startPoint x: 655, startPoint y: 449, endPoint x: 149, endPoint y: 438, distance: 505.6
click at [150, 438] on div "Comments 3 [PERSON_NAME] [DATE] (2) [PERSON_NAME] (CG) not working 30/09 - 01/1…" at bounding box center [403, 311] width 730 height 451
type textarea "customer flagged for scheduling to find a new cleaner ongoing cnv_qhiyyz3"
click at [634, 509] on button "Comment" at bounding box center [624, 509] width 42 height 17
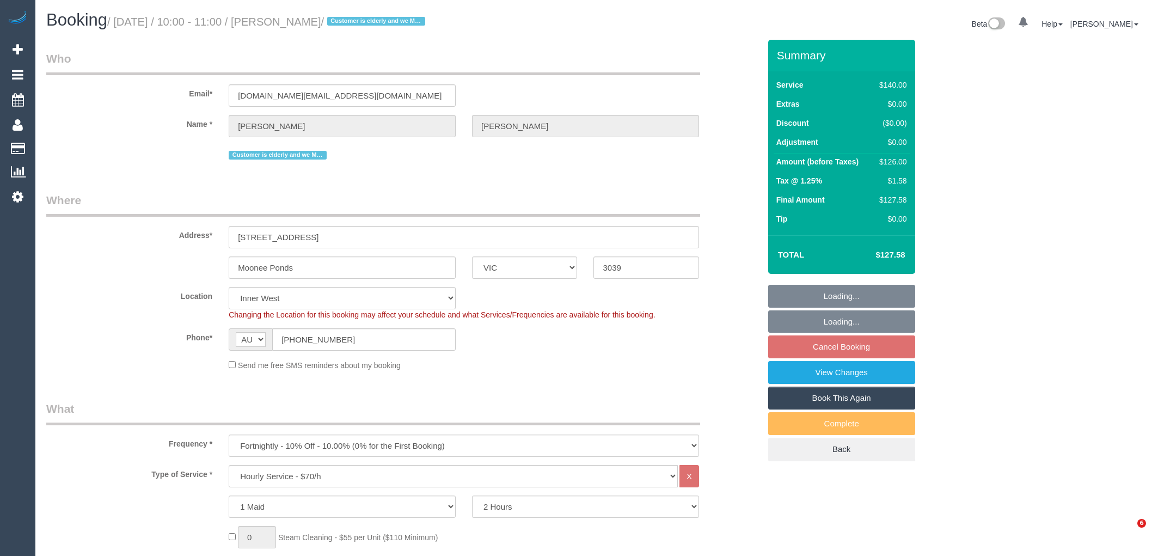
select select "VIC"
select select "number:28"
select select "number:14"
select select "number:19"
select select "number:24"
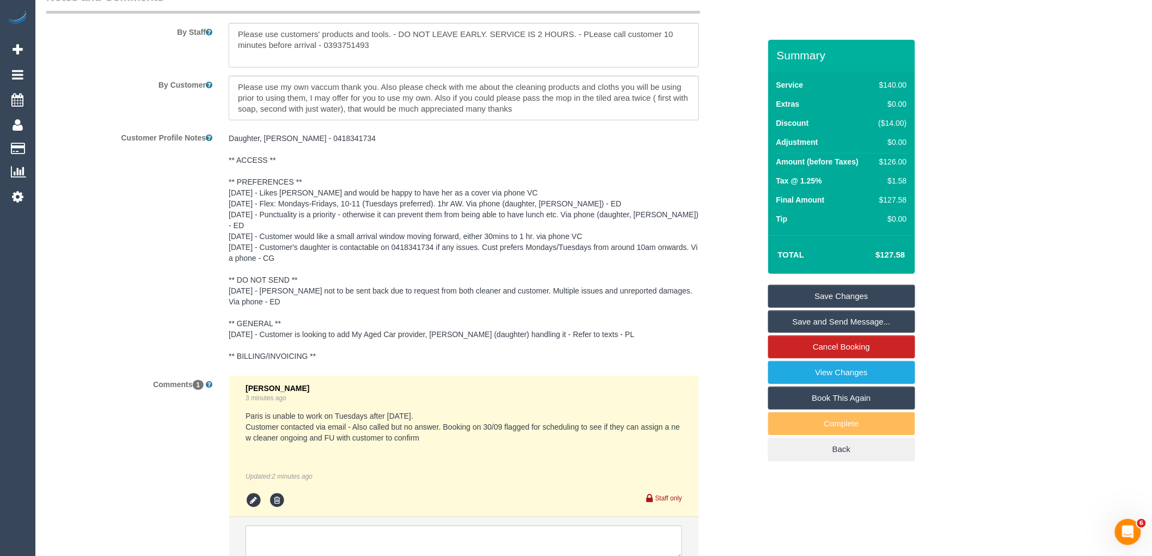
scroll to position [1920, 0]
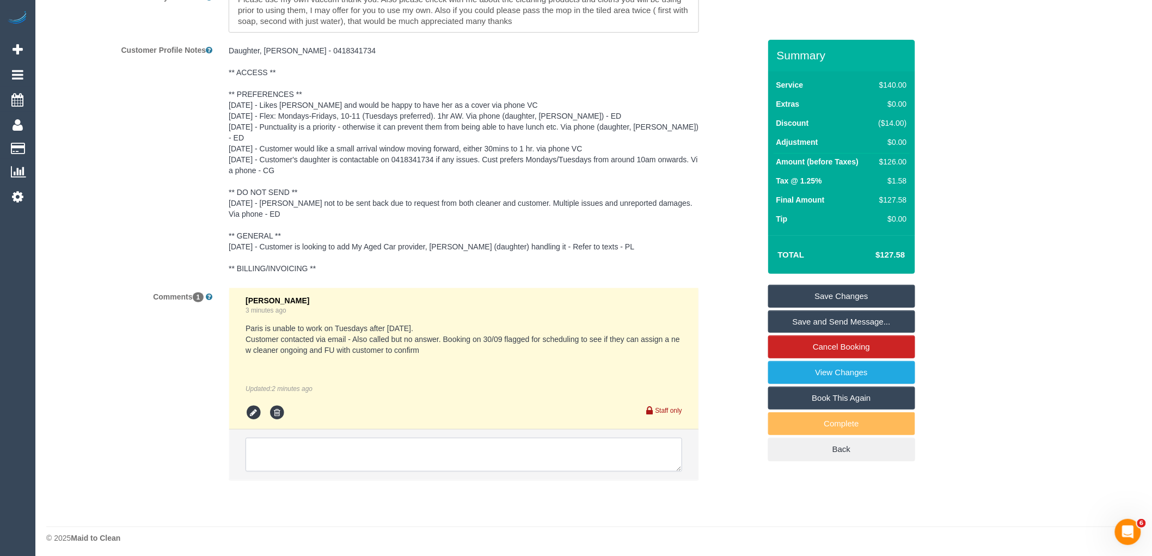
click at [360, 448] on textarea at bounding box center [464, 455] width 437 height 34
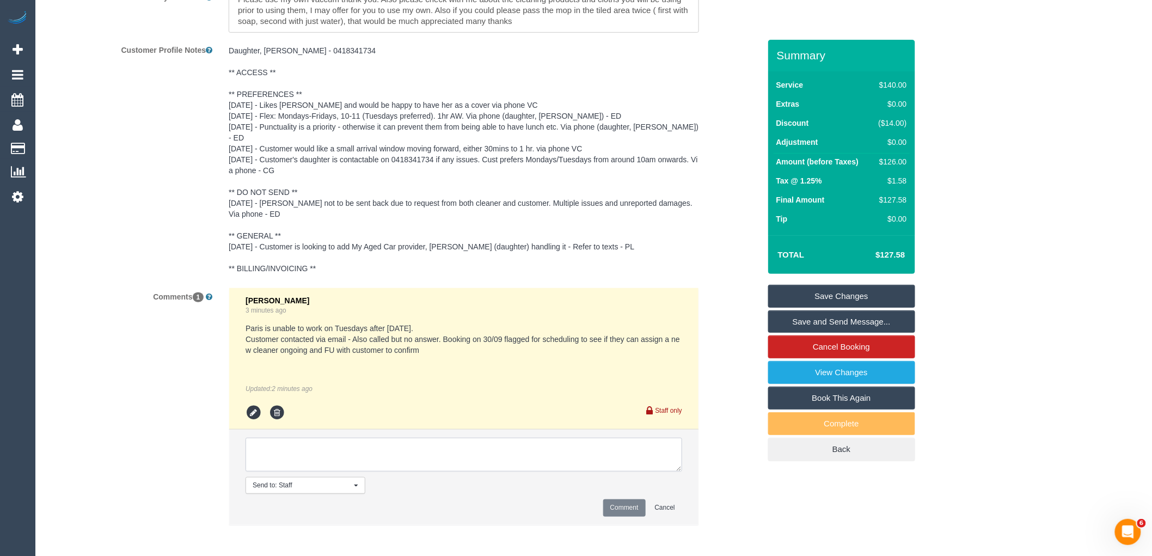
paste textarea "customer flagged for scheduling to find a new cleaner ongoing cnv_qhiyyz3"
type textarea "customer flagged for scheduling to find a new cleaner ongoing cnv_qhiyyz3"
click at [630, 503] on button "Comment" at bounding box center [624, 507] width 42 height 17
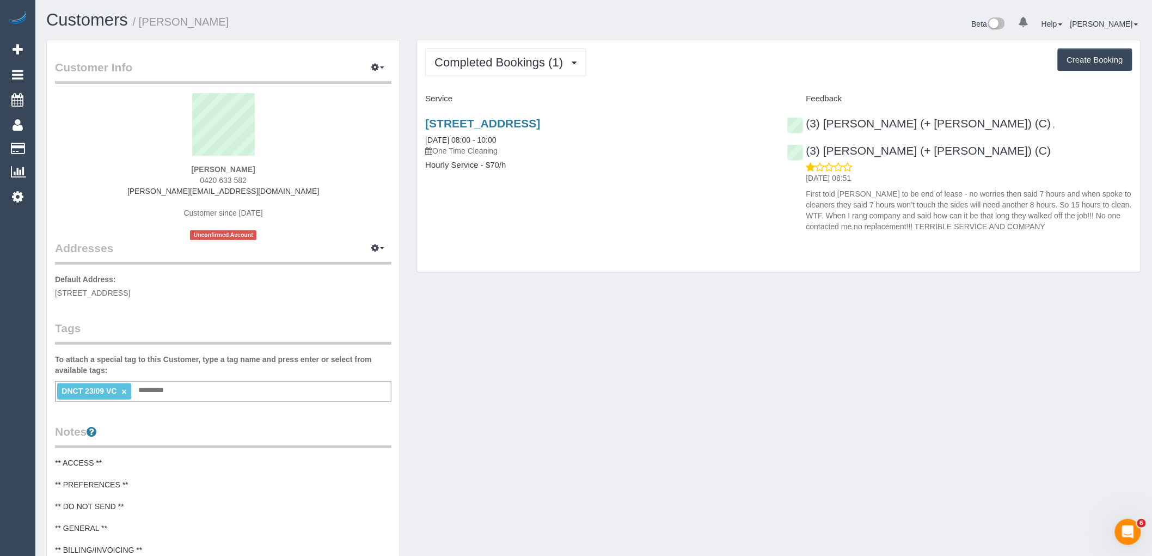
click at [264, 176] on div "[PERSON_NAME] 0420 633 582 [PERSON_NAME][EMAIL_ADDRESS][DOMAIN_NAME] Customer s…" at bounding box center [223, 166] width 337 height 147
drag, startPoint x: 245, startPoint y: 181, endPoint x: 141, endPoint y: 183, distance: 104.6
click at [141, 183] on div "[PERSON_NAME] 0420 633 582 [PERSON_NAME][EMAIL_ADDRESS][DOMAIN_NAME] Customer s…" at bounding box center [223, 166] width 337 height 147
copy span "0420 633 582"
drag, startPoint x: 546, startPoint y: 181, endPoint x: 552, endPoint y: 144, distance: 37.5
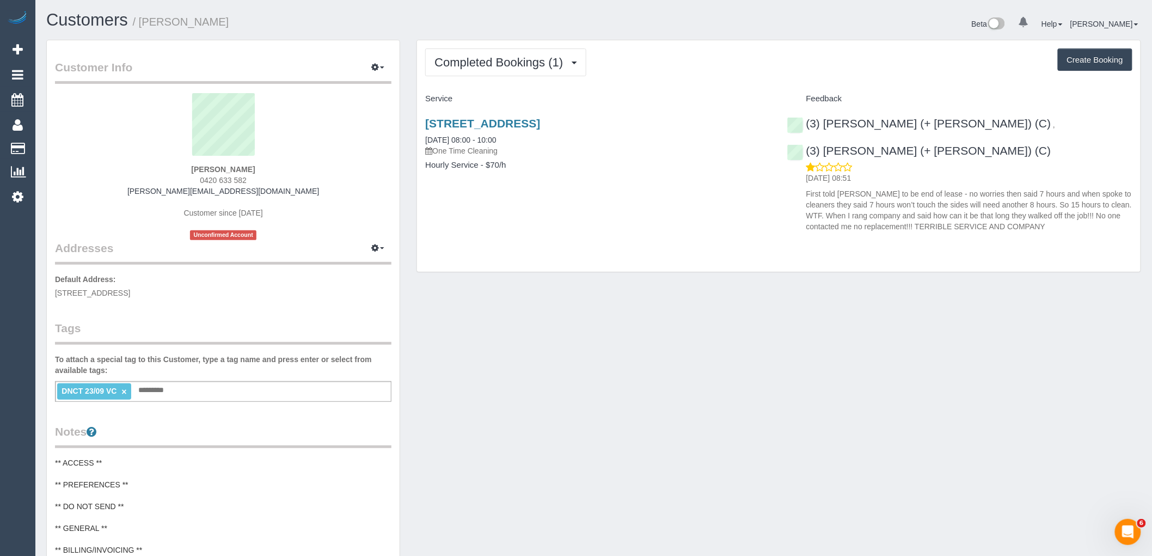
click at [546, 181] on div "[STREET_ADDRESS] [DATE] 08:00 - 10:00 One Time Cleaning Hourly Service - $70/h" at bounding box center [598, 150] width 362 height 84
click at [540, 129] on link "[STREET_ADDRESS]" at bounding box center [482, 123] width 115 height 13
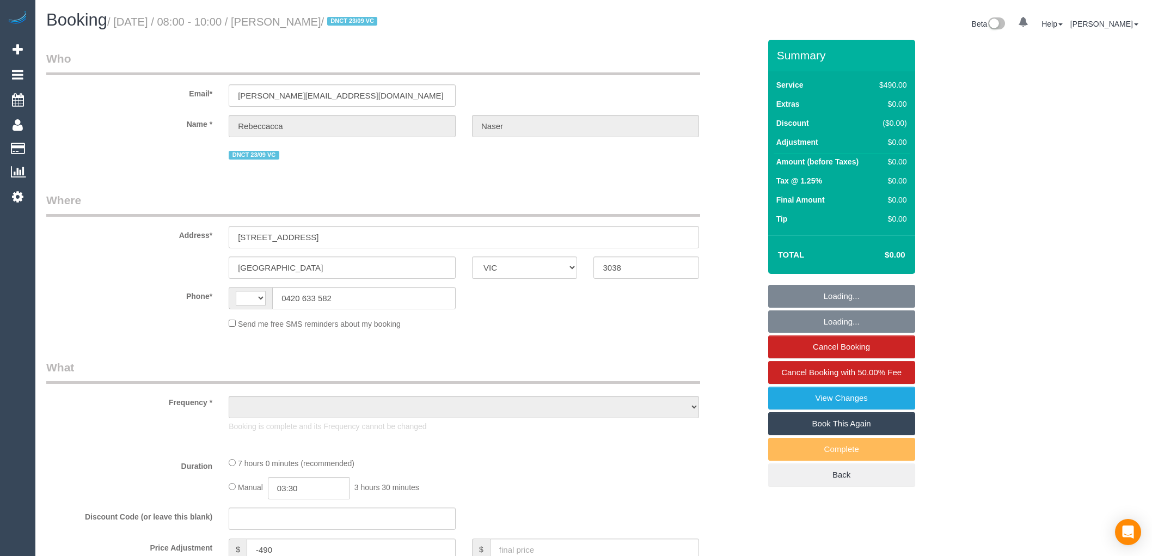
select select "VIC"
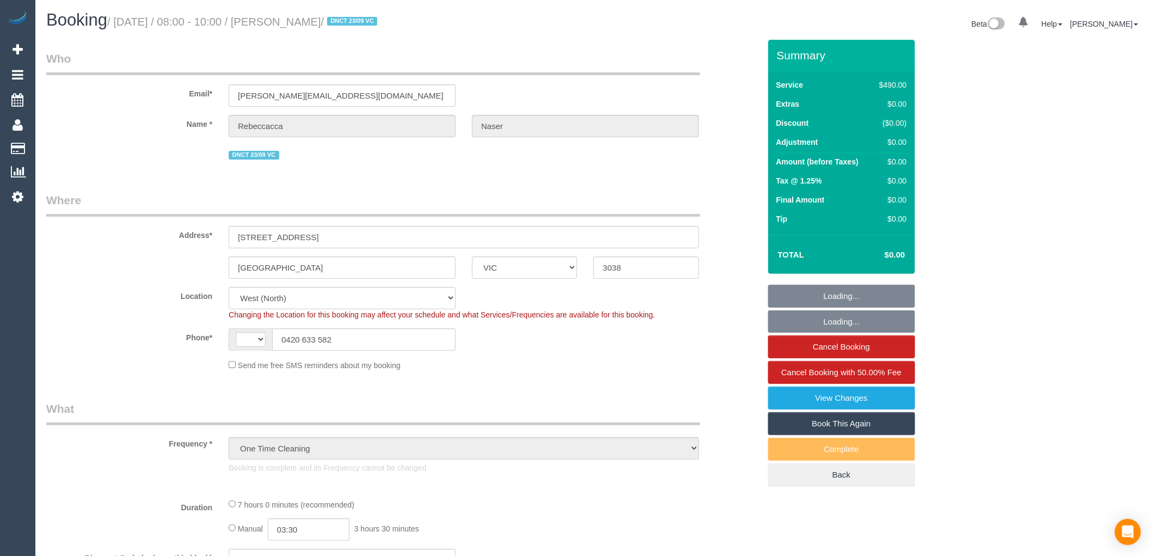
select select "object:543"
select select "string:AU"
select select "spot1"
select select "number:28"
select select "number:14"
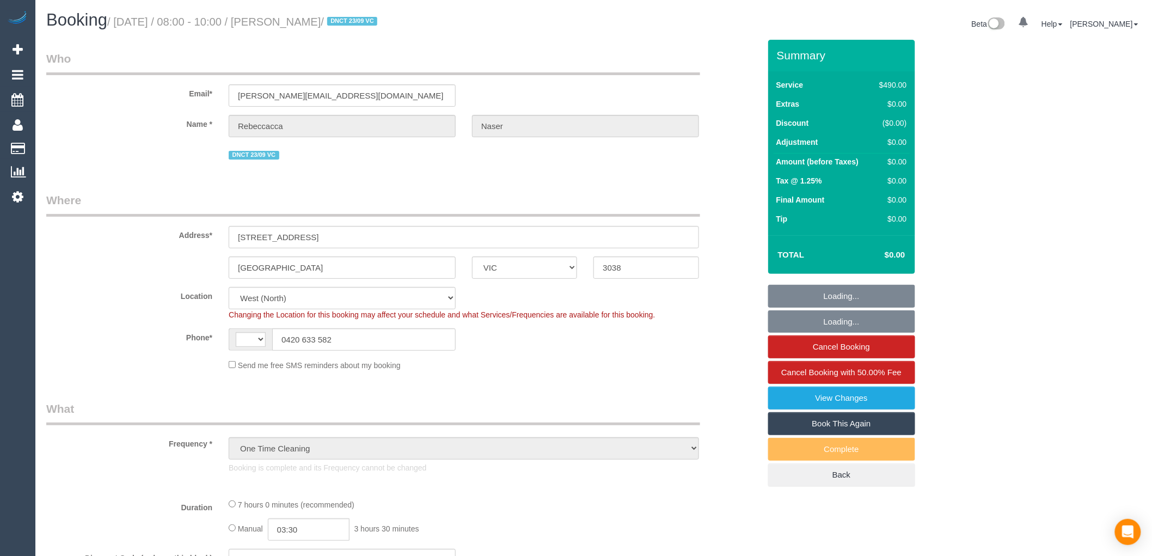
select select "number:19"
select select "number:25"
select select "number:12"
select select "string:stripe-pm_1S8Cl62GScqysDRV0fhkle3R"
select select "420"
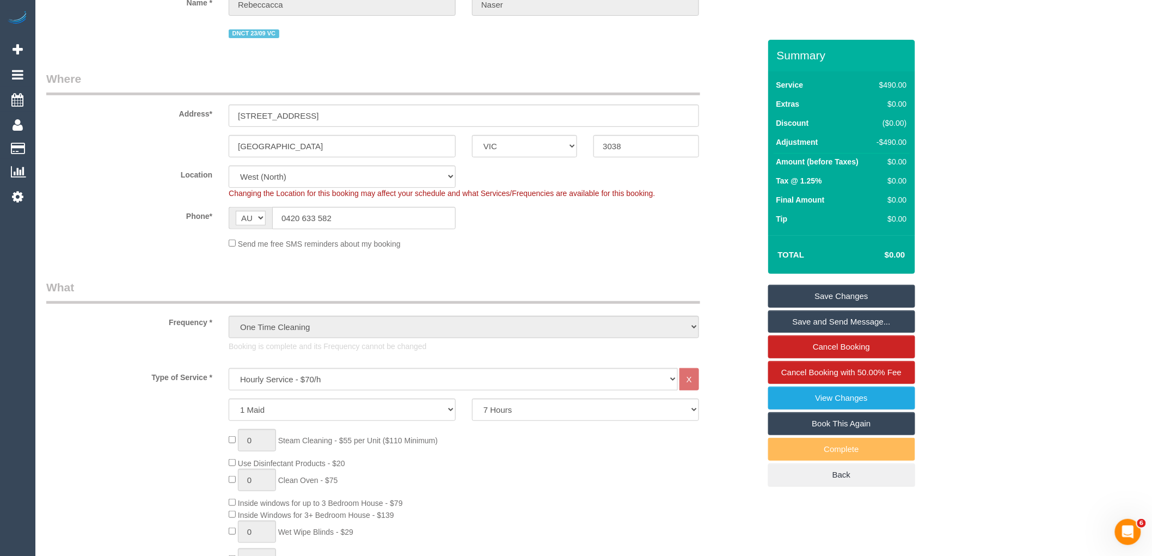
scroll to position [242, 0]
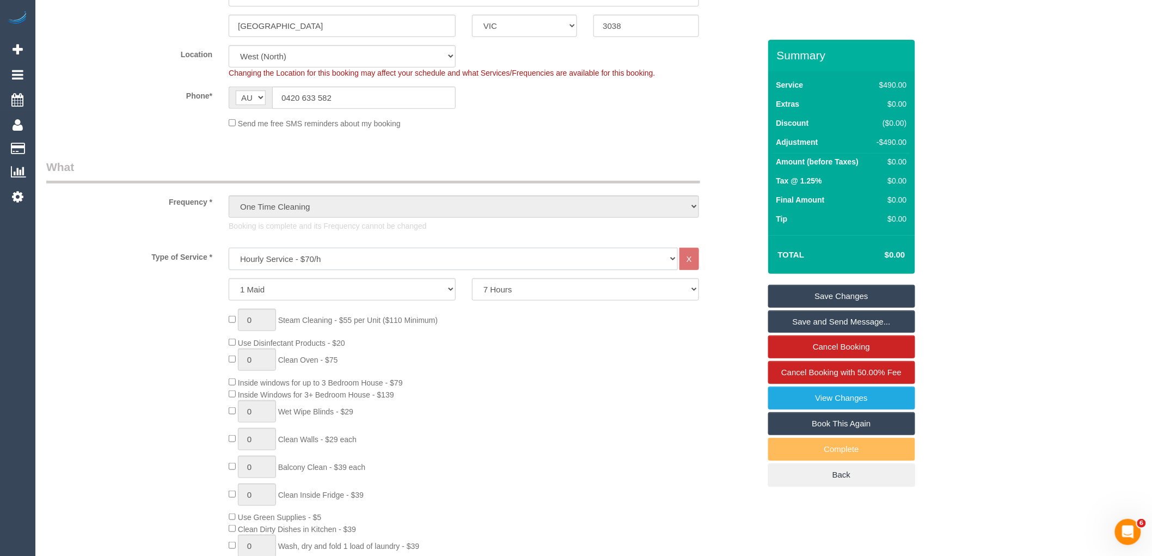
click at [367, 259] on select "Hourly Service - $70/h Hourly Service - $65/h Hourly Service - $60/h Hourly Ser…" at bounding box center [453, 259] width 449 height 22
select select "214"
click at [229, 249] on select "Hourly Service - $70/h Hourly Service - $65/h Hourly Service - $60/h Hourly Ser…" at bounding box center [453, 259] width 449 height 22
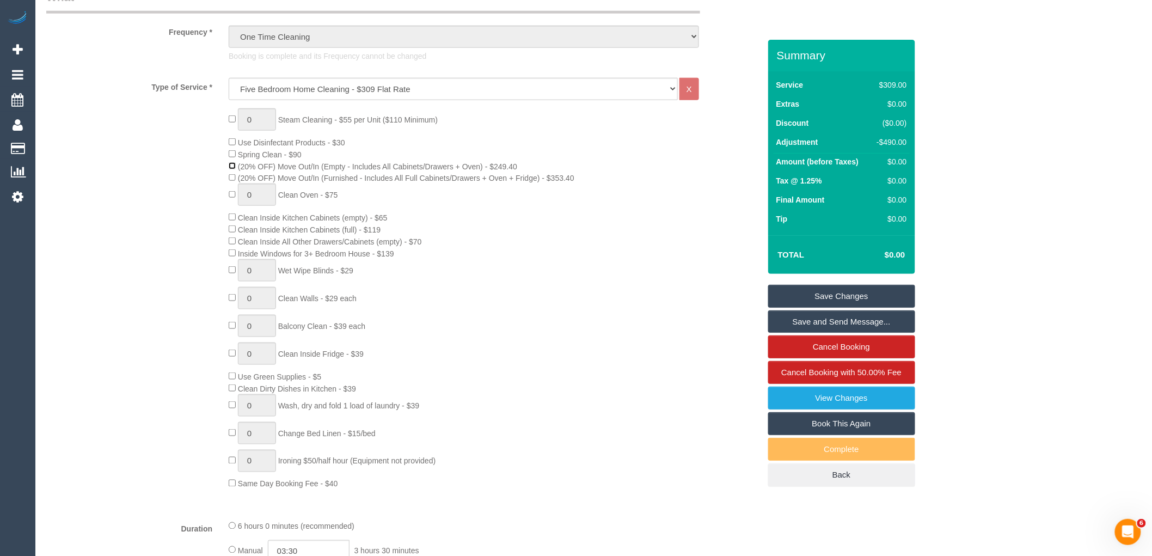
scroll to position [545, 0]
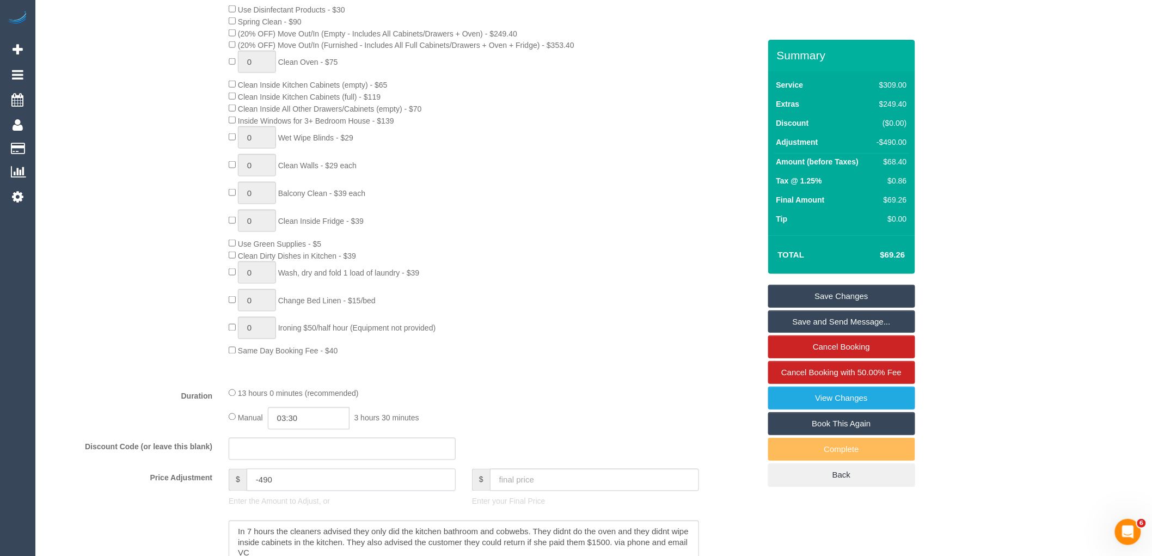
drag, startPoint x: 298, startPoint y: 492, endPoint x: 229, endPoint y: 492, distance: 68.6
click at [229, 491] on div "$ -490" at bounding box center [342, 480] width 227 height 22
type input "140"
click at [662, 369] on div "Type of Service * Hourly Service - $70/h Hourly Service - $65/h Hourly Service …" at bounding box center [403, 162] width 714 height 434
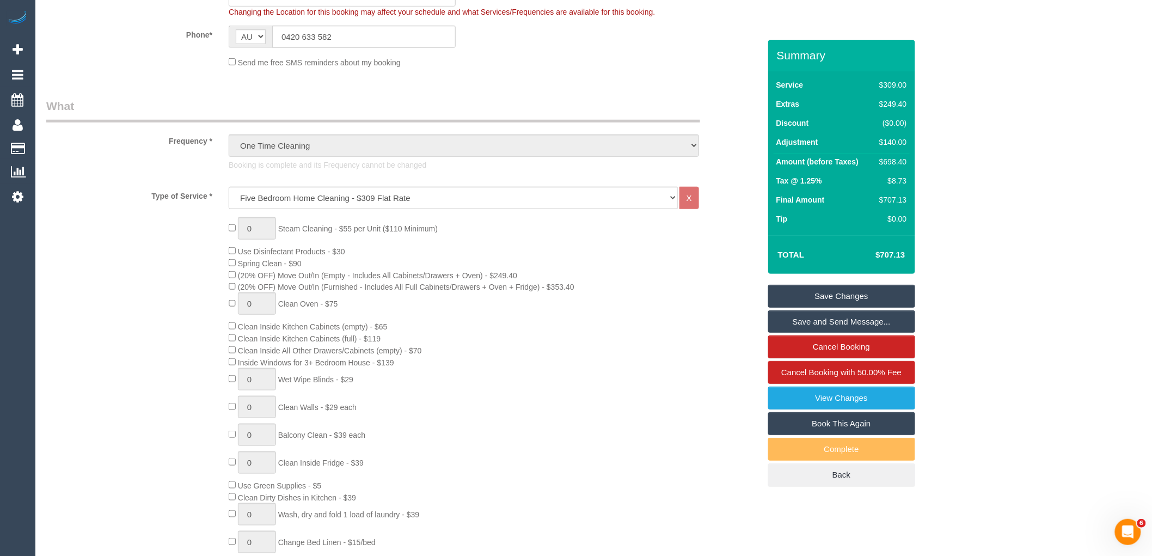
scroll to position [302, 0]
click at [394, 202] on select "Hourly Service - $70/h Hourly Service - $65/h Hourly Service - $60/h Hourly Ser…" at bounding box center [453, 198] width 449 height 22
select select "209"
click at [229, 188] on select "Hourly Service - $70/h Hourly Service - $65/h Hourly Service - $60/h Hourly Ser…" at bounding box center [453, 198] width 449 height 22
select select "1"
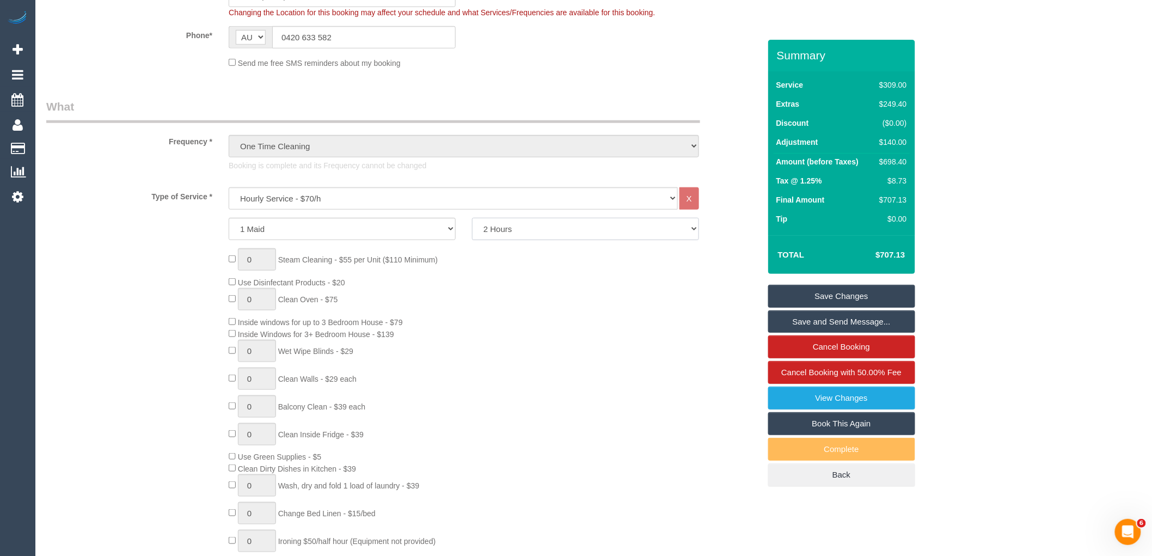
click at [594, 233] on select "2 Hours 2.5 Hours 3 Hours 3.5 Hours 4 Hours 4.5 Hours 5 Hours 5.5 Hours 6 Hours…" at bounding box center [585, 229] width 227 height 22
select select "600"
click at [472, 219] on select "2 Hours 2.5 Hours 3 Hours 3.5 Hours 4 Hours 4.5 Hours 5 Hours 5.5 Hours 6 Hours…" at bounding box center [585, 229] width 227 height 22
click at [539, 309] on div "0 Steam Cleaning - $55 per Unit ($110 Minimum) Use Disinfectant Products - $20 …" at bounding box center [494, 408] width 547 height 321
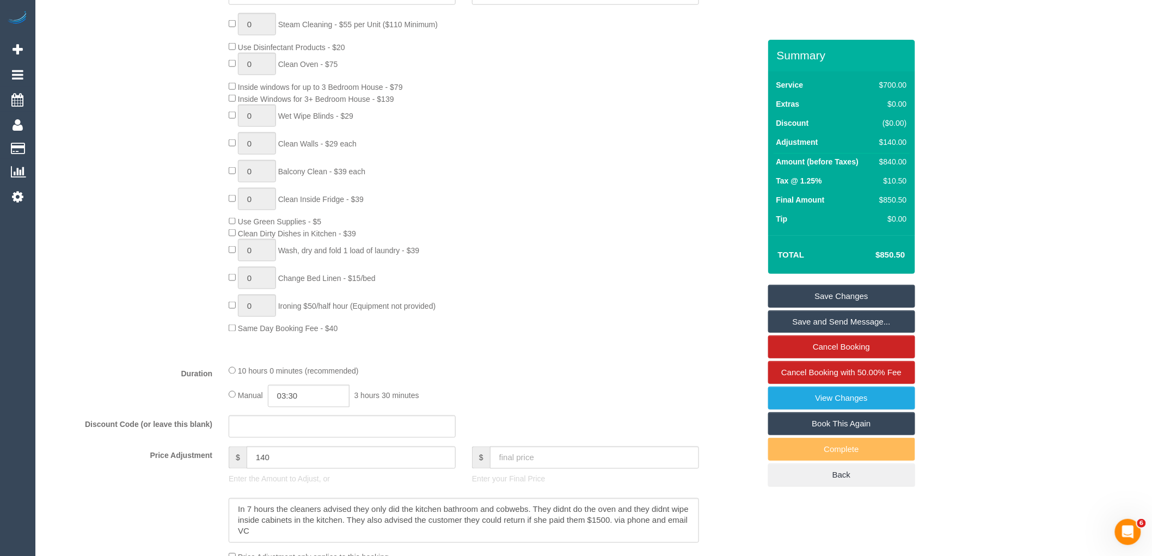
scroll to position [545, 0]
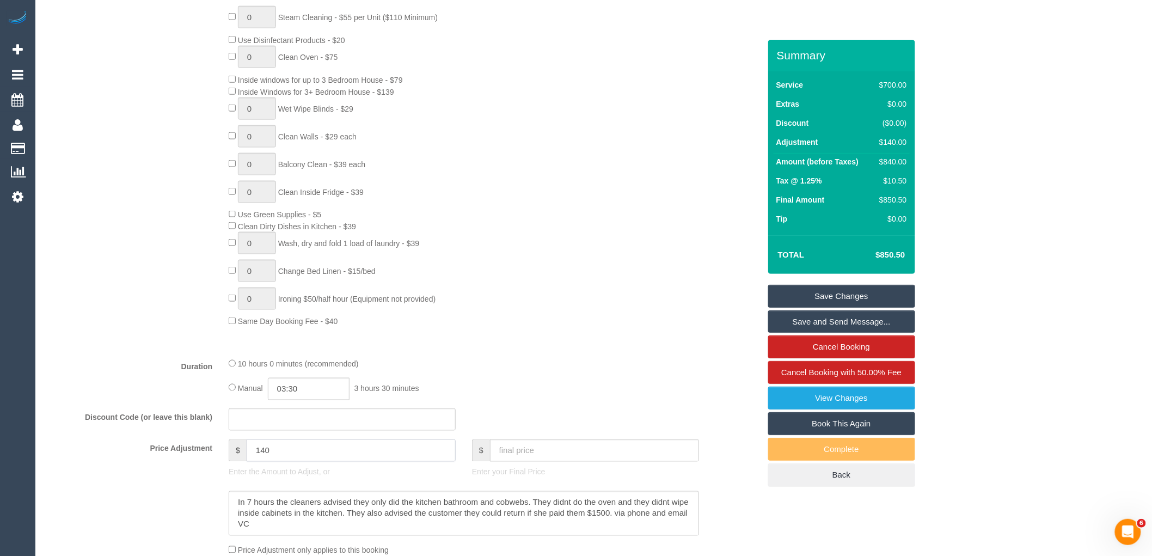
drag, startPoint x: 264, startPoint y: 465, endPoint x: 228, endPoint y: 465, distance: 36.5
click at [228, 465] on div "$ 140 Enter the Amount to Adjust, or" at bounding box center [342, 462] width 243 height 44
type input "0"
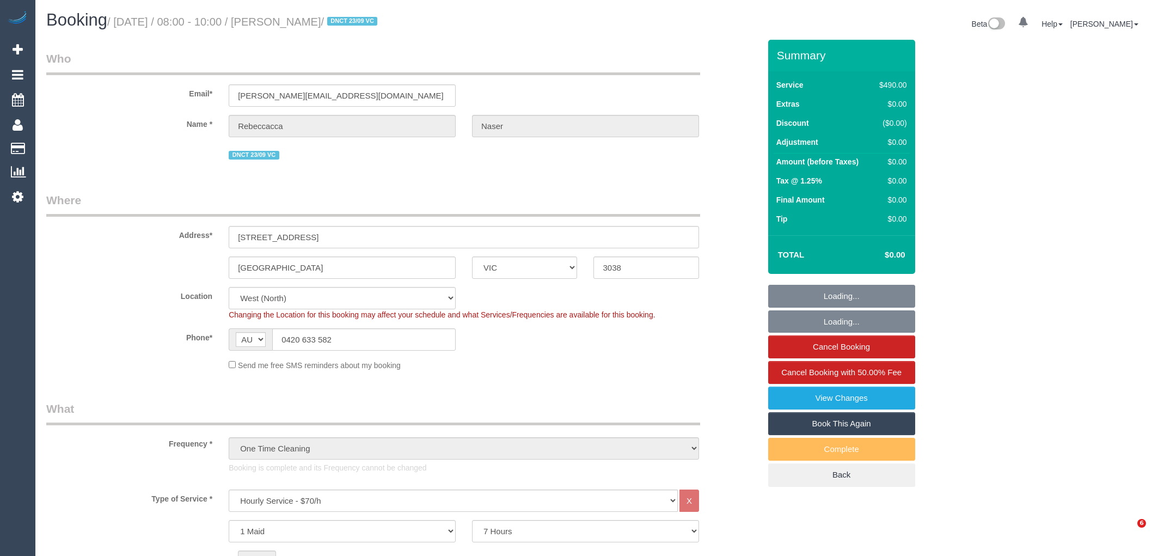
select select "VIC"
select select "420"
select select "spot1"
select select "number:28"
select select "number:14"
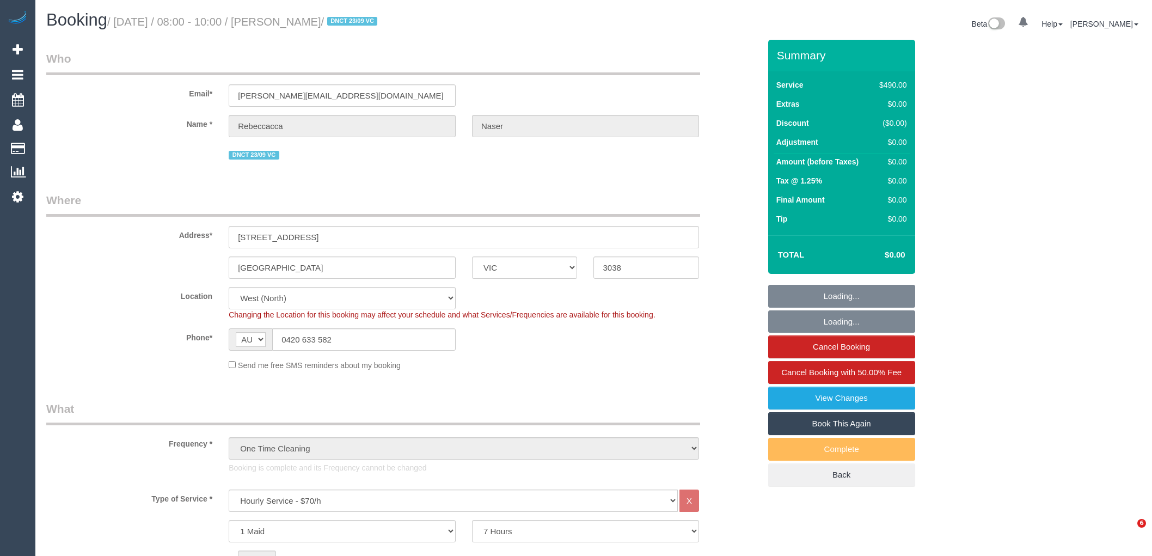
select select "number:19"
select select "number:25"
select select "number:12"
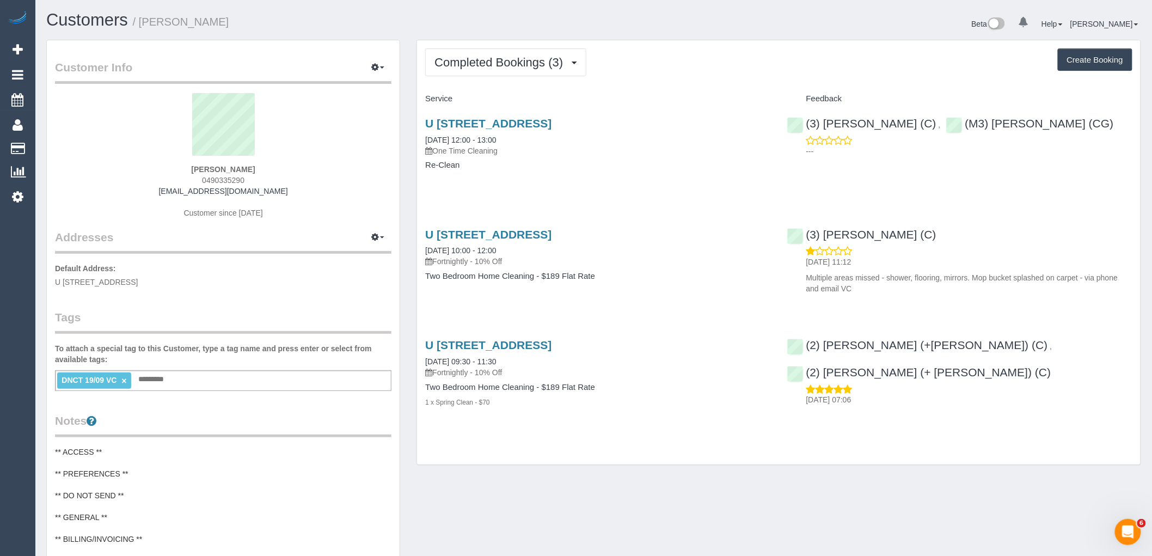
drag, startPoint x: 254, startPoint y: 179, endPoint x: 184, endPoint y: 179, distance: 70.3
click at [184, 179] on div "[PERSON_NAME] 0490335290 [EMAIL_ADDRESS][DOMAIN_NAME] Customer since [DATE]" at bounding box center [223, 161] width 337 height 136
copy span "0490335290"
click at [1014, 236] on div "(3) [PERSON_NAME] (C) [DATE] 11:12 Multiple areas missed - shower, flooring, mi…" at bounding box center [960, 259] width 362 height 80
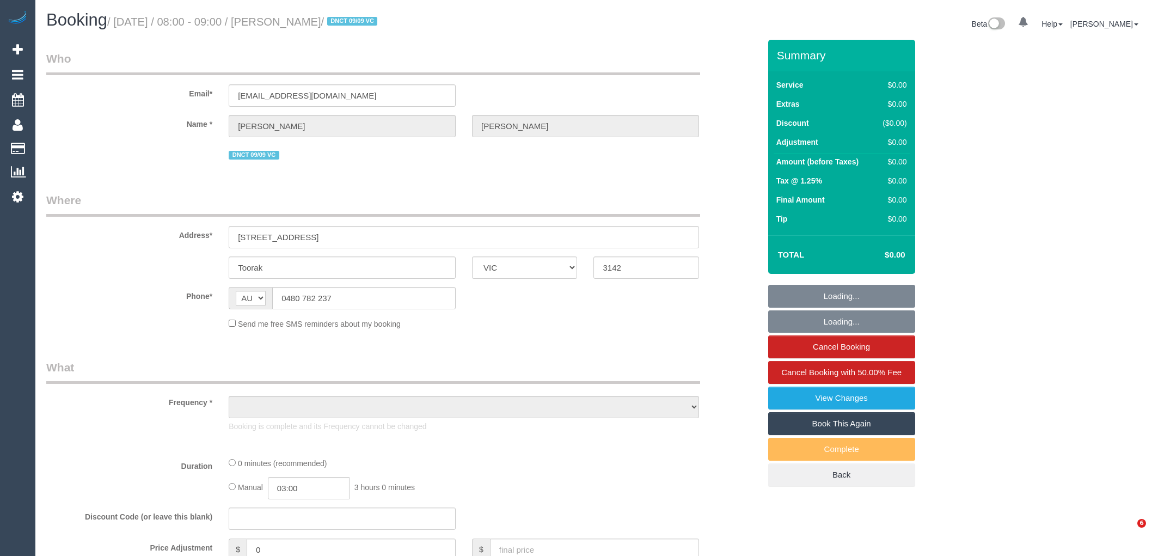
select select "VIC"
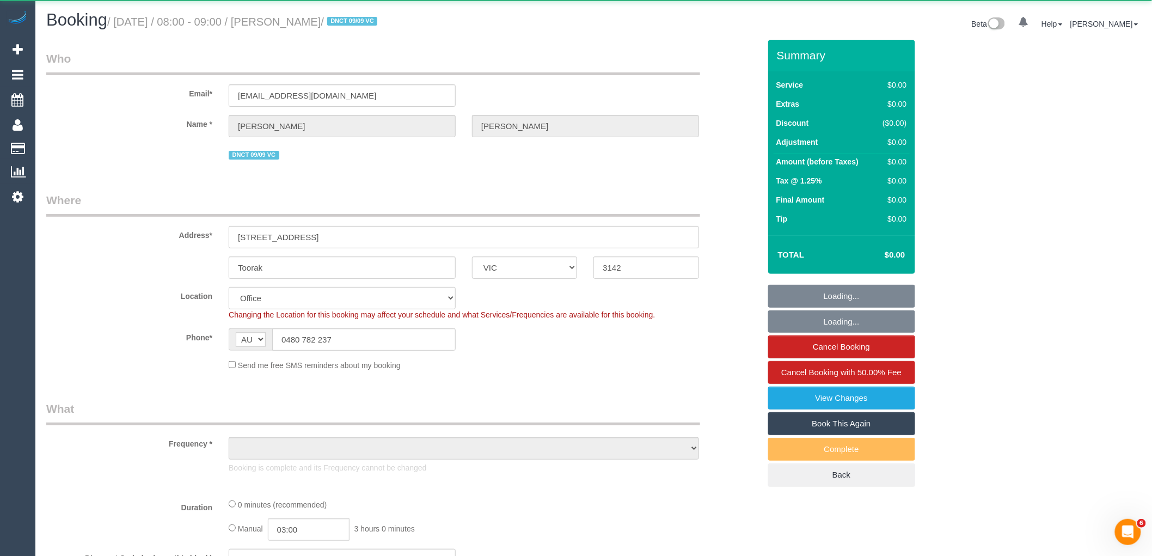
select select "object:587"
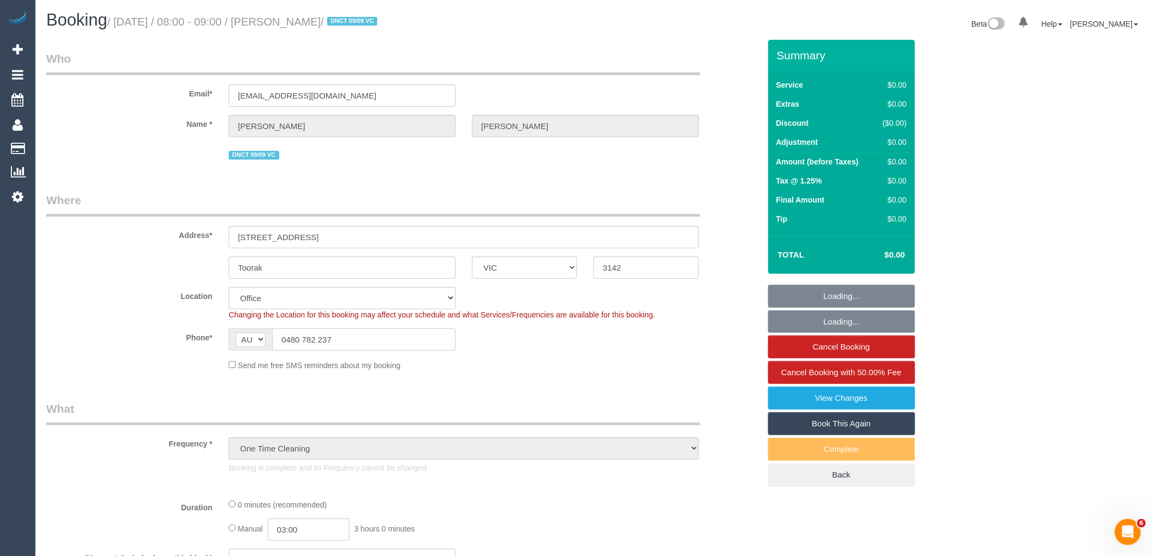
select select "string:stripe-pm_1S4bjc2GScqysDRVTse6BE4y"
select select "object:649"
drag, startPoint x: 355, startPoint y: 335, endPoint x: 251, endPoint y: 338, distance: 104.1
click at [251, 338] on div "AF AL DZ AD AO AI AQ AG AR AM AW AU AT AZ BS BH BD BB BY BE BZ BJ BM BT BO BA B…" at bounding box center [342, 339] width 227 height 22
select select "number:28"
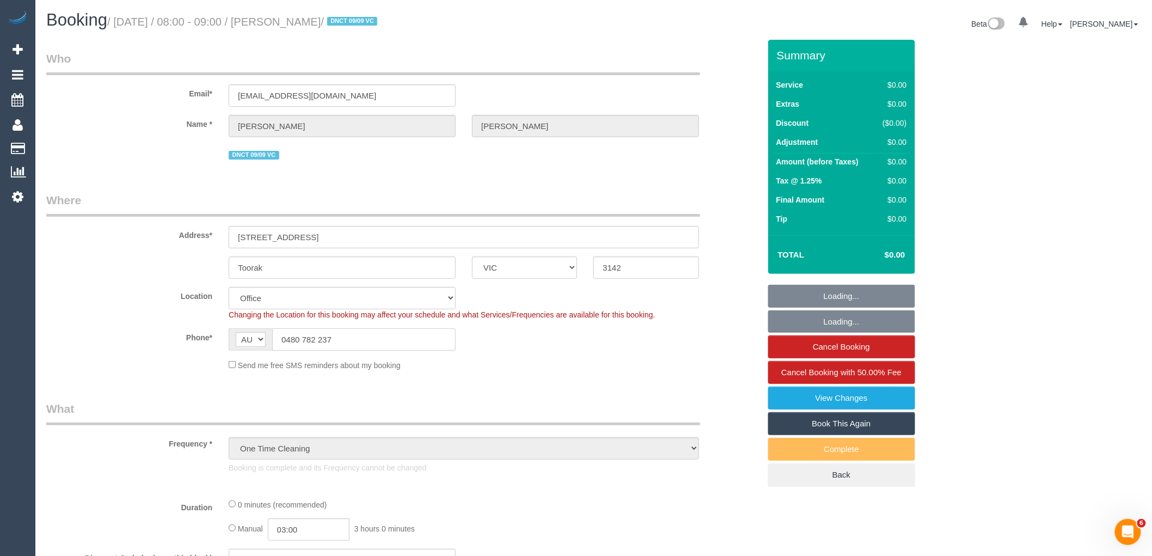
select select "number:14"
select select "number:18"
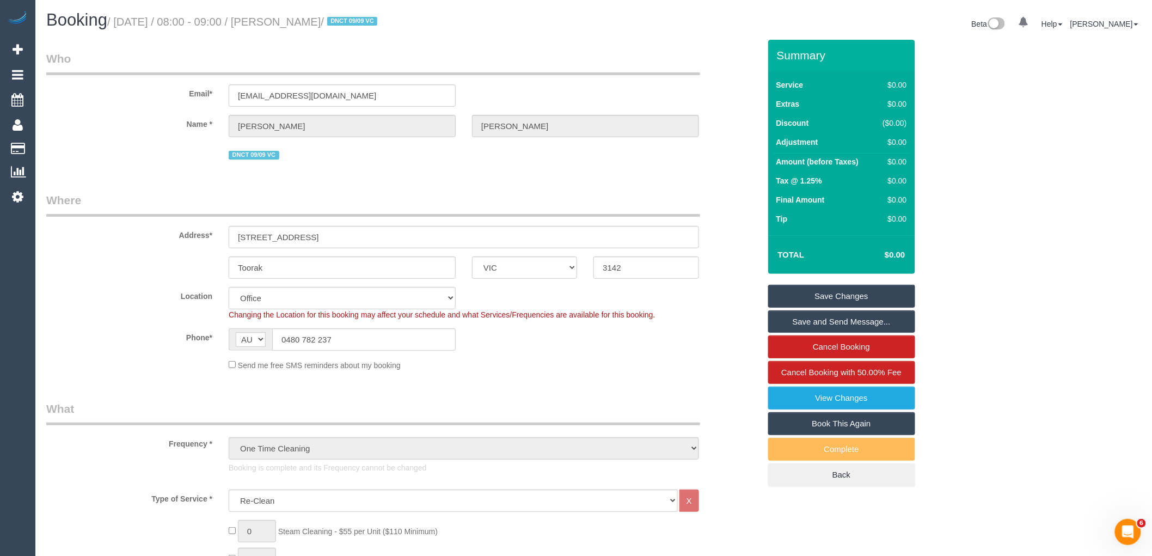
drag, startPoint x: 369, startPoint y: 345, endPoint x: 193, endPoint y: 340, distance: 176.0
click at [194, 340] on div "Phone* AF AL DZ AD AO AI AQ AG AR AM AW AU AT AZ BS BH BD BB BY BE BZ BJ BM BT …" at bounding box center [403, 339] width 730 height 22
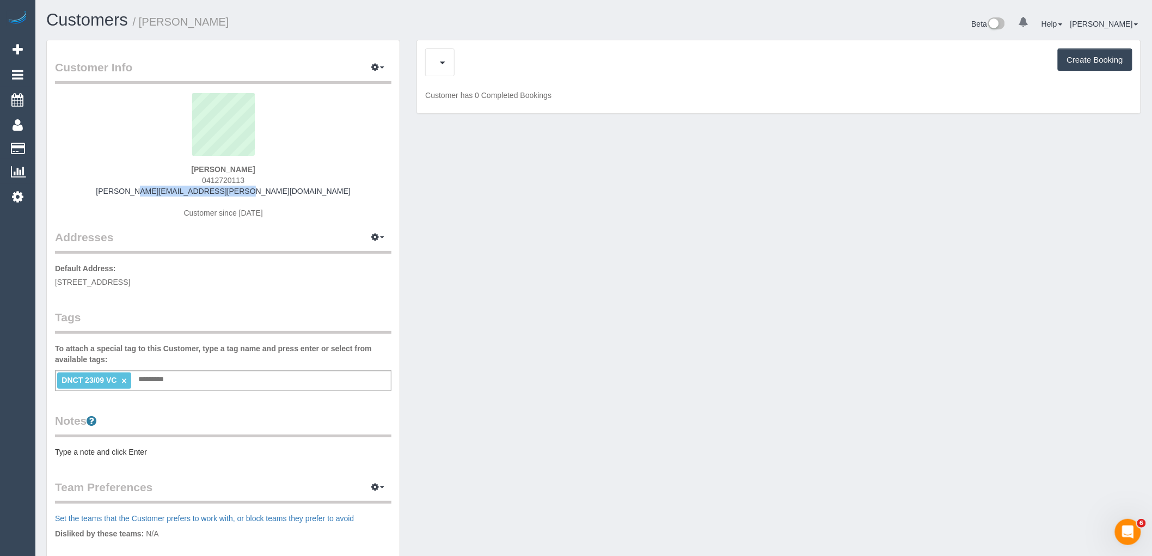
drag, startPoint x: 191, startPoint y: 191, endPoint x: 75, endPoint y: 188, distance: 116.6
click at [75, 188] on div "[PERSON_NAME] 0412720113 [PERSON_NAME][EMAIL_ADDRESS][PERSON_NAME][DOMAIN_NAME]…" at bounding box center [223, 161] width 337 height 136
copy link "[PERSON_NAME][EMAIL_ADDRESS][PERSON_NAME][DOMAIN_NAME]"
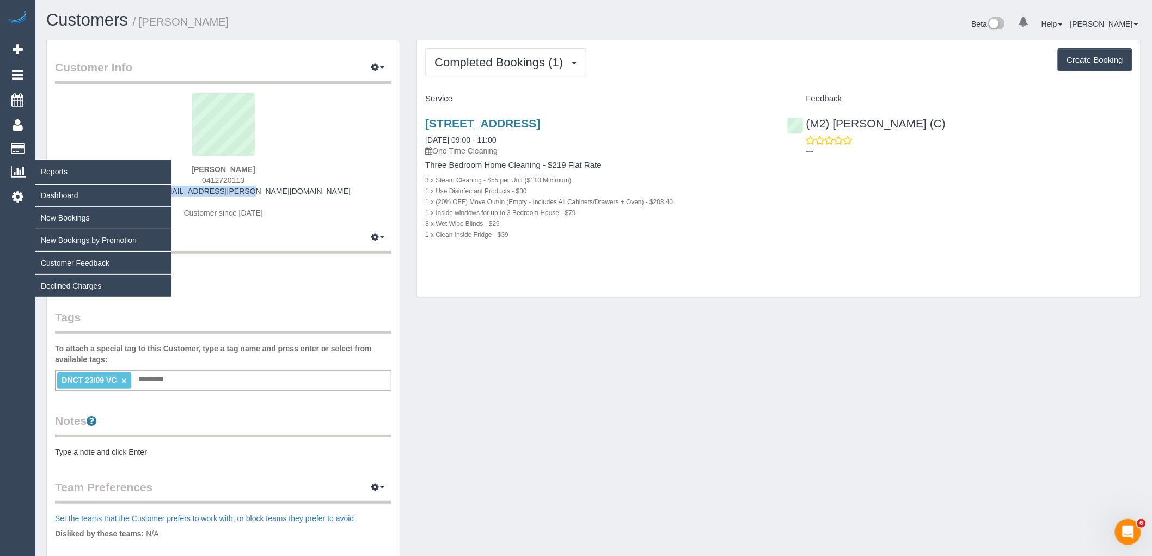
drag, startPoint x: 263, startPoint y: 178, endPoint x: 7, endPoint y: 177, distance: 256.0
click at [171, 177] on div "Michael Walkley 0412720113 michael.walkley@gmail.com Customer since 2025" at bounding box center [223, 161] width 337 height 136
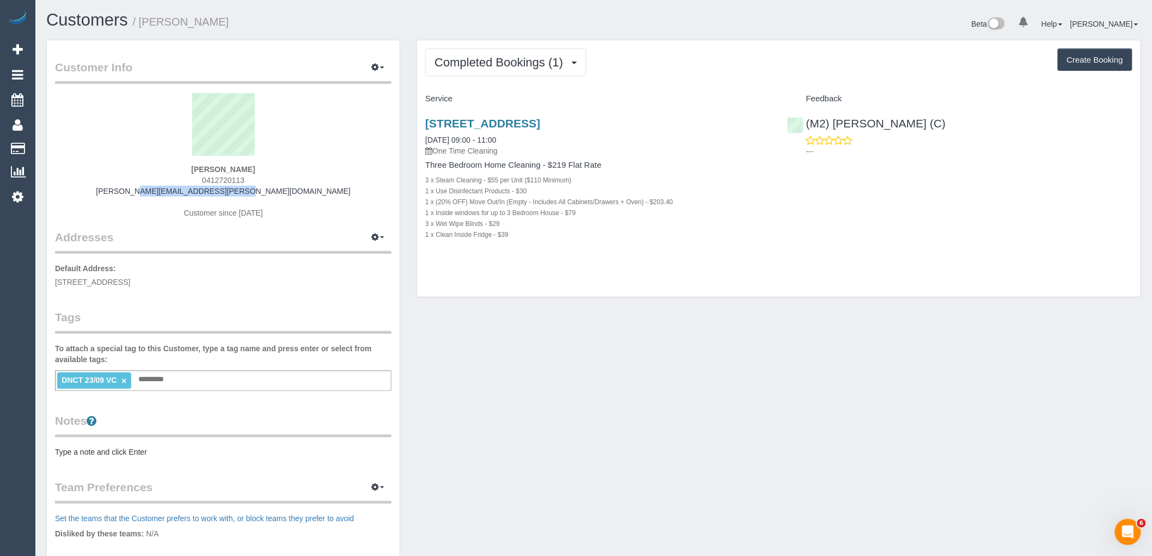
copy span "0412720113"
click at [320, 160] on sui-profile-pic at bounding box center [223, 128] width 320 height 71
drag, startPoint x: 262, startPoint y: 164, endPoint x: 137, endPoint y: 166, distance: 125.3
click at [138, 165] on div "Michael Walkley 0412720113 michael.walkley@gmail.com Customer since 2025" at bounding box center [223, 161] width 337 height 136
drag, startPoint x: 227, startPoint y: 170, endPoint x: 98, endPoint y: 173, distance: 129.1
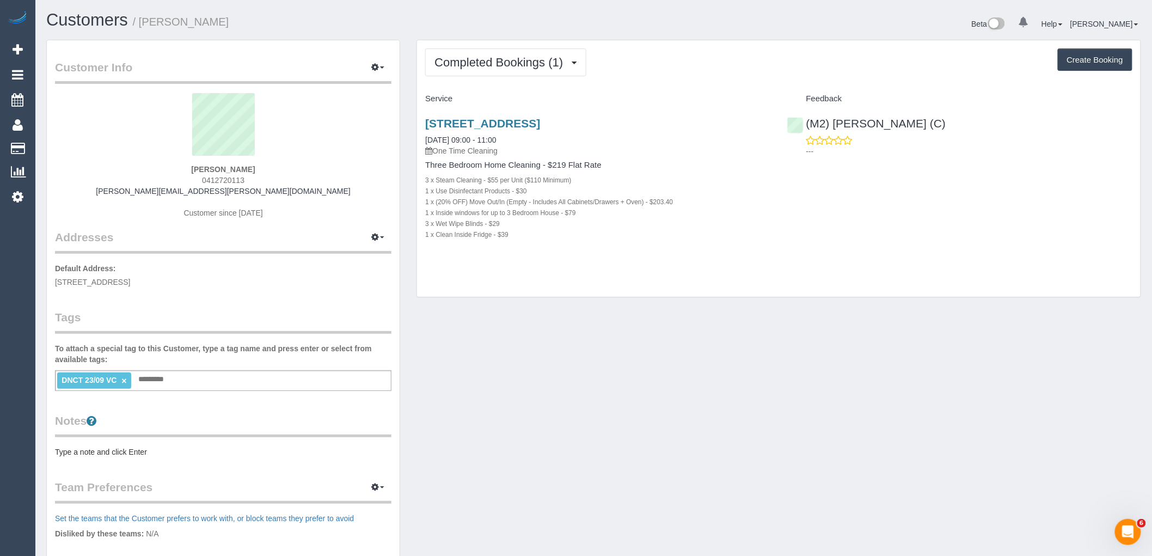
click at [124, 170] on div "Michael Walkley 0412720113 michael.walkley@gmail.com Customer since 2025" at bounding box center [223, 161] width 337 height 136
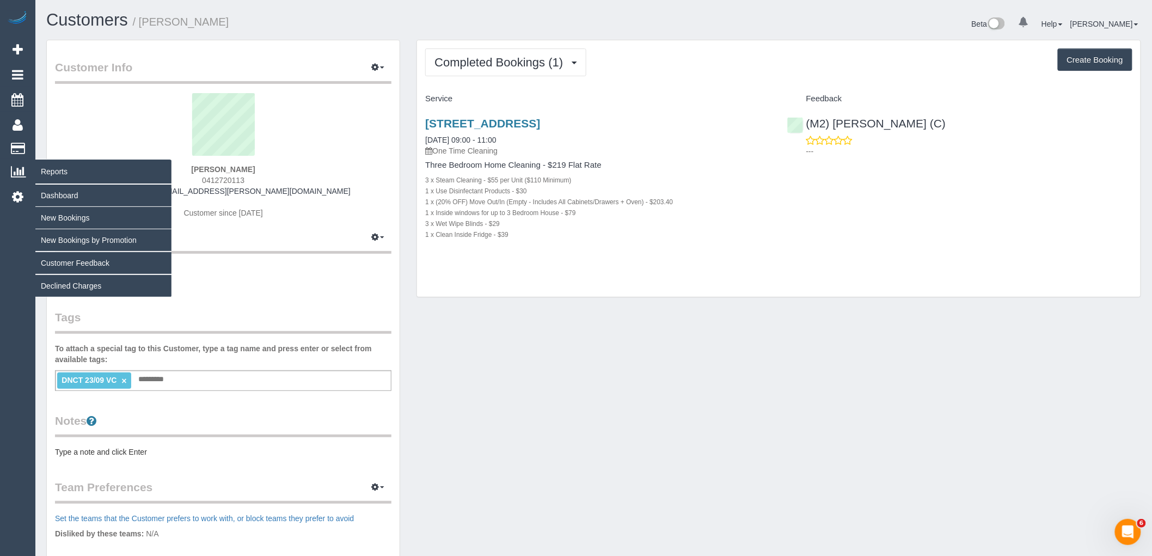
copy strong "Michael Walkley"
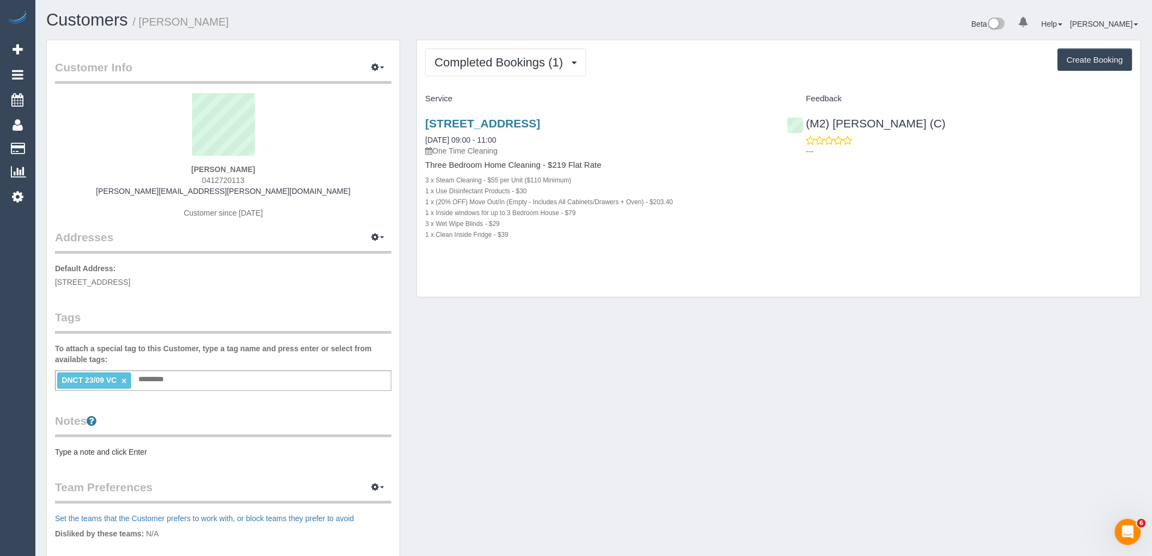
click at [267, 181] on div "Michael Walkley 0412720113 michael.walkley@gmail.com Customer since 2025" at bounding box center [223, 161] width 337 height 136
drag, startPoint x: 235, startPoint y: 180, endPoint x: 186, endPoint y: 180, distance: 49.6
click at [186, 180] on div "Michael Walkley 0412720113 michael.walkley@gmail.com Customer since 2025" at bounding box center [223, 161] width 337 height 136
copy span "0412720113"
click at [296, 181] on div "Michael Walkley 0412720113 michael.walkley@gmail.com Customer since 2025" at bounding box center [223, 161] width 337 height 136
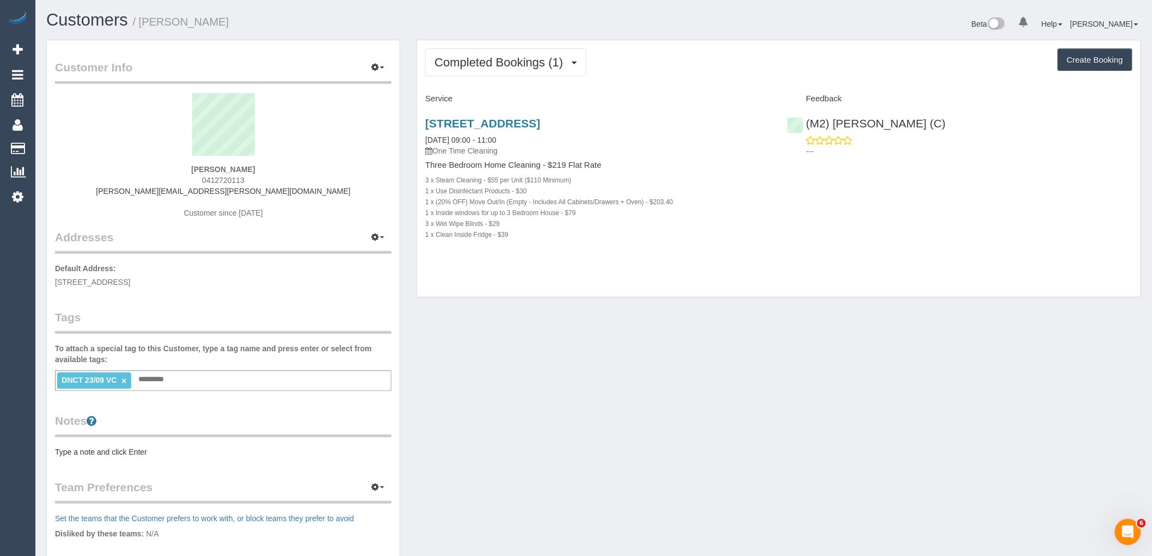
click at [268, 179] on div "Michael Walkley 0412720113 michael.walkley@gmail.com Customer since 2025" at bounding box center [223, 161] width 337 height 136
drag, startPoint x: 277, startPoint y: 165, endPoint x: 126, endPoint y: 169, distance: 150.9
click at [128, 169] on div "Michael Walkley 0412720113 michael.walkley@gmail.com Customer since 2025" at bounding box center [223, 161] width 337 height 136
copy strong "Michael Walkley"
click at [124, 380] on link "×" at bounding box center [123, 380] width 5 height 9
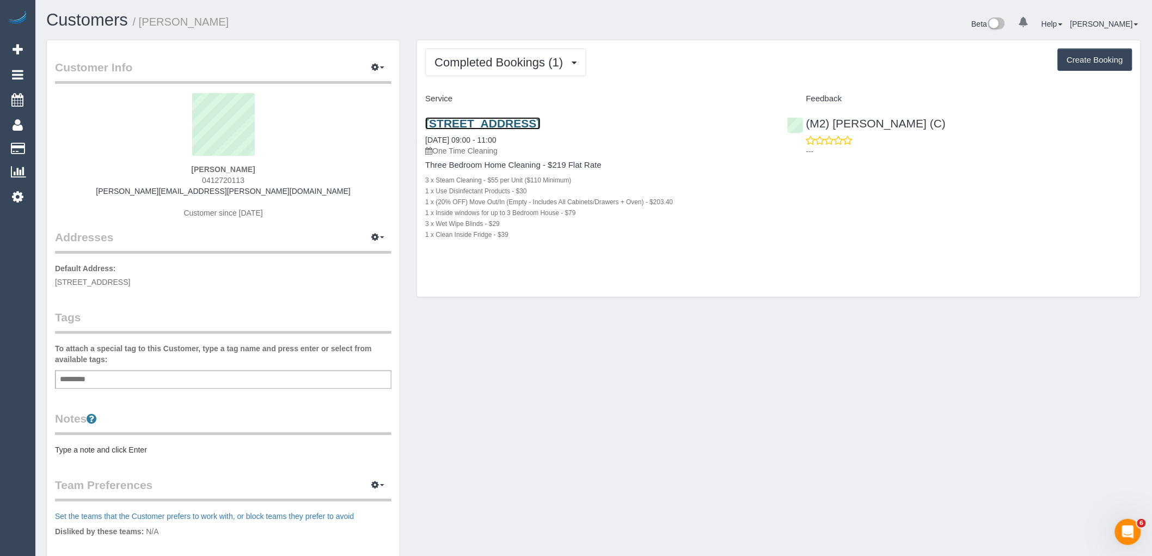
click at [540, 127] on link "408 Station Street, Carlton North, VIC 3054" at bounding box center [482, 123] width 115 height 13
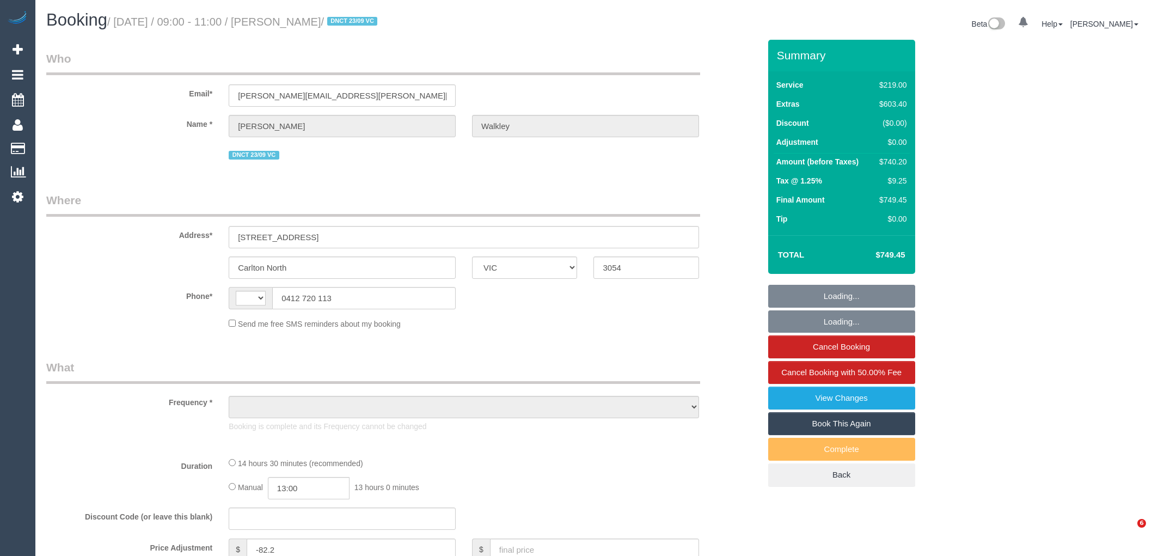
select select "VIC"
select select "string:AU"
select select "string:stripe-pm_1RyWXR2GScqysDRVCAc4FNRi"
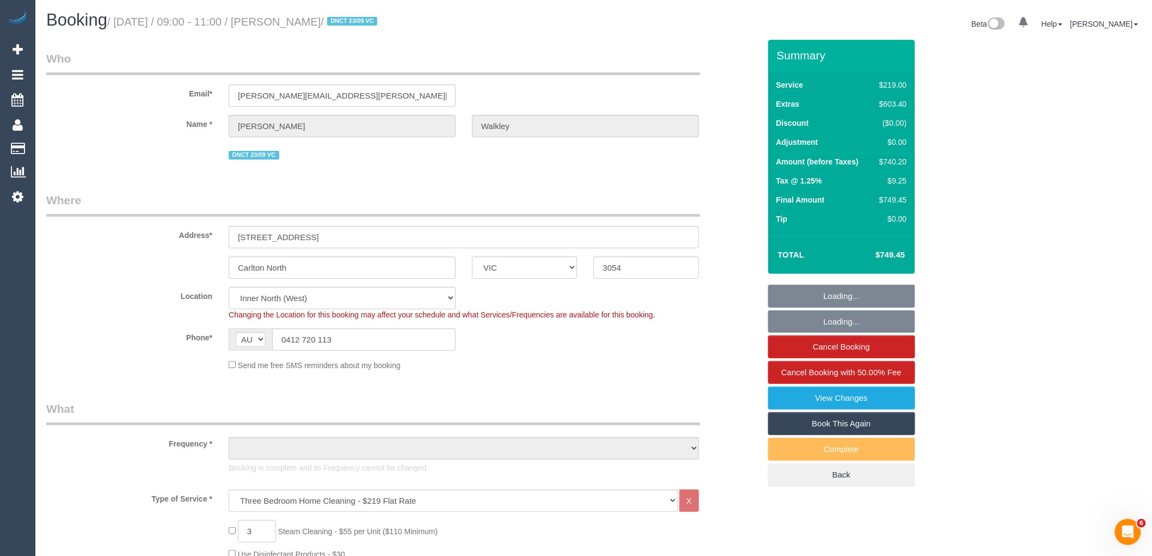
select select "object:790"
select select "number:28"
select select "number:14"
select select "number:19"
select select "number:25"
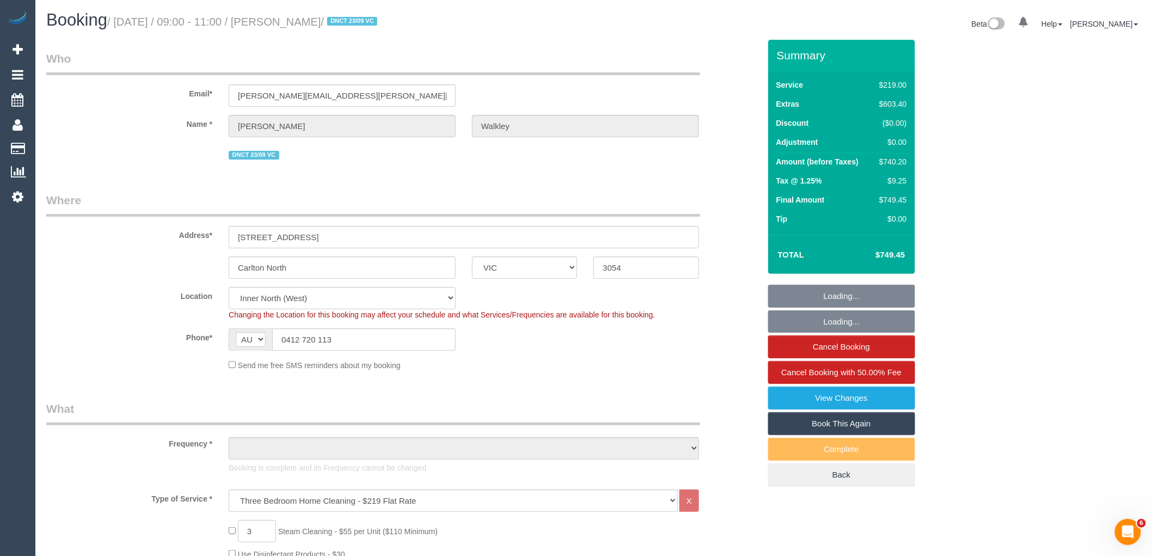
select select "number:13"
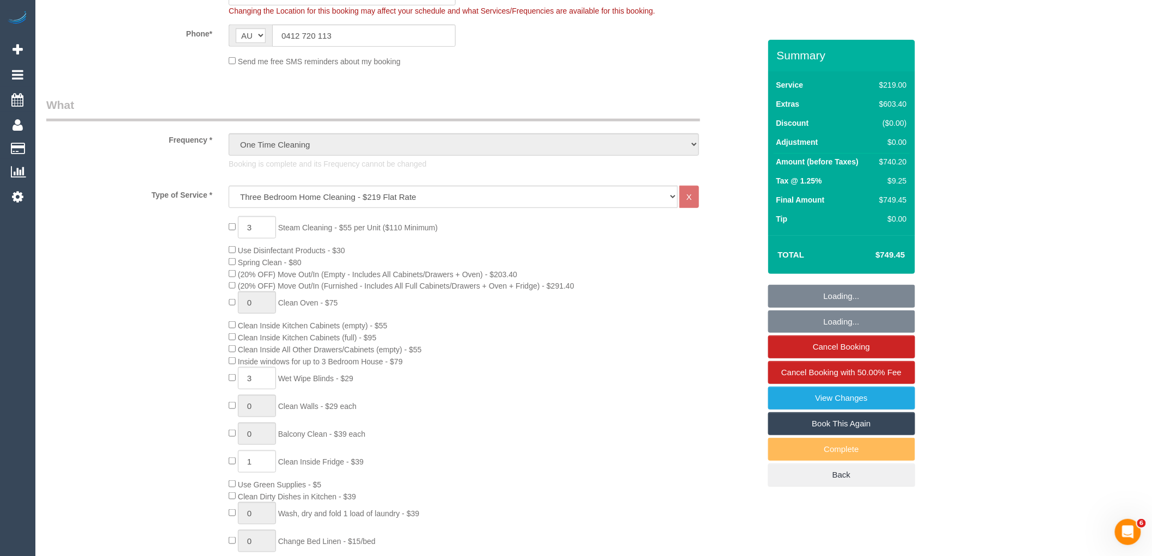
select select "spot1"
select select "object:1740"
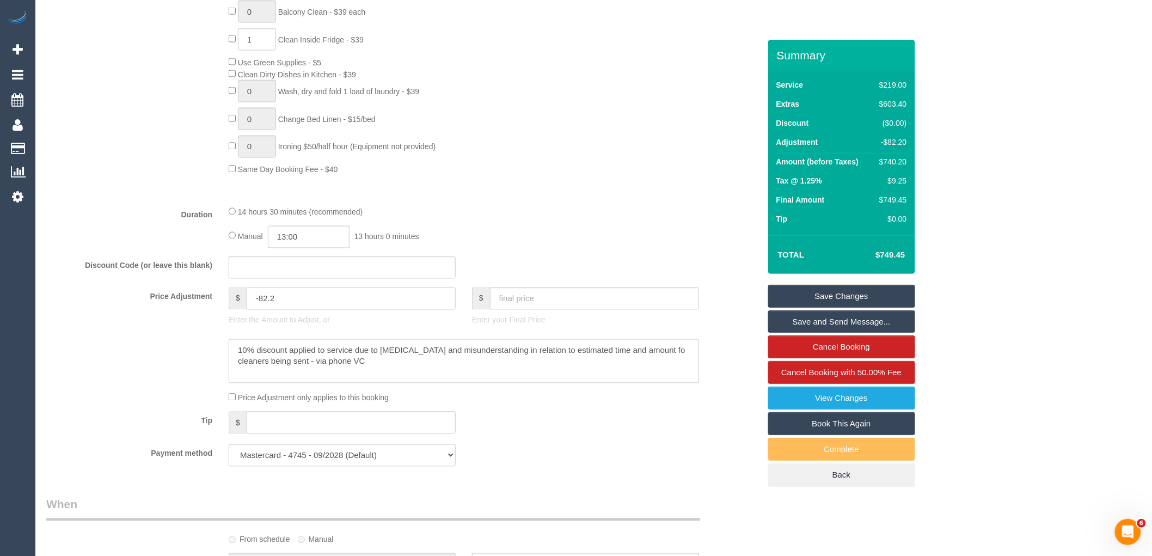
drag, startPoint x: 297, startPoint y: 309, endPoint x: 210, endPoint y: 300, distance: 87.6
click at [214, 301] on div "Price Adjustment $ -82.2 Enter the Amount to Adjust, or $ Enter your Final Price" at bounding box center [403, 310] width 730 height 44
click at [575, 458] on div "Payment method Mastercard - 4745 - 09/2028 (Default) Add Credit Card ──────────…" at bounding box center [403, 455] width 730 height 22
type input "0"
click at [320, 307] on input "0" at bounding box center [351, 299] width 209 height 22
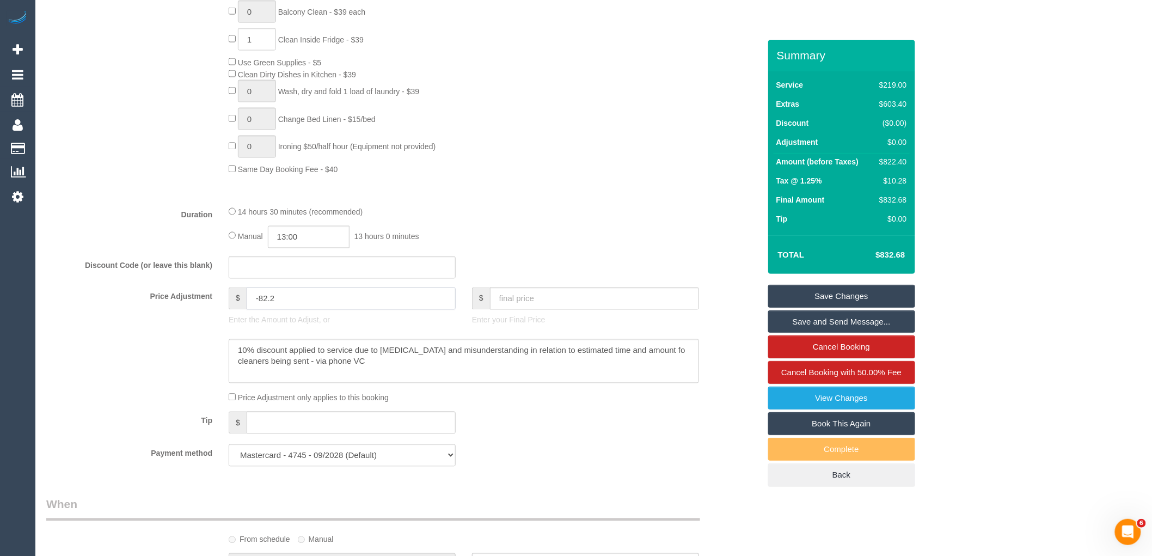
type input "-82.2"
click at [633, 467] on div "Payment method Mastercard - 4745 - 09/2028 (Default) Add Credit Card ──────────…" at bounding box center [403, 455] width 730 height 22
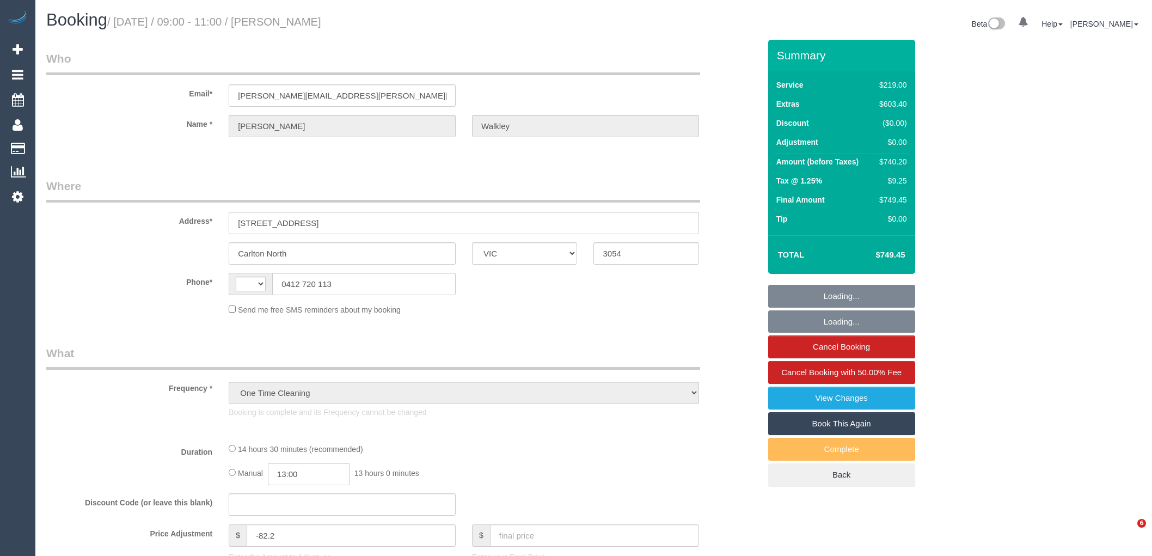
select select "VIC"
select select "string:stripe-pm_1RyWXR2GScqysDRVCAc4FNRi"
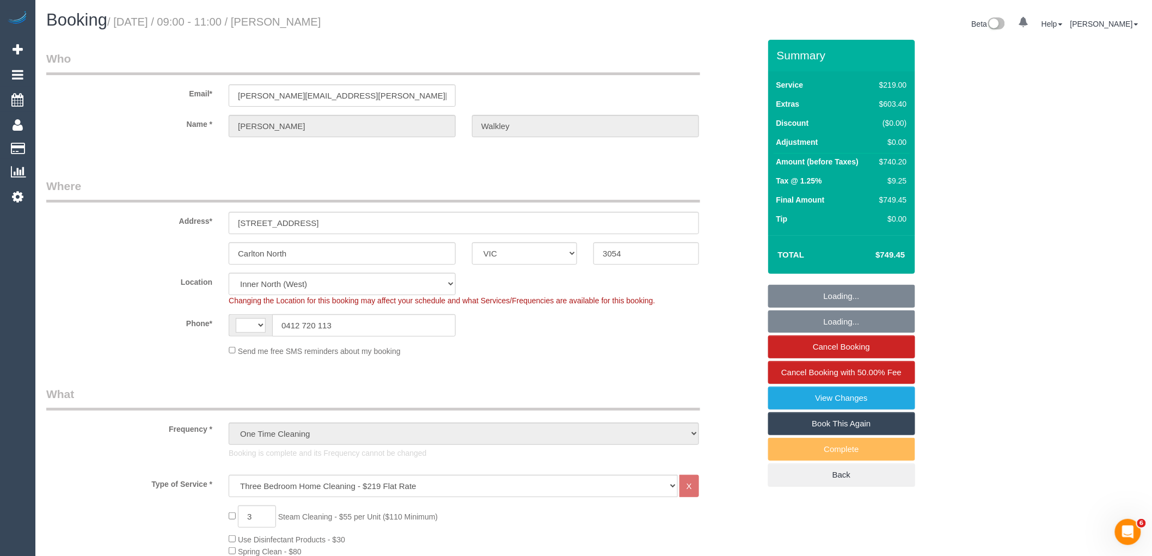
select select "object:393"
select select "string:AU"
select select "number:28"
select select "number:14"
select select "number:19"
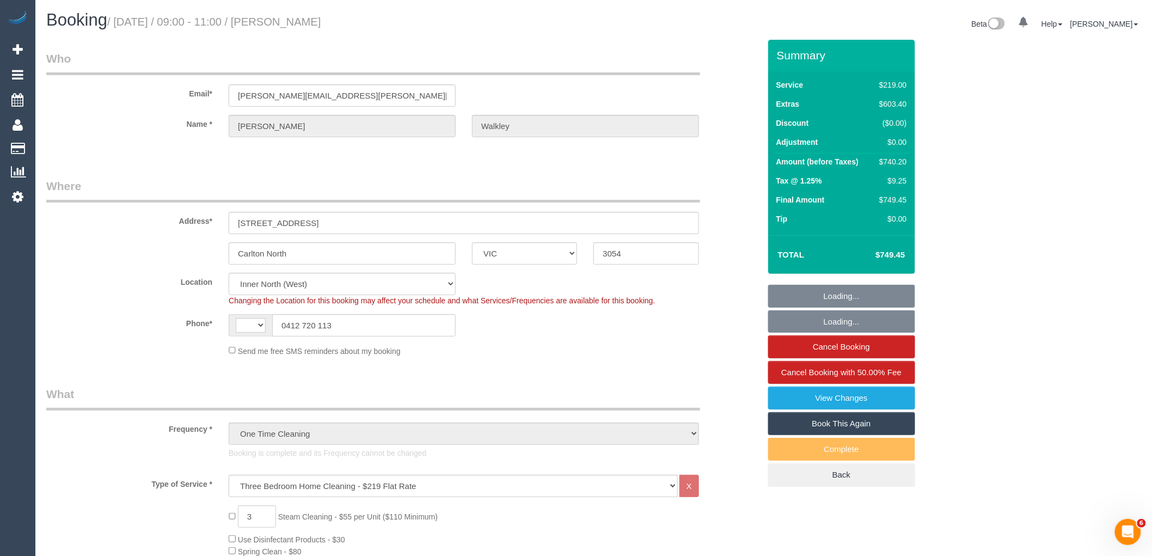
select select "number:25"
select select "number:13"
select select "spot1"
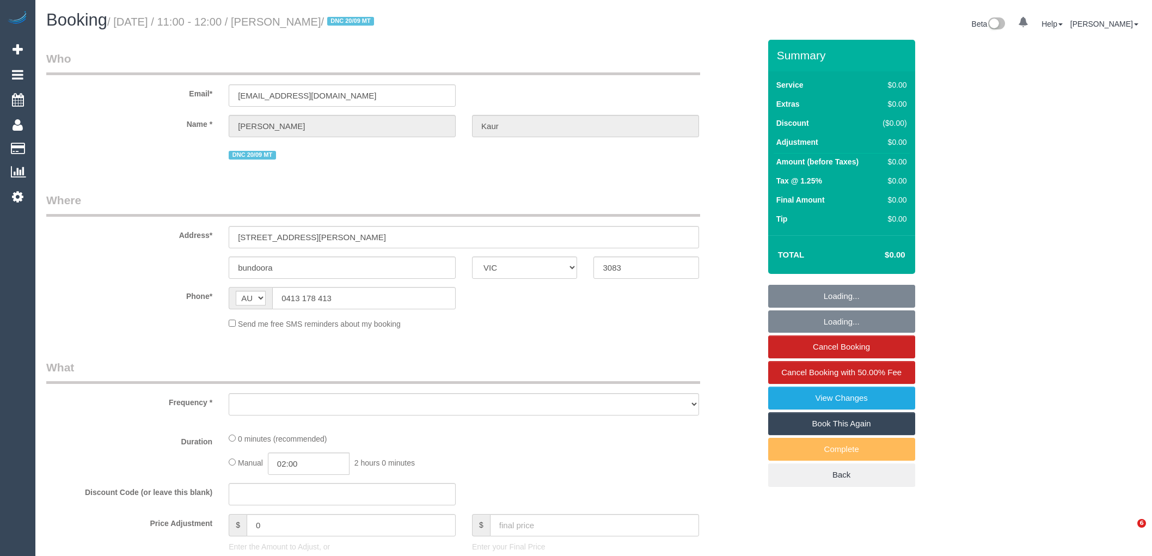
select select "VIC"
select select "string:stripe-pm_1S8BIV2GScqysDRVMLXrNj6A"
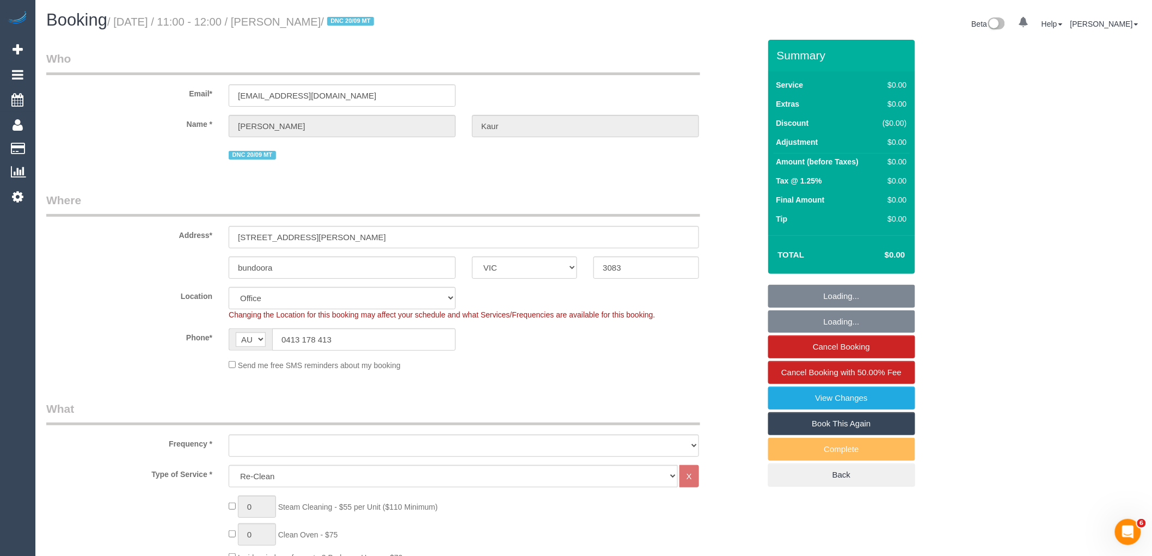
select select "object:633"
click at [265, 338] on div "AF AL DZ AD AO AI AQ AG AR AM AW AU AT AZ BS BH BD BB BY BE BZ BJ BM BT BO BA B…" at bounding box center [342, 339] width 227 height 22
select select "number:27"
select select "number:14"
select select "number:19"
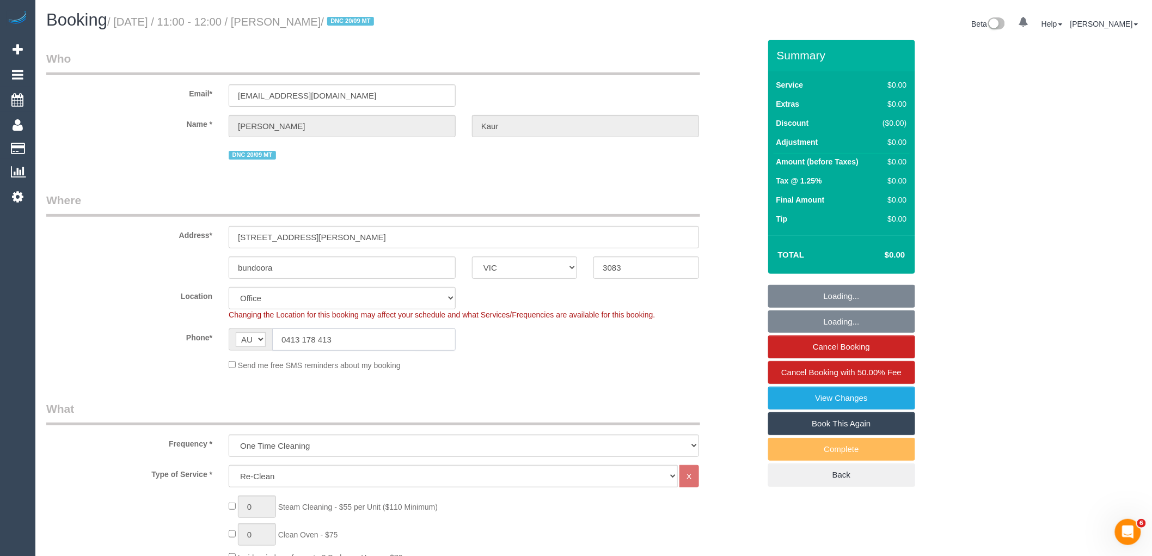
select select "number:23"
select select "number:35"
select select "number:13"
select select "object:2124"
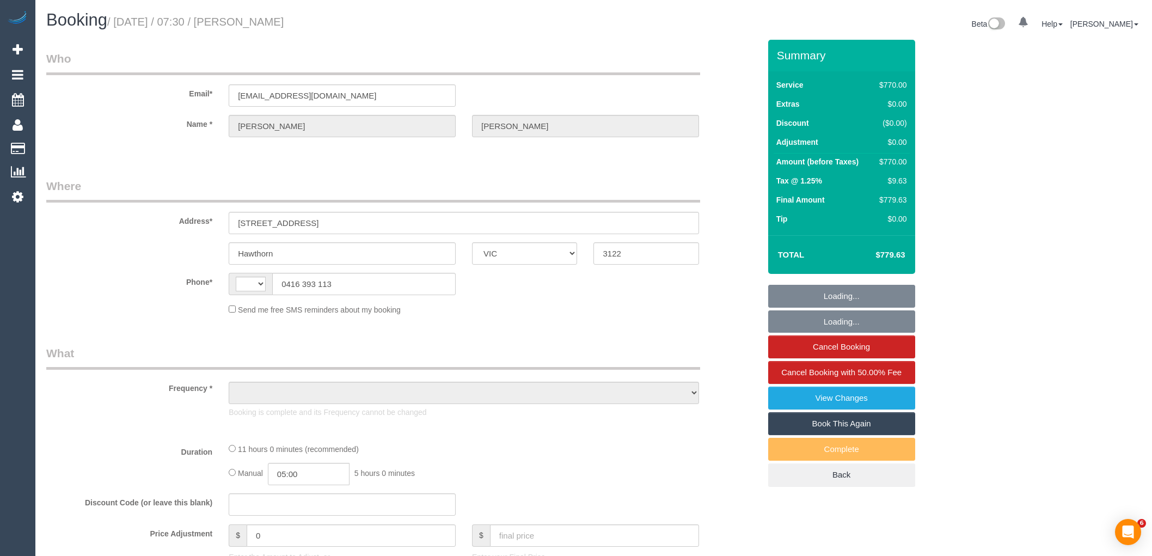
select select "VIC"
select select "string:AU"
select select "string:stripe-pm_1OA9bE2GScqysDRV9SMz1VR2"
select select "660"
select select "number:28"
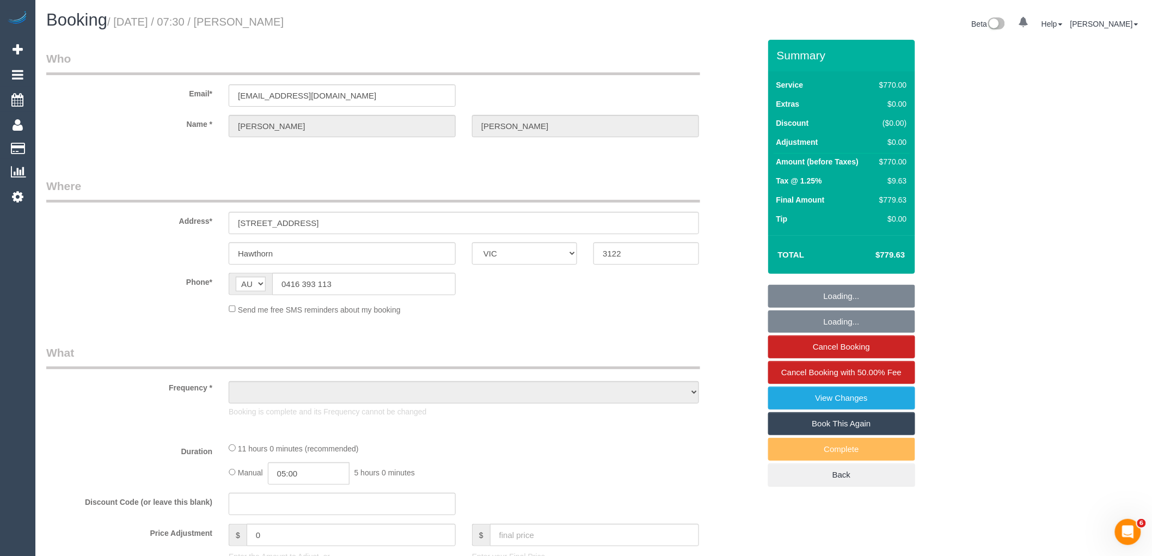
select select "number:14"
select select "number:20"
select select "number:36"
select select "number:11"
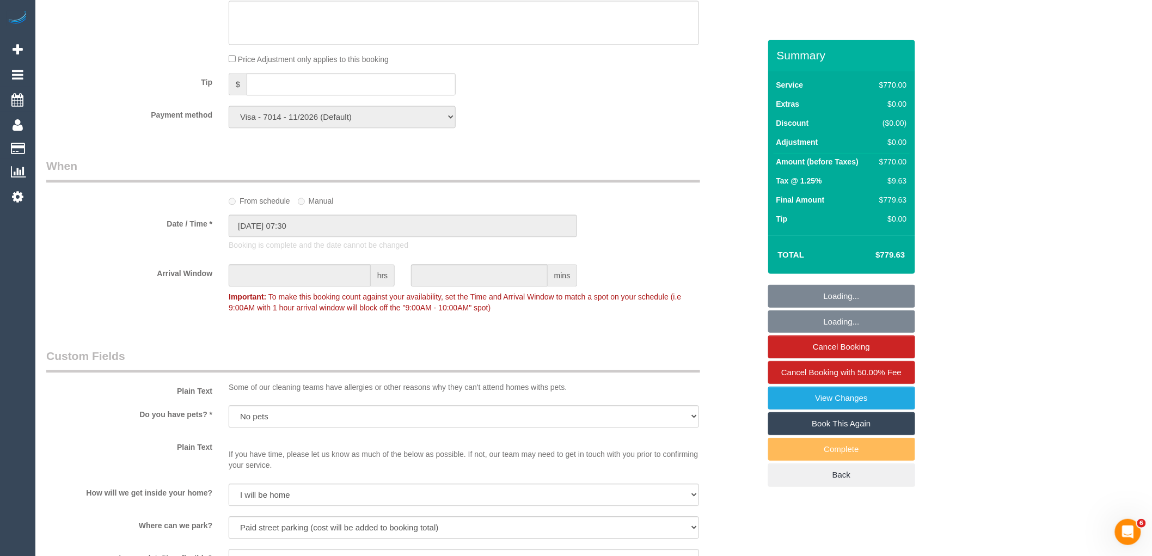
select select "object:1542"
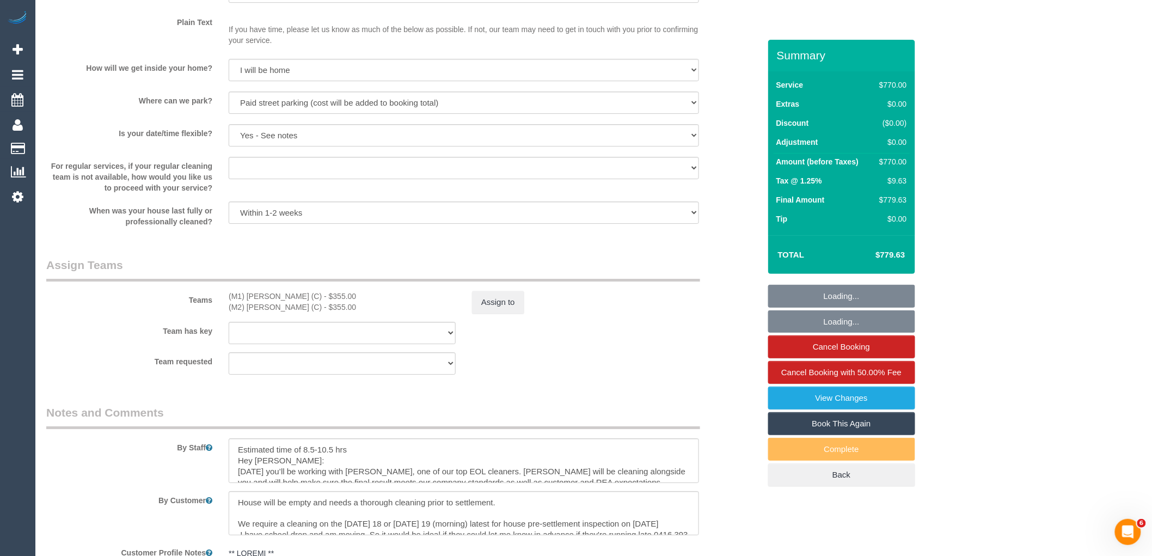
scroll to position [1513, 0]
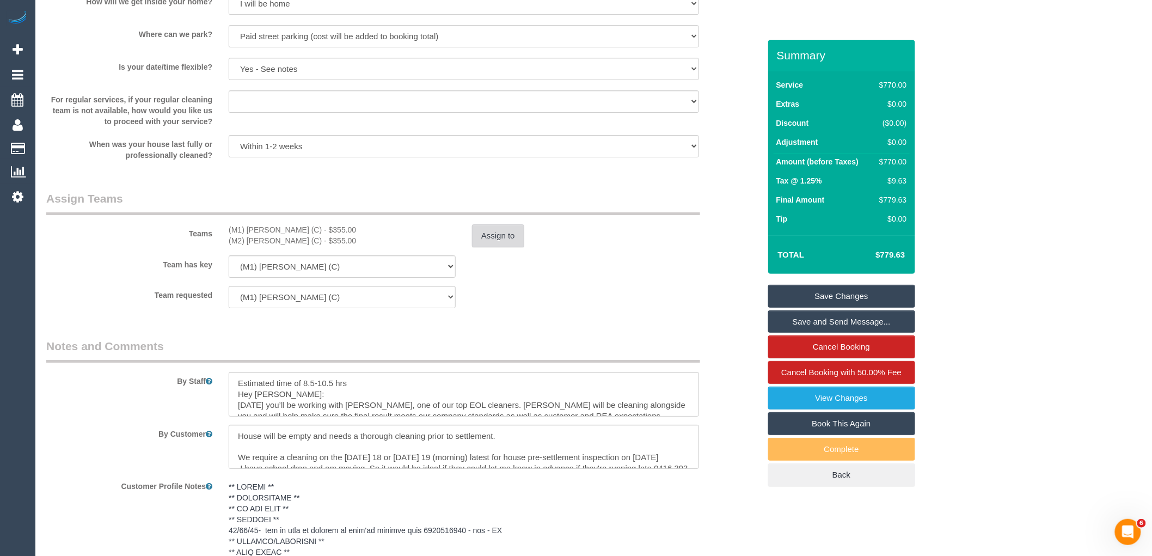
click at [501, 244] on button "Assign to" at bounding box center [498, 235] width 52 height 23
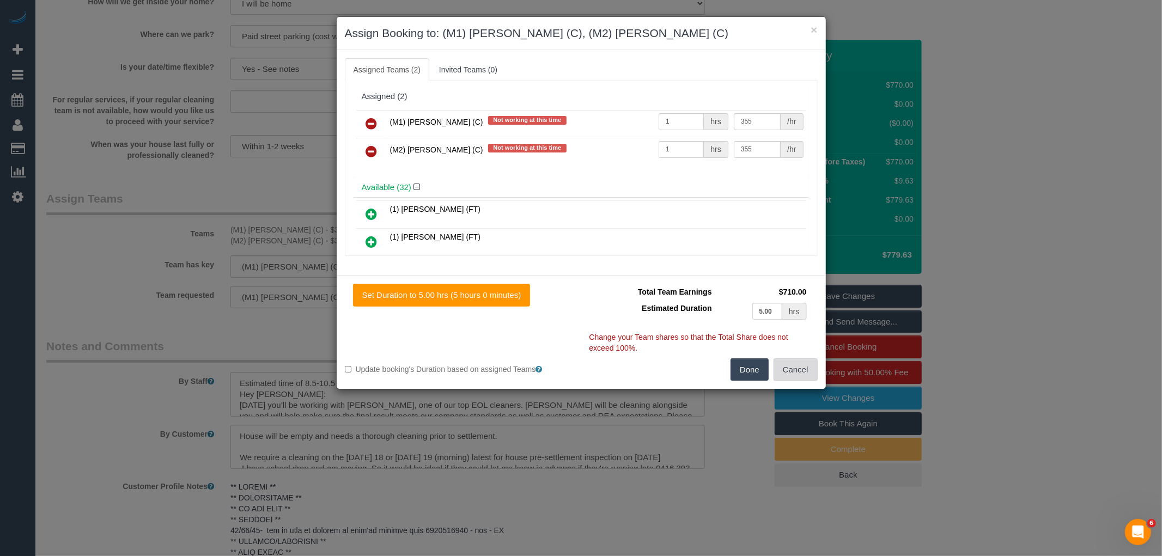
click at [794, 369] on button "Cancel" at bounding box center [795, 369] width 44 height 23
